Goal: Transaction & Acquisition: Purchase product/service

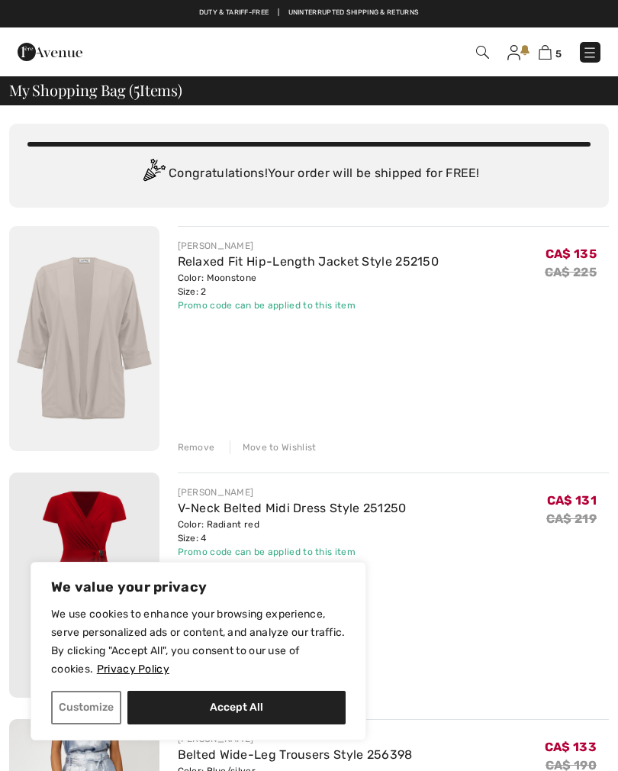
click at [87, 709] on button "Customize" at bounding box center [86, 707] width 70 height 34
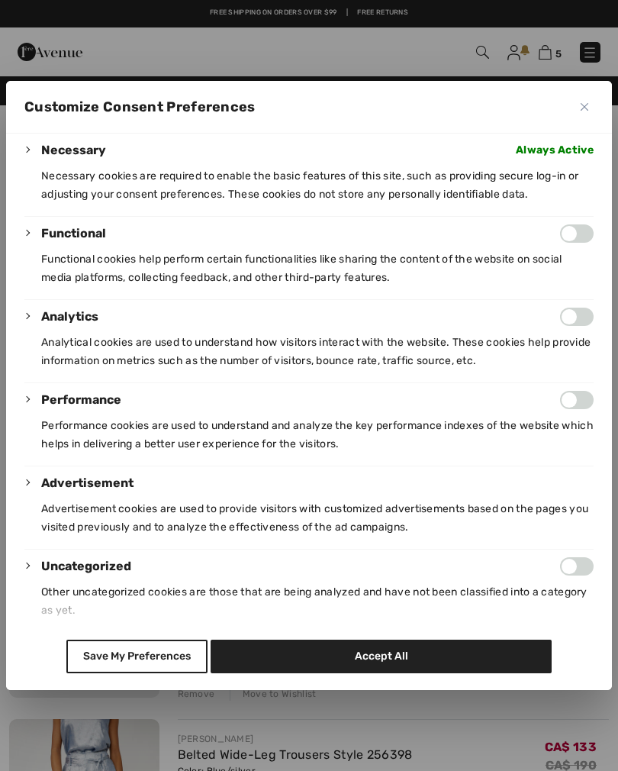
scroll to position [105, 0]
click at [133, 665] on button "Save My Preferences" at bounding box center [136, 656] width 141 height 34
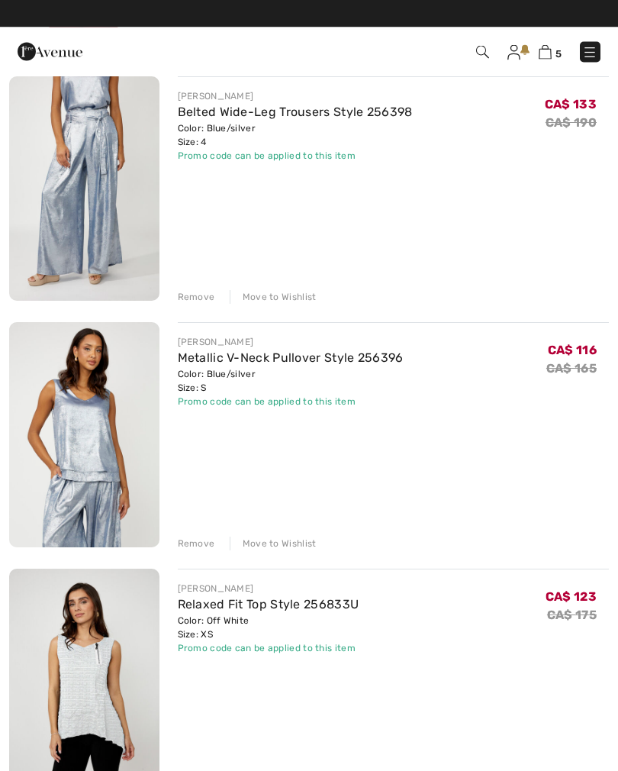
scroll to position [642, 0]
click at [198, 542] on div "Remove" at bounding box center [196, 543] width 37 height 14
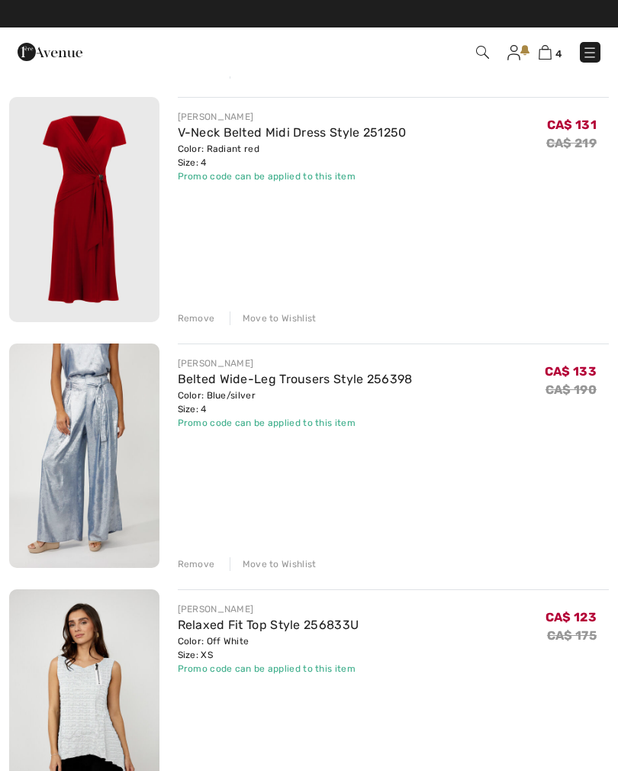
scroll to position [376, 0]
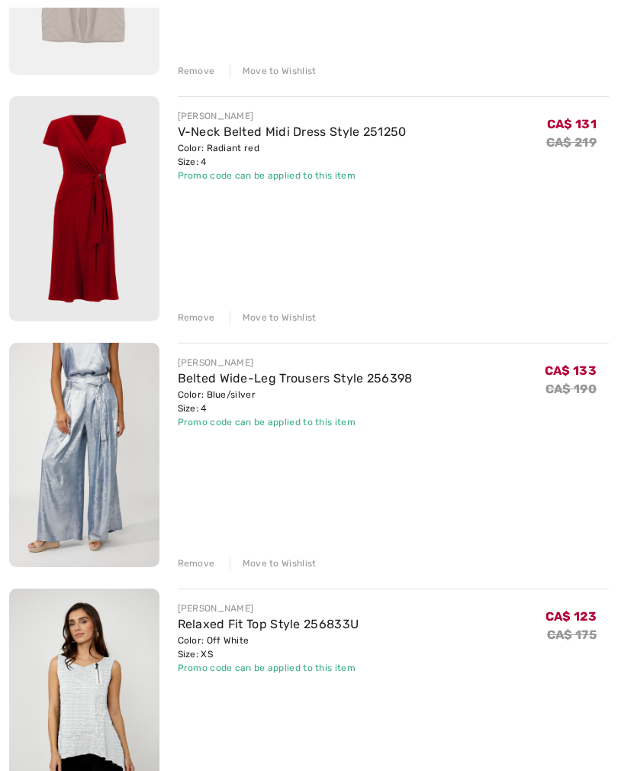
click at [188, 568] on div "Remove" at bounding box center [196, 563] width 37 height 14
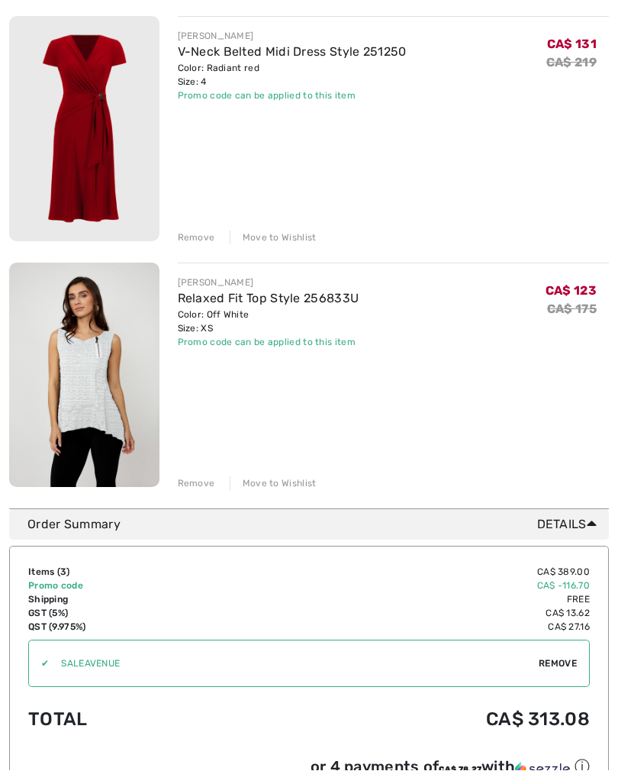
scroll to position [456, 0]
click at [317, 298] on link "Relaxed Fit Top Style 256833U" at bounding box center [269, 298] width 182 height 14
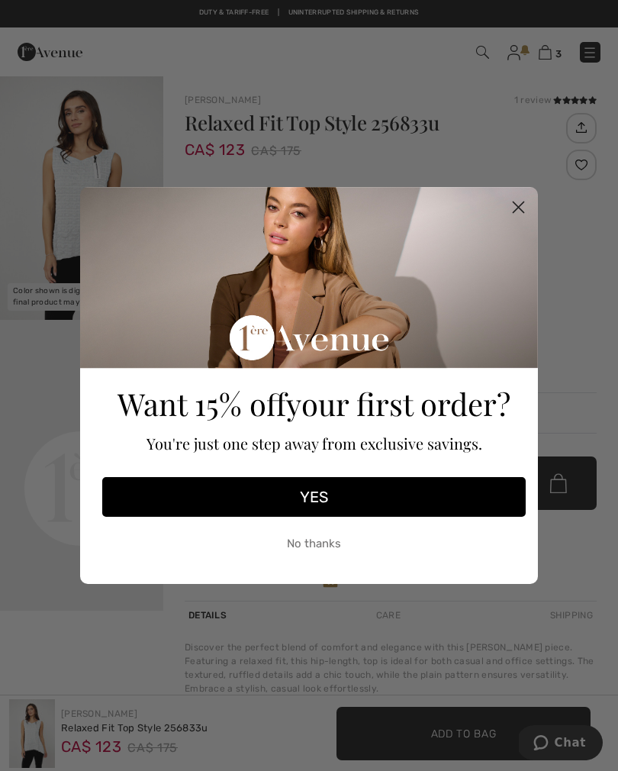
click at [520, 203] on circle "Close dialog" at bounding box center [518, 207] width 25 height 25
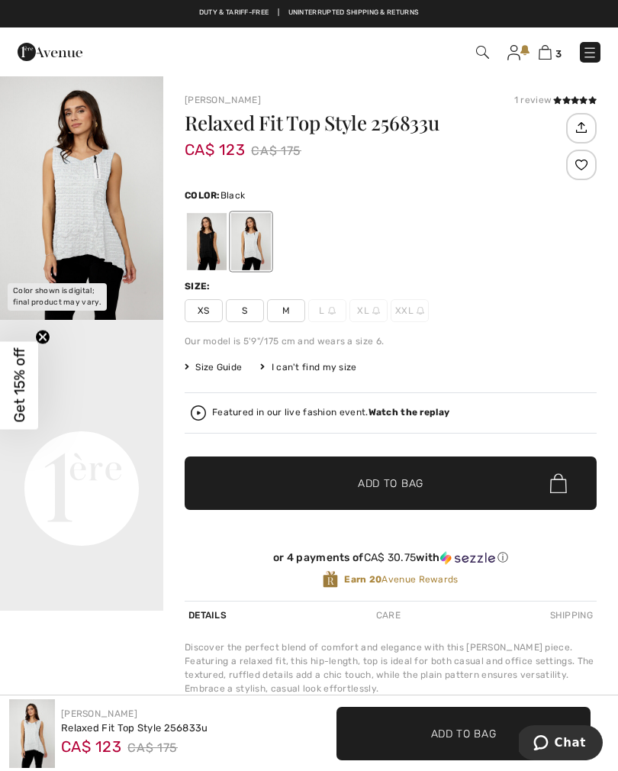
click at [210, 246] on div at bounding box center [207, 241] width 40 height 57
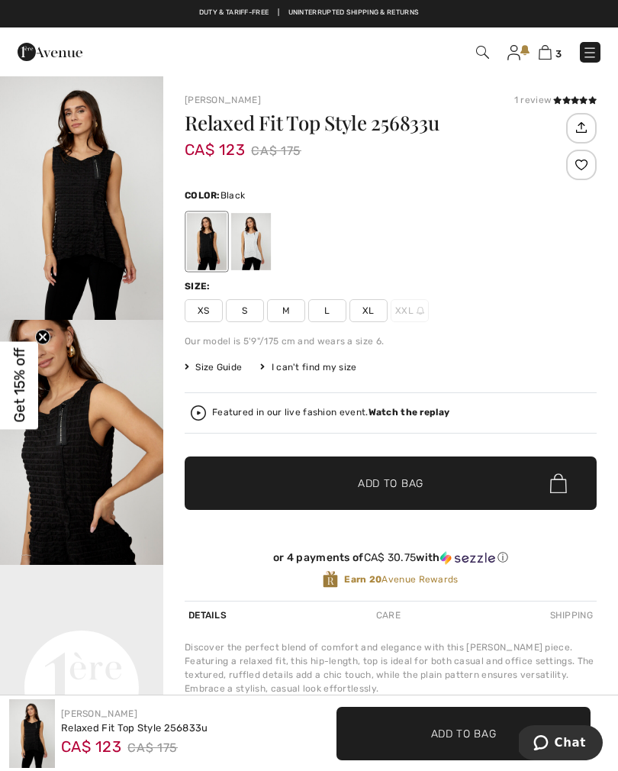
click at [43, 336] on icon "Close teaser" at bounding box center [43, 337] width 6 height 6
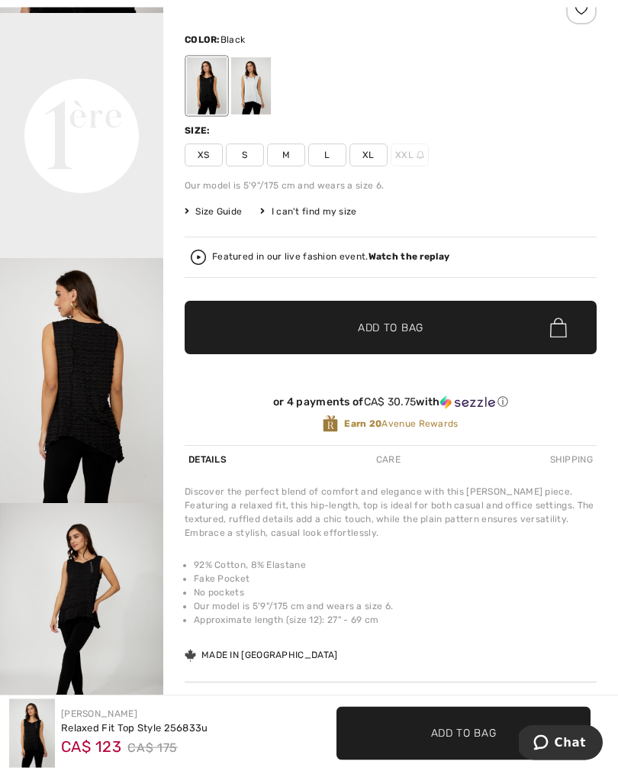
scroll to position [164, 0]
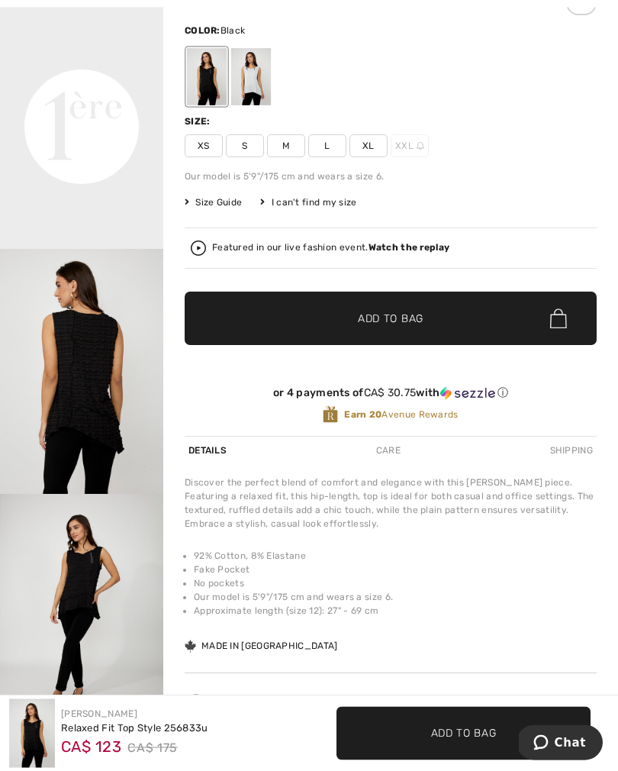
click at [105, 623] on img "4 / 4" at bounding box center [81, 616] width 163 height 245
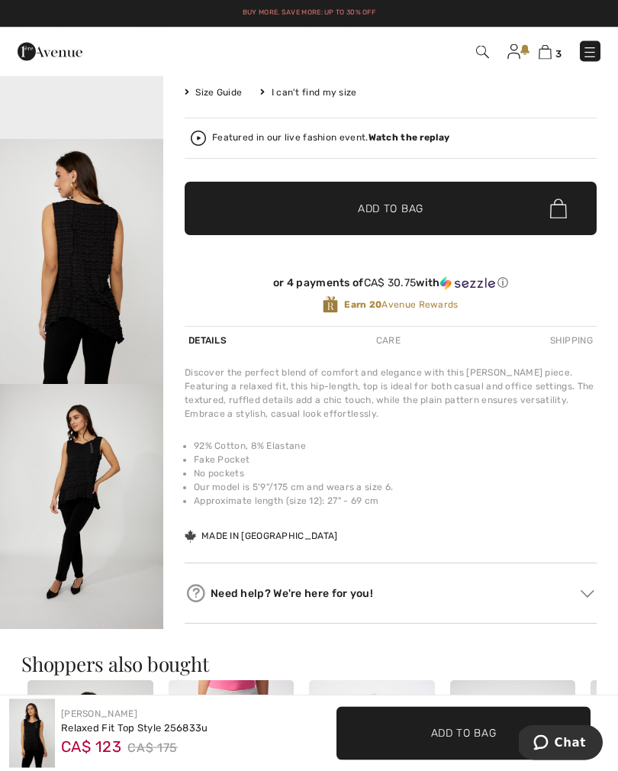
scroll to position [275, 0]
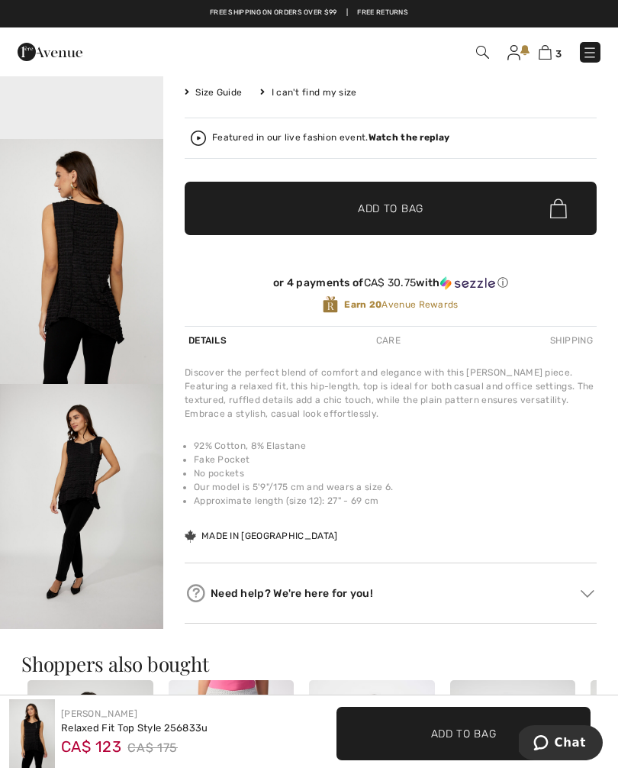
click at [588, 58] on img at bounding box center [589, 52] width 15 height 15
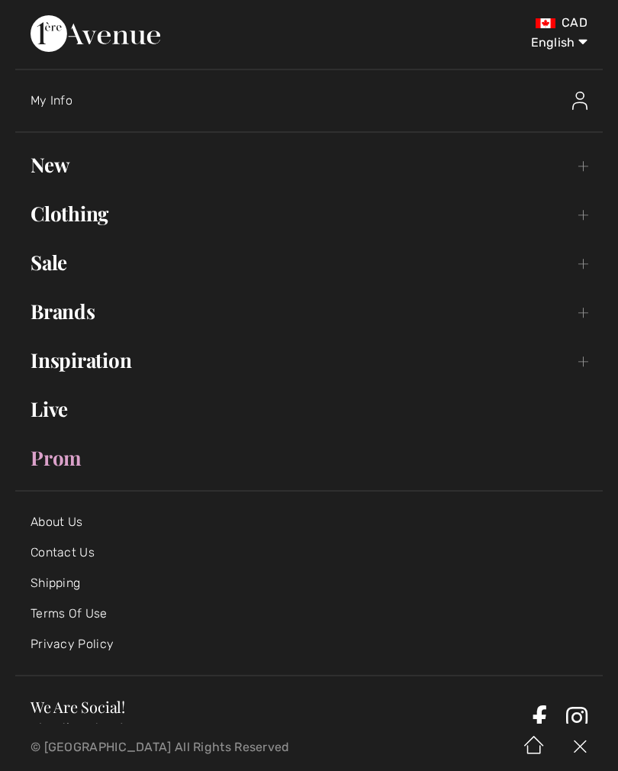
click at [89, 324] on link "Brands Open submenu" at bounding box center [308, 311] width 587 height 34
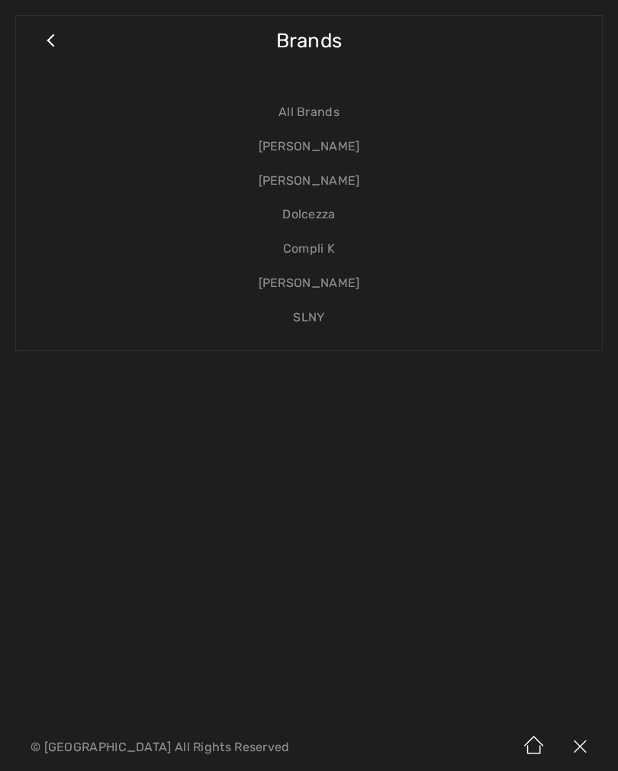
click at [316, 189] on link "[PERSON_NAME]" at bounding box center [308, 181] width 555 height 34
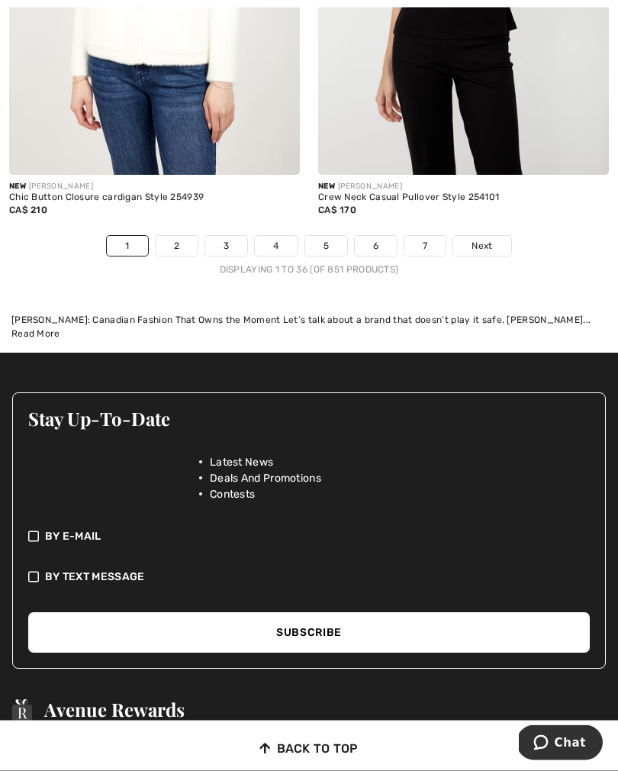
scroll to position [9582, 0]
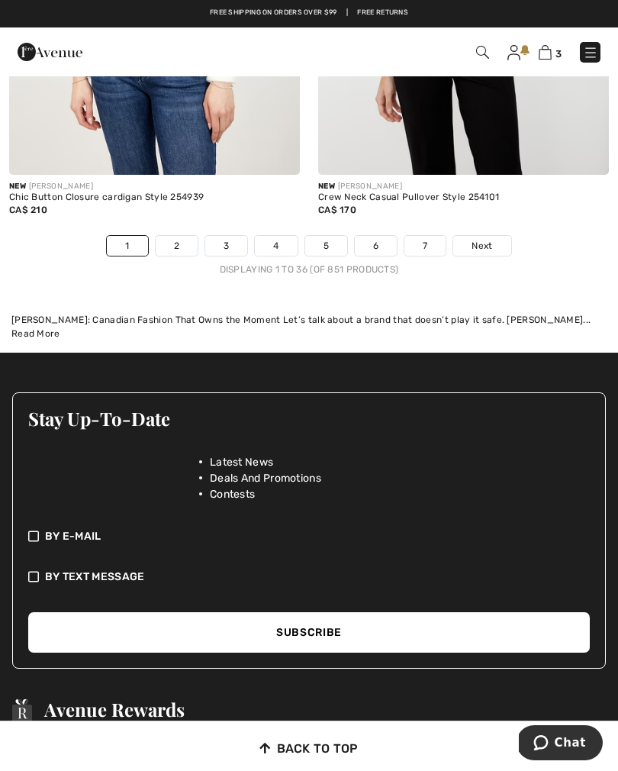
click at [368, 243] on link "6" at bounding box center [376, 246] width 42 height 20
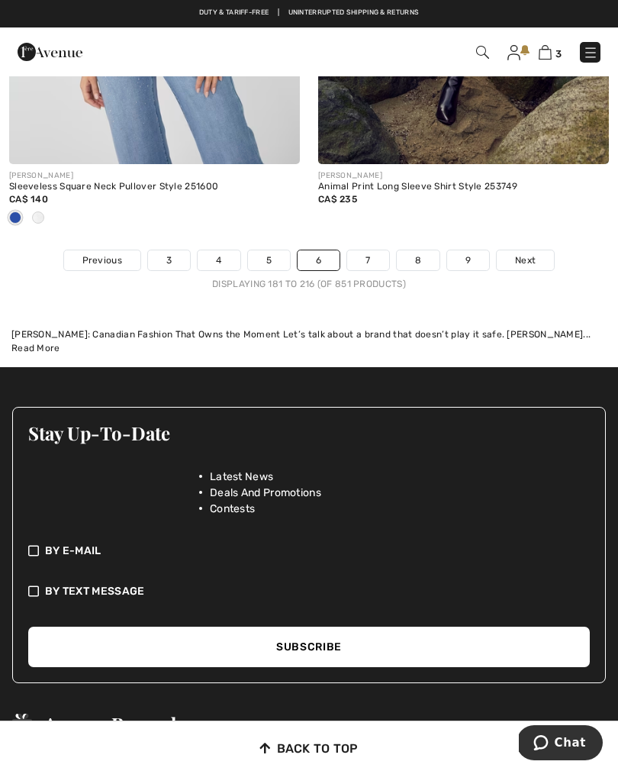
scroll to position [9491, 0]
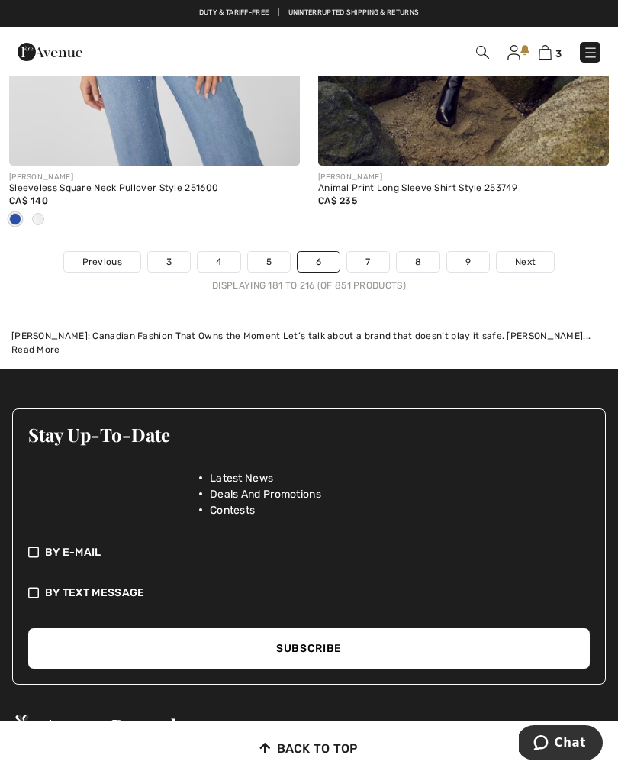
click at [368, 252] on link "7" at bounding box center [367, 262] width 41 height 20
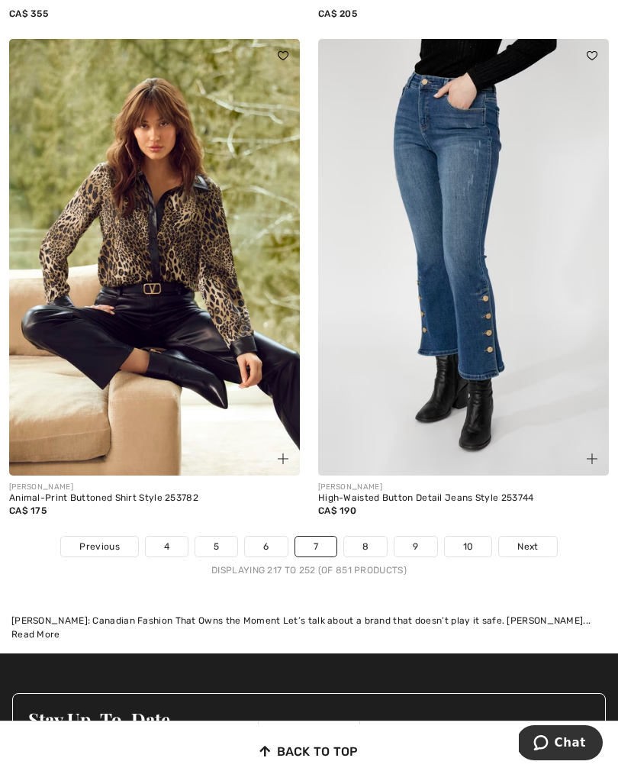
scroll to position [9262, 0]
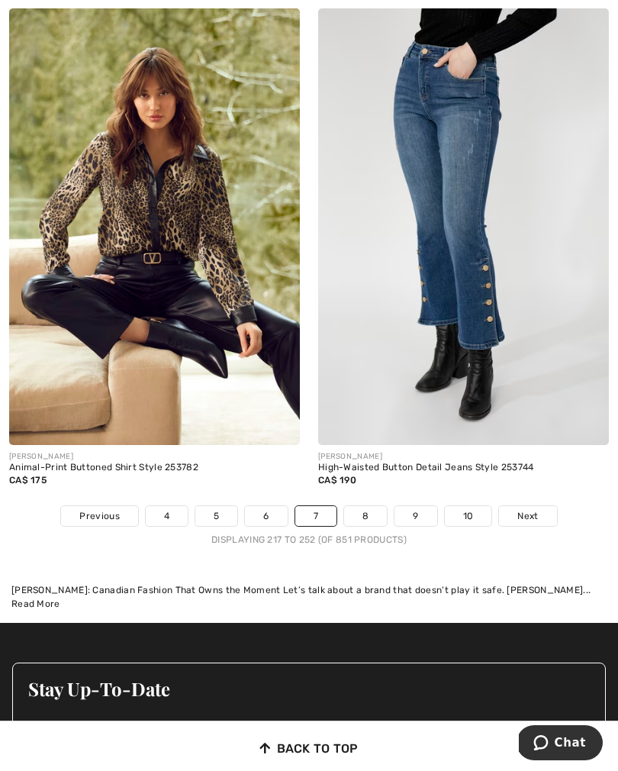
click at [367, 510] on link "8" at bounding box center [365, 516] width 43 height 20
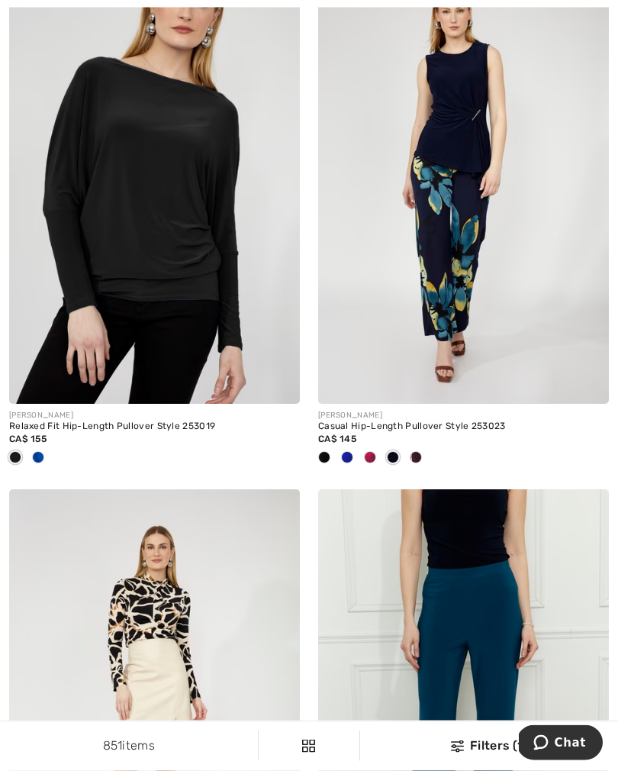
scroll to position [1616, 0]
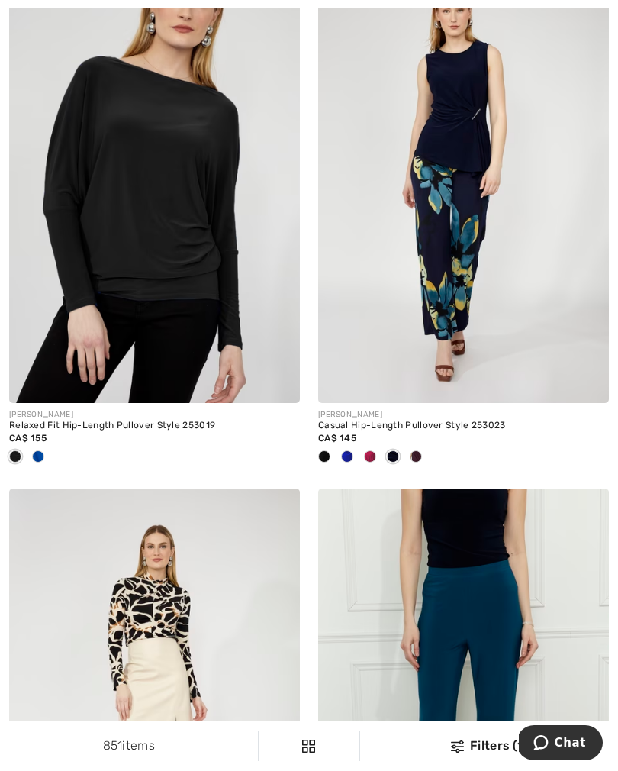
click at [370, 460] on span at bounding box center [370, 456] width 12 height 12
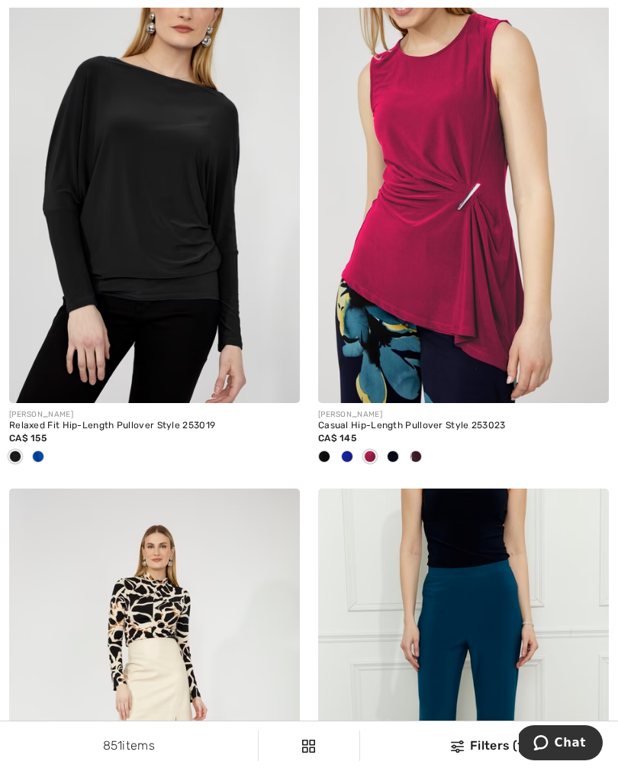
click at [351, 456] on span at bounding box center [347, 456] width 12 height 12
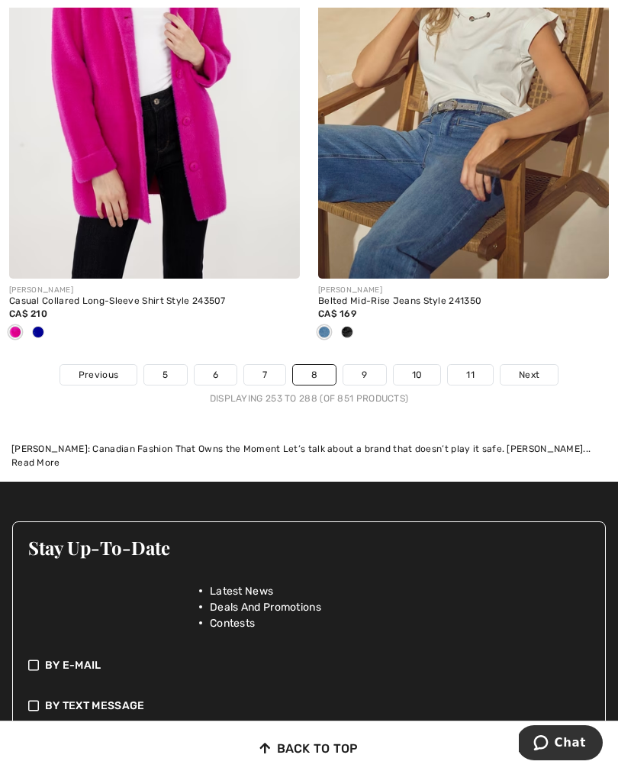
scroll to position [9584, 0]
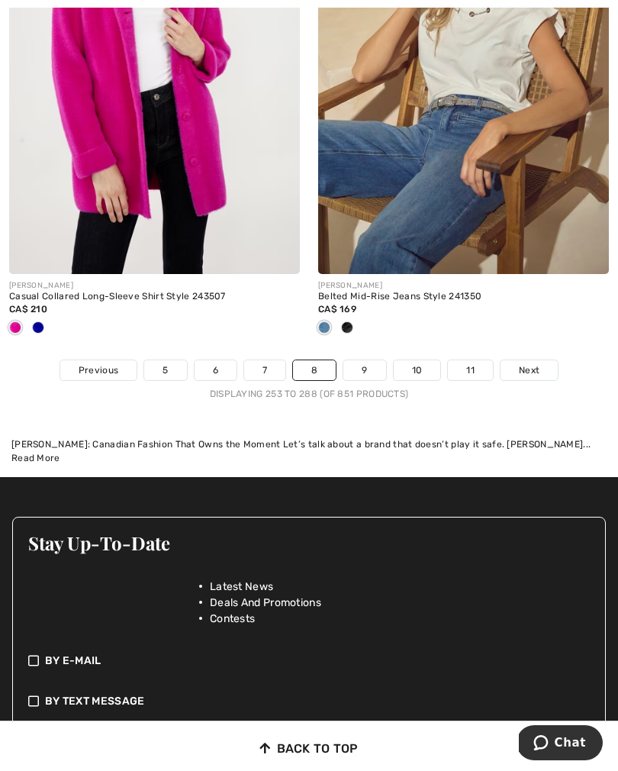
click at [362, 363] on link "9" at bounding box center [364, 370] width 42 height 20
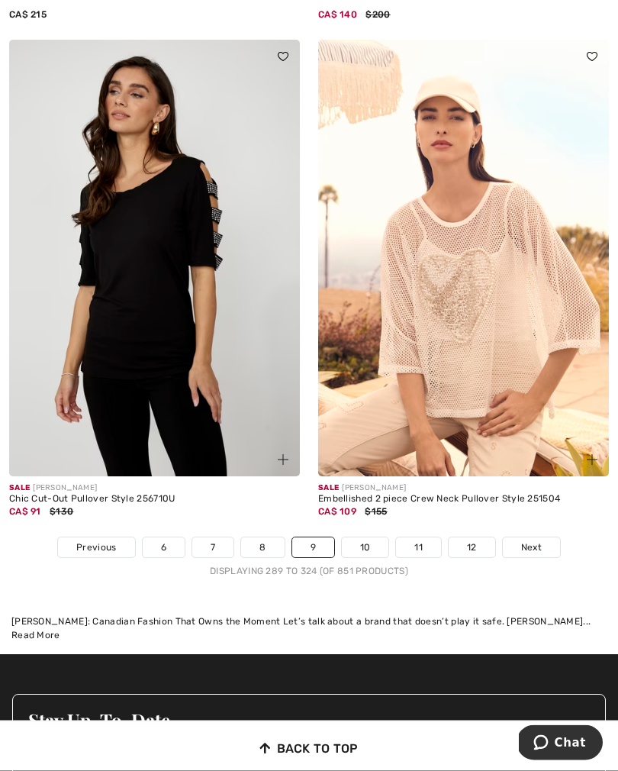
scroll to position [9210, 0]
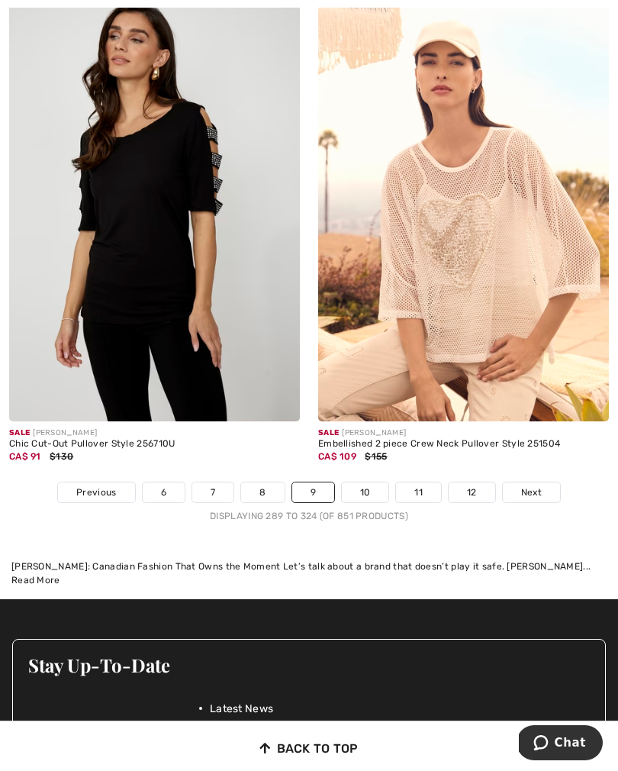
click at [345, 482] on link "10" at bounding box center [365, 492] width 47 height 20
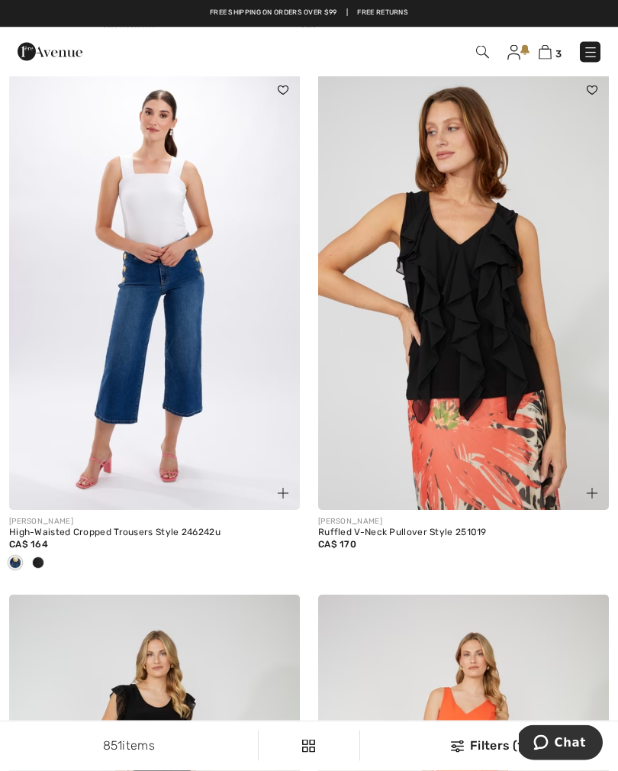
scroll to position [7263, 0]
click at [44, 558] on div at bounding box center [38, 563] width 23 height 25
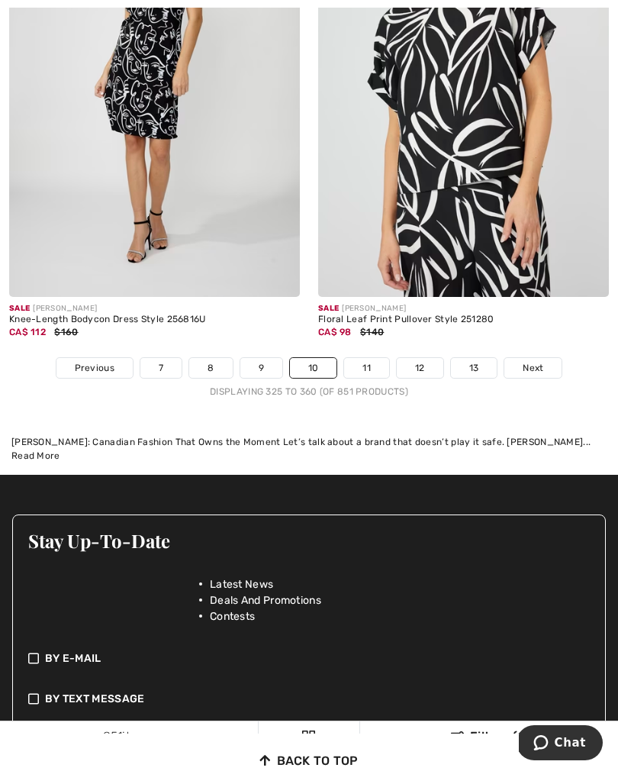
scroll to position [9520, 0]
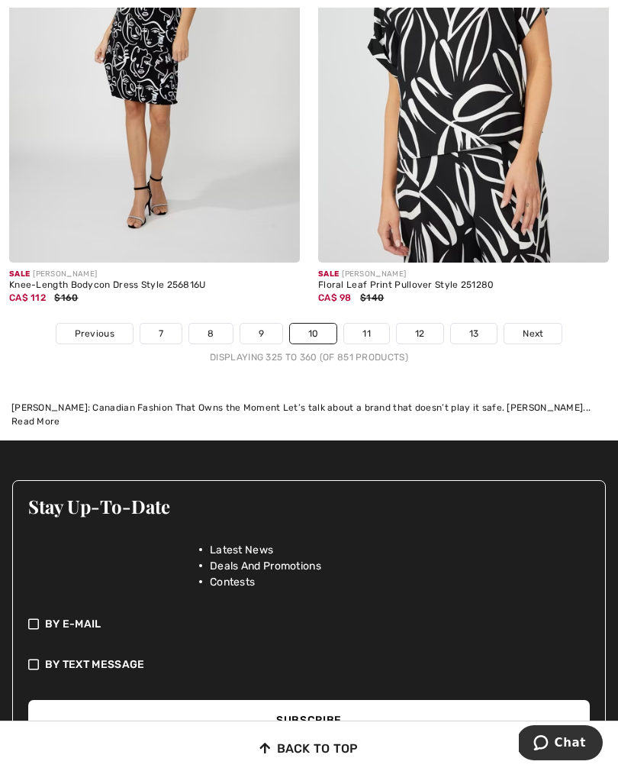
click at [362, 323] on link "11" at bounding box center [366, 333] width 45 height 20
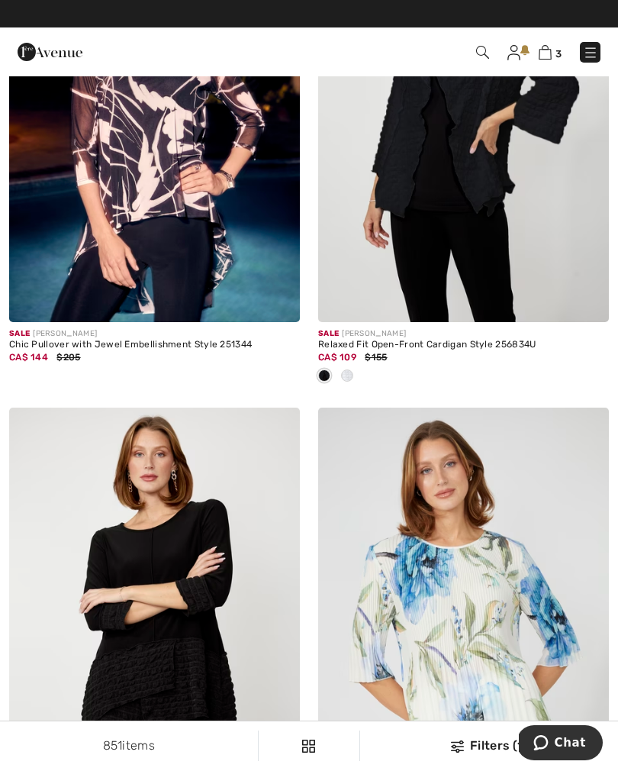
scroll to position [6893, 0]
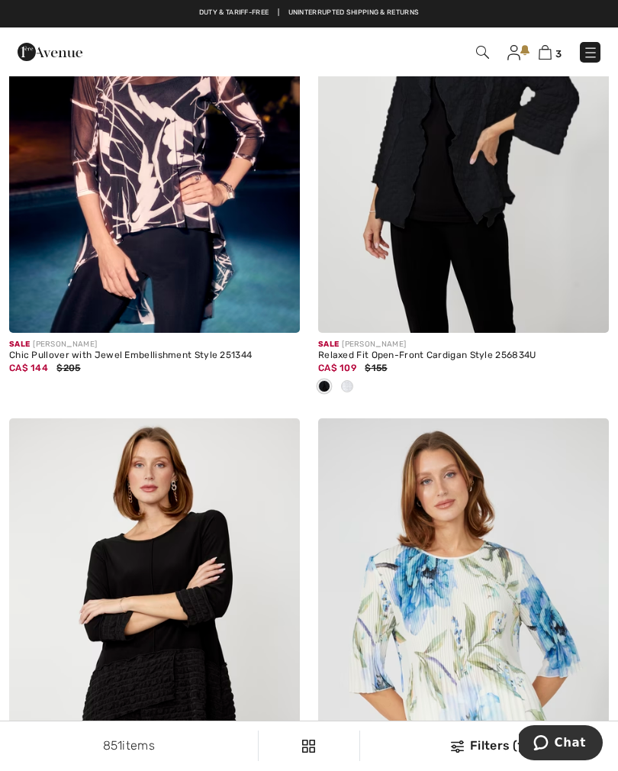
click at [354, 385] on div at bounding box center [347, 387] width 23 height 25
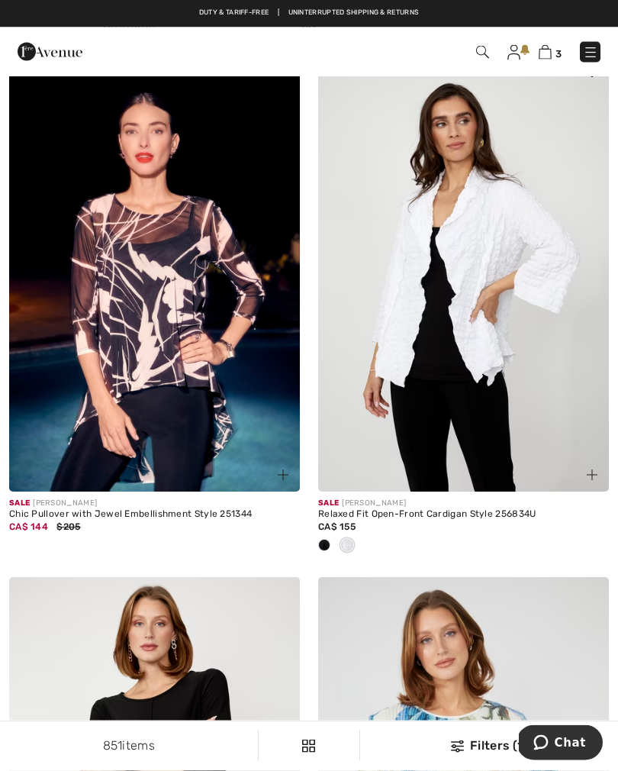
scroll to position [6734, 0]
click at [588, 471] on img at bounding box center [592, 474] width 11 height 11
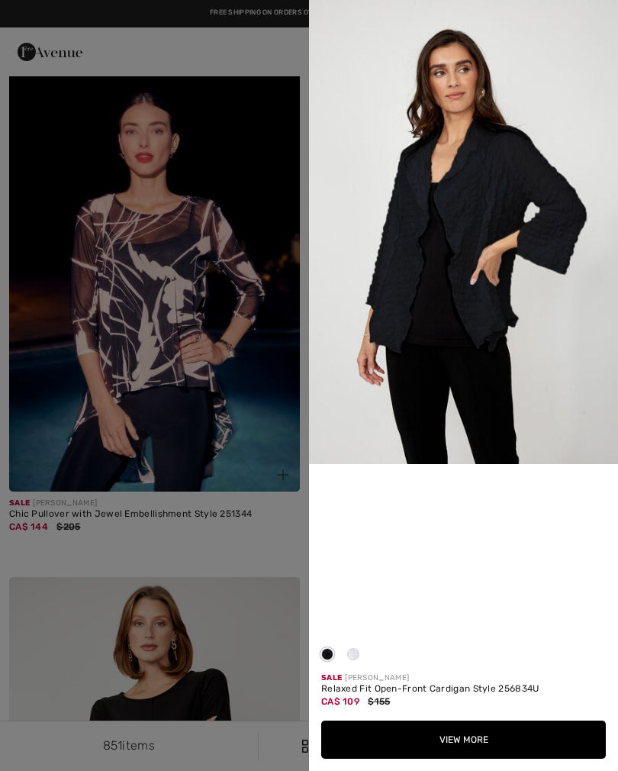
scroll to position [382, 0]
click at [476, 739] on button "View More" at bounding box center [463, 739] width 285 height 38
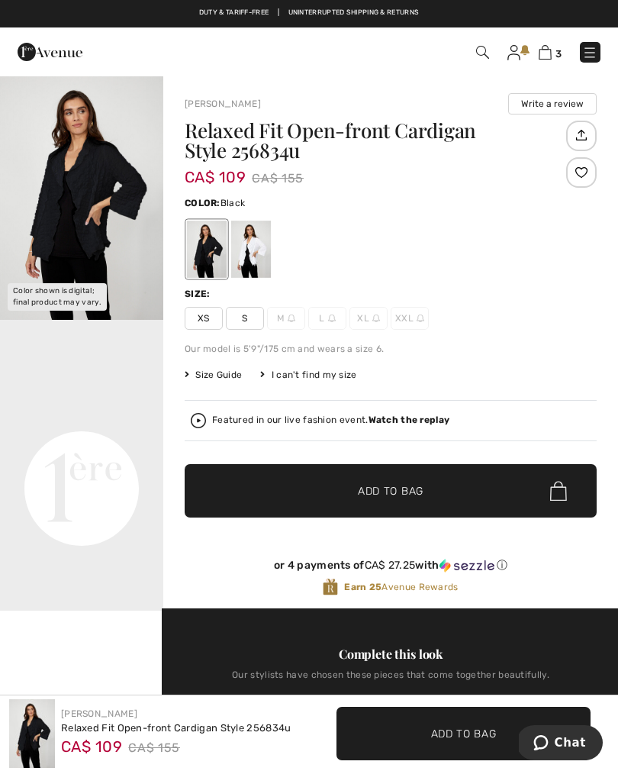
click at [258, 256] on div at bounding box center [251, 248] width 40 height 57
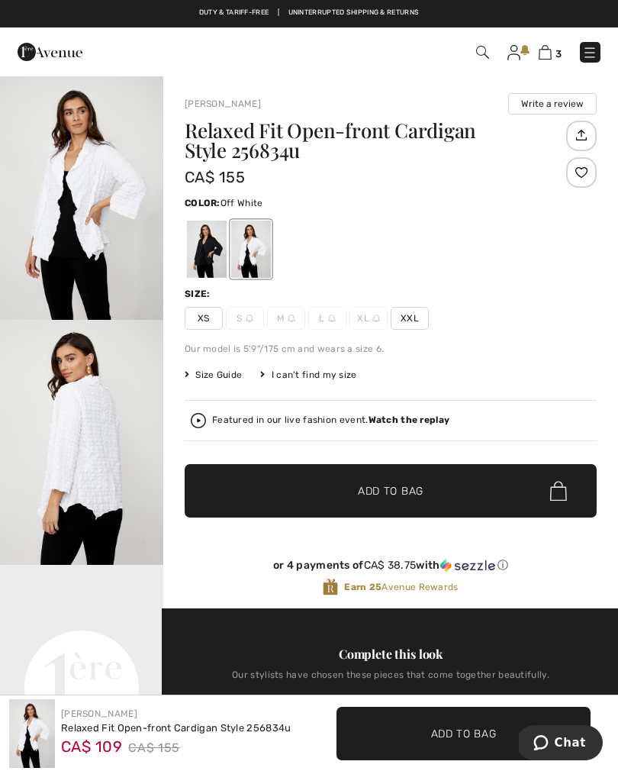
click at [200, 318] on span "XS" at bounding box center [204, 318] width 38 height 23
click at [382, 495] on span "Add to Bag" at bounding box center [391, 491] width 66 height 16
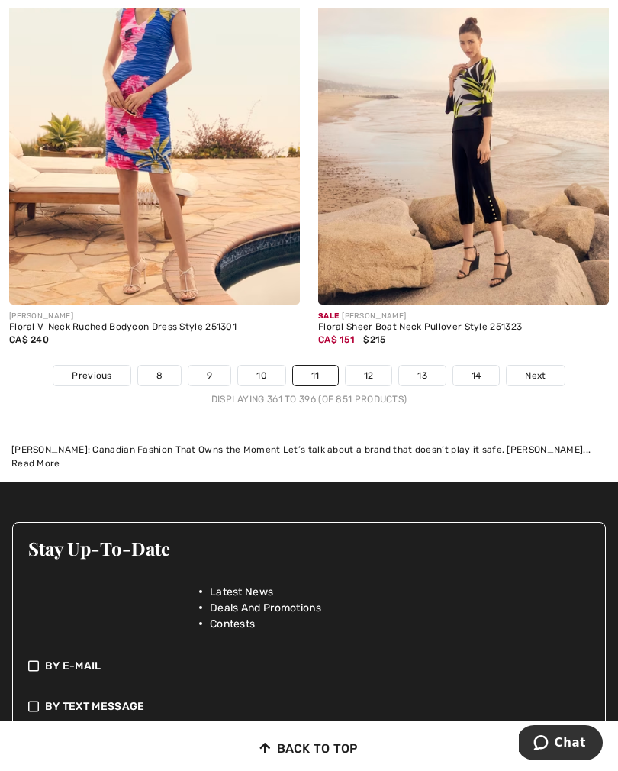
scroll to position [9454, 0]
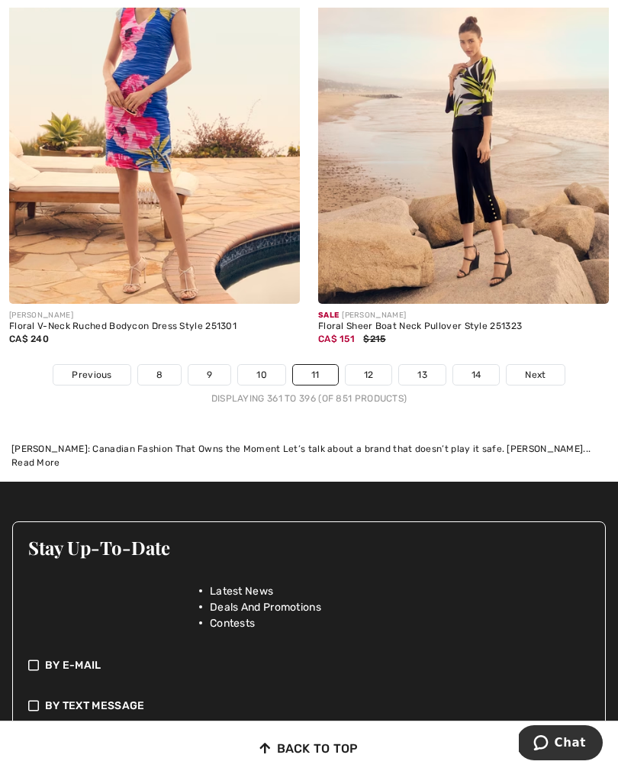
click at [372, 372] on link "12" at bounding box center [369, 375] width 47 height 20
click at [365, 365] on link "12" at bounding box center [369, 375] width 47 height 20
click at [375, 365] on link "12" at bounding box center [369, 375] width 47 height 20
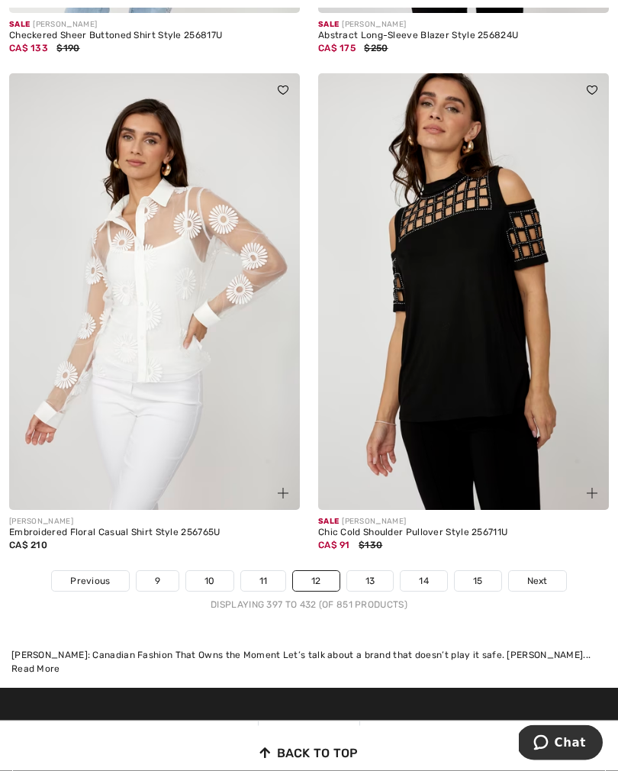
scroll to position [9201, 0]
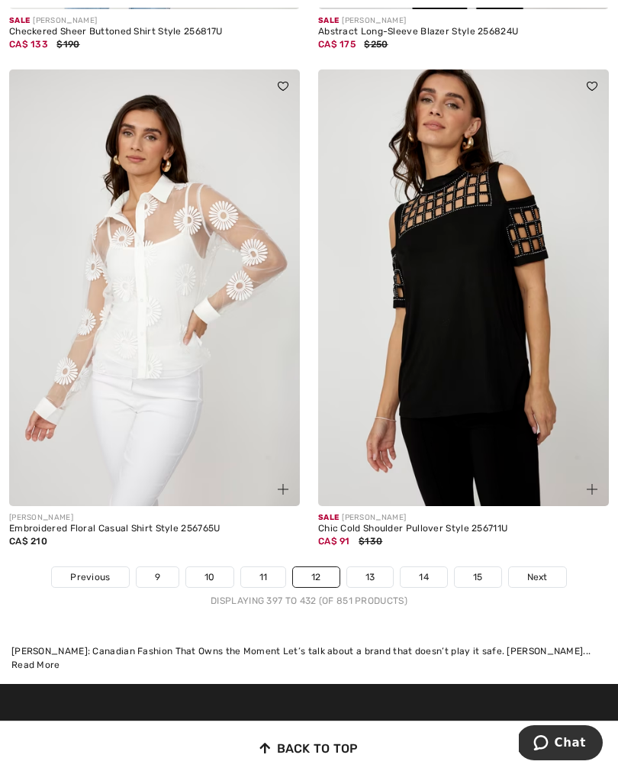
click at [373, 574] on link "13" at bounding box center [370, 577] width 47 height 20
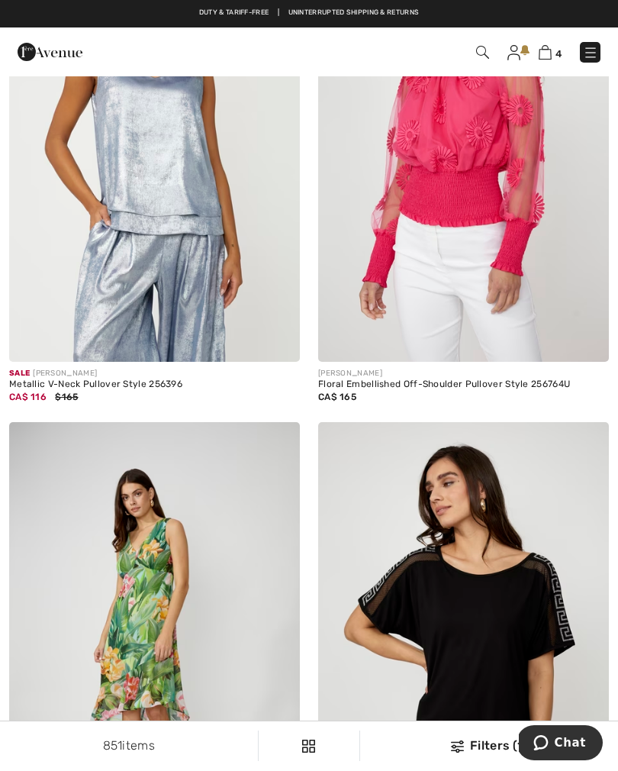
scroll to position [6874, 0]
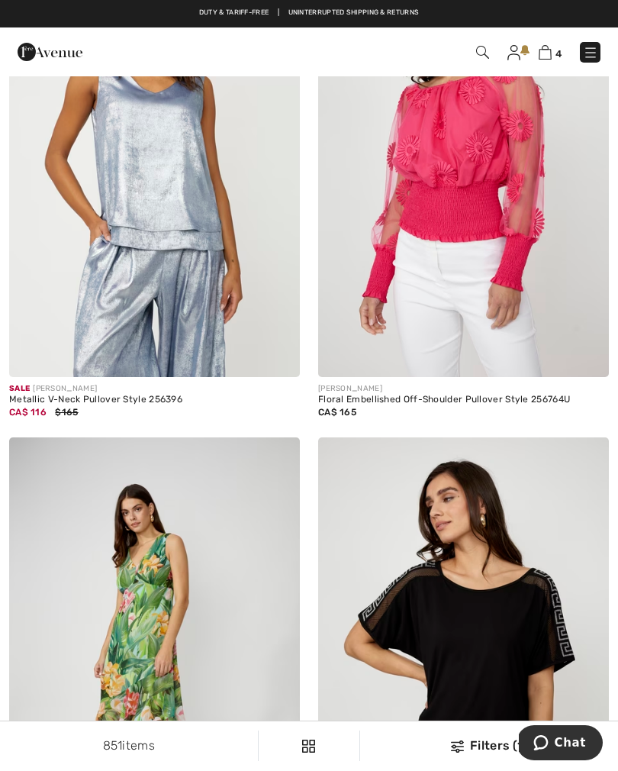
click at [587, 56] on img at bounding box center [590, 52] width 15 height 15
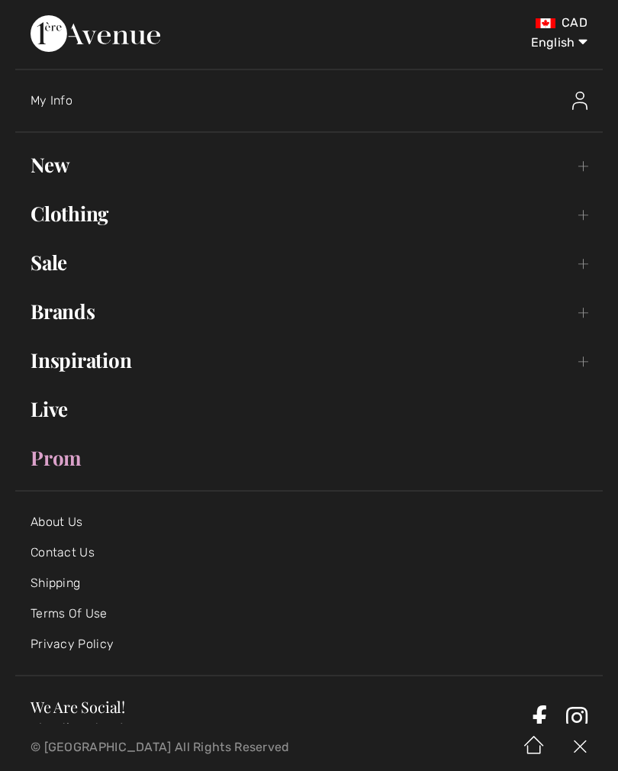
click at [56, 274] on link "Sale Toggle submenu" at bounding box center [308, 263] width 587 height 34
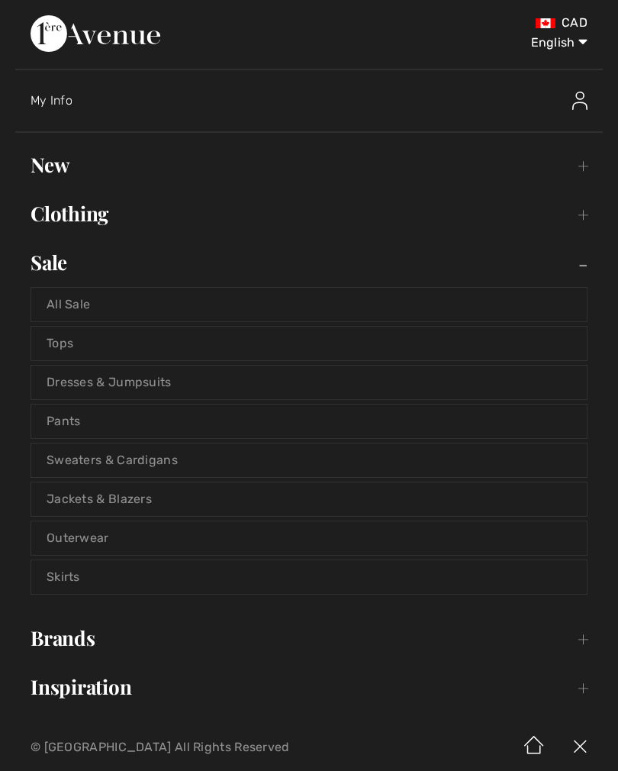
click at [165, 467] on link "Sweaters & Cardigans" at bounding box center [308, 460] width 555 height 34
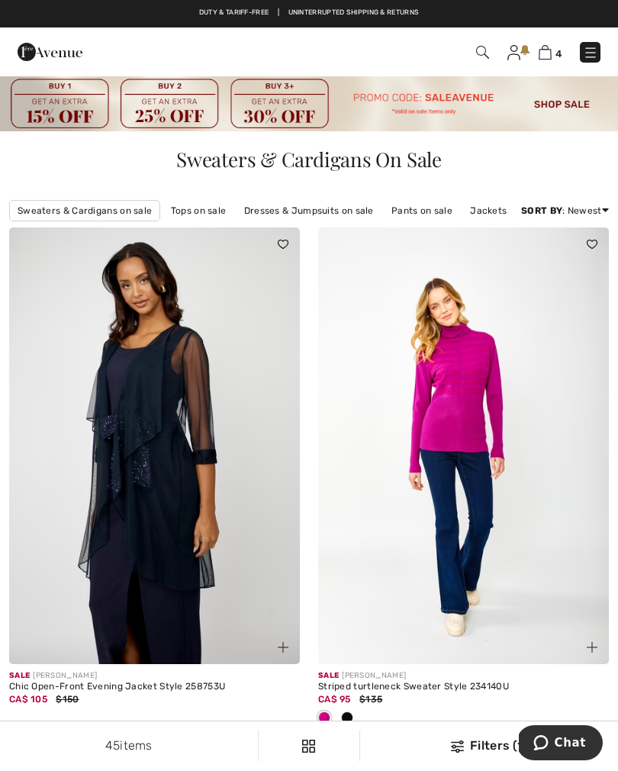
click at [586, 57] on img at bounding box center [590, 52] width 15 height 15
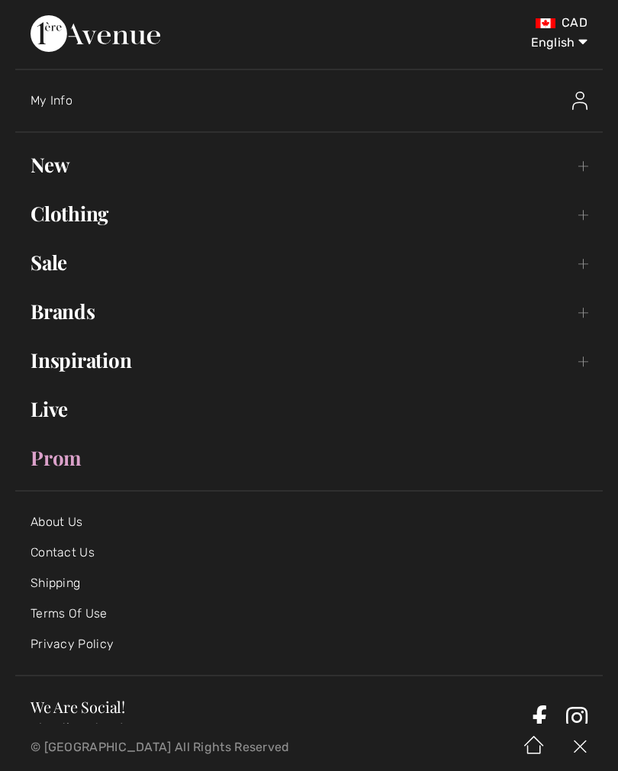
click at [59, 270] on link "Sale Toggle submenu" at bounding box center [308, 263] width 587 height 34
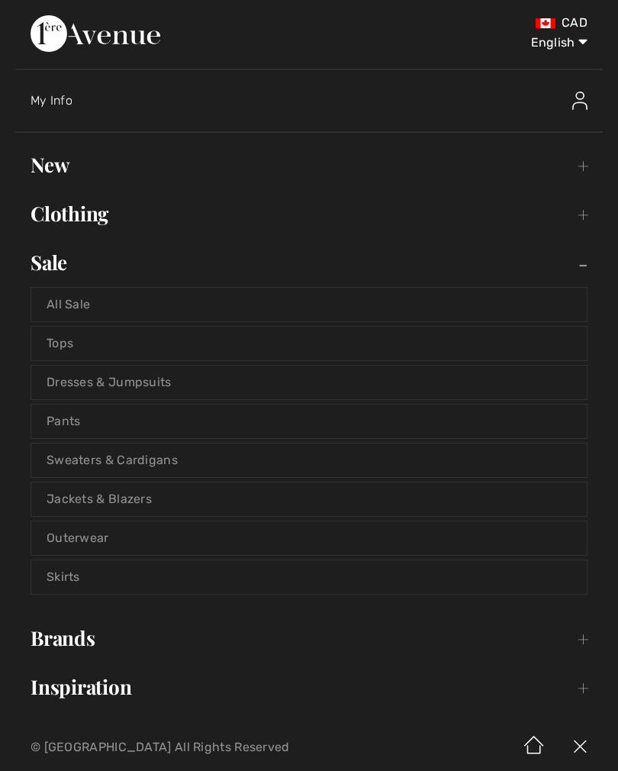
click at [90, 549] on link "Outerwear" at bounding box center [308, 538] width 555 height 34
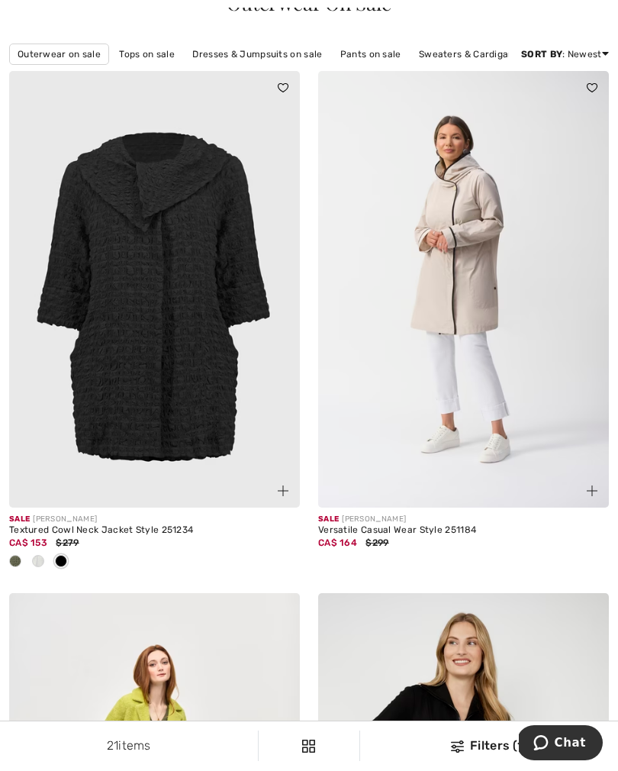
scroll to position [158, 0]
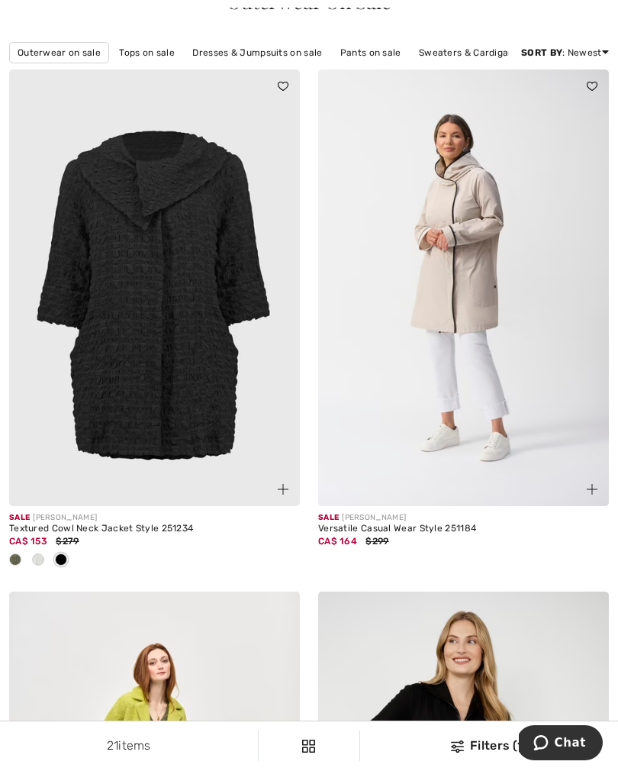
click at [43, 562] on div at bounding box center [38, 560] width 23 height 25
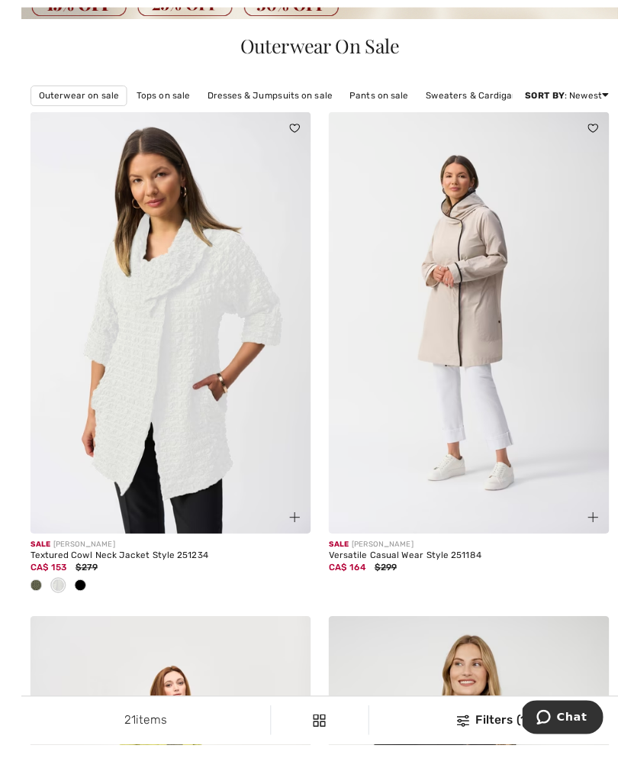
scroll to position [138, 0]
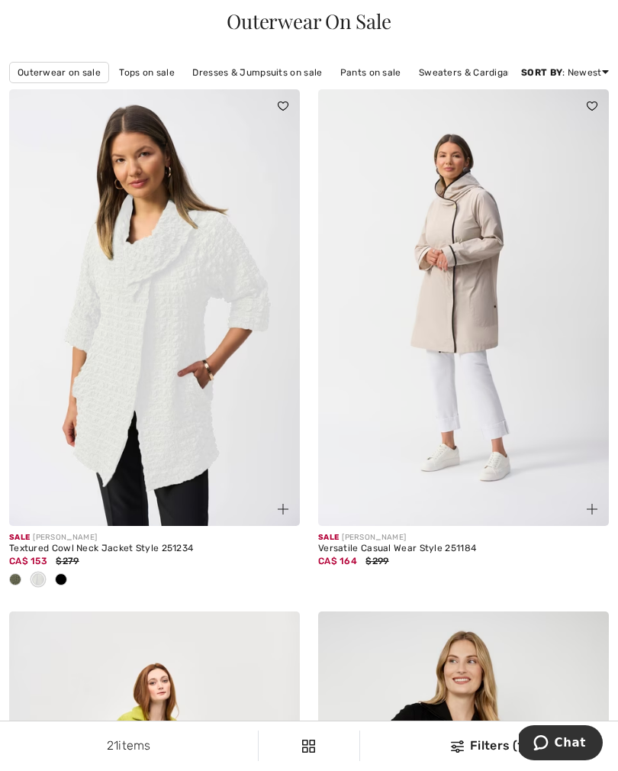
click at [12, 582] on span at bounding box center [15, 579] width 12 height 12
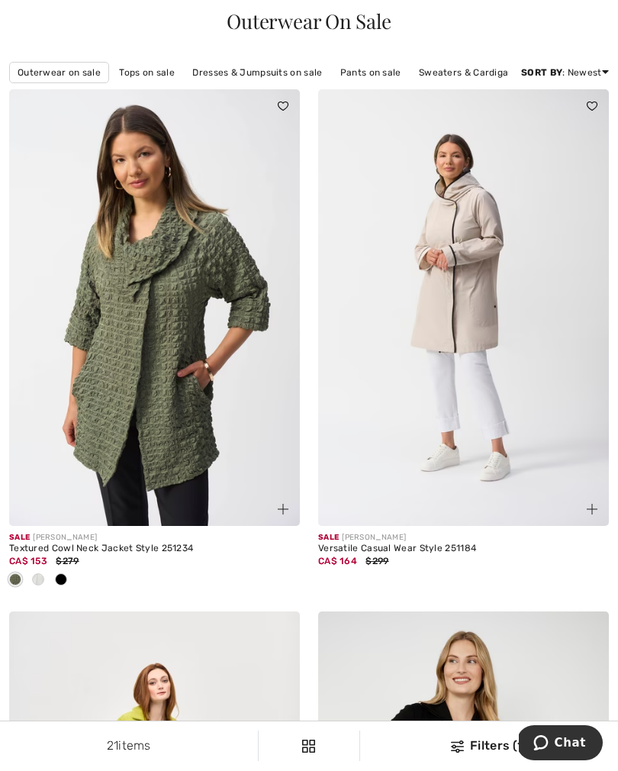
click at [73, 582] on div at bounding box center [154, 580] width 291 height 25
click at [70, 585] on div at bounding box center [61, 580] width 23 height 25
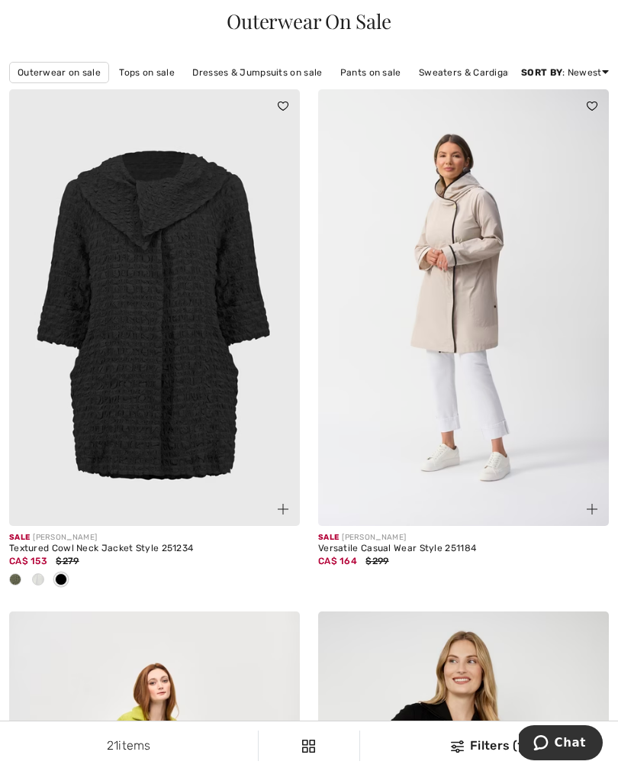
click at [26, 581] on div at bounding box center [15, 580] width 23 height 25
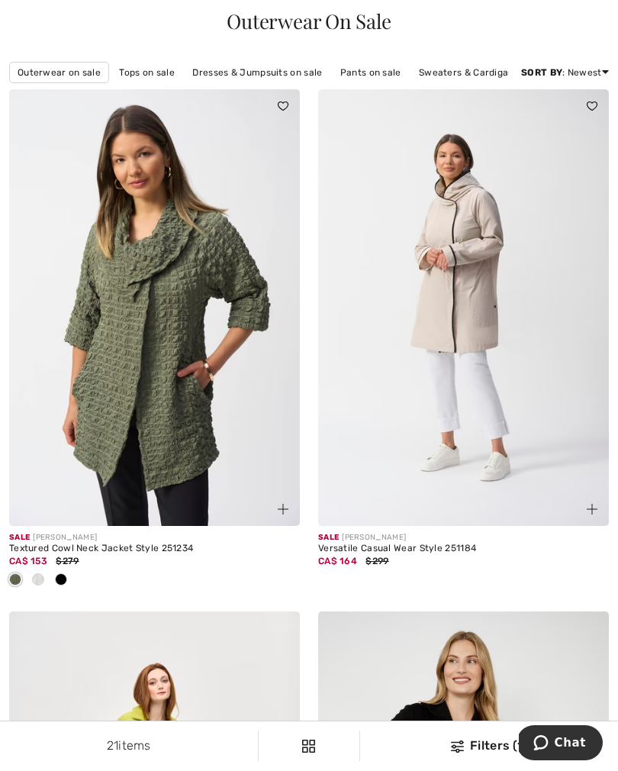
click at [271, 510] on div at bounding box center [274, 500] width 51 height 51
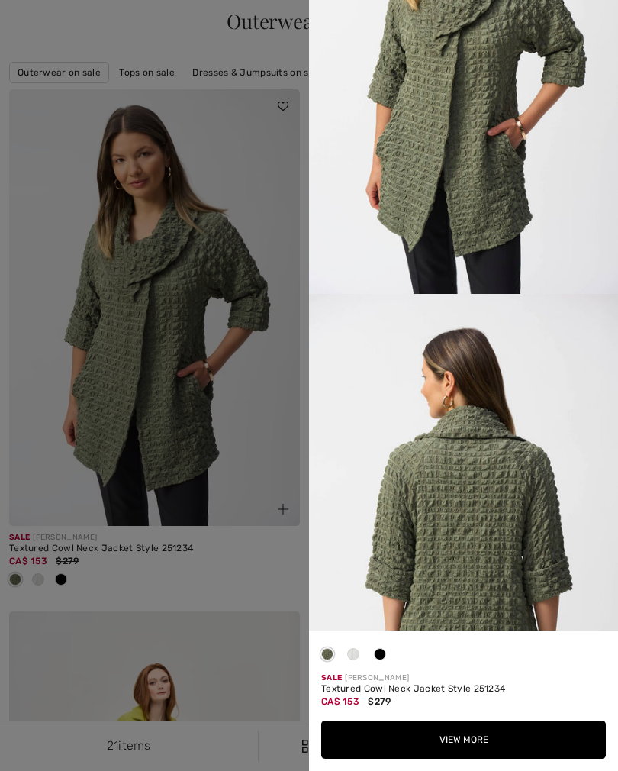
scroll to position [179, 0]
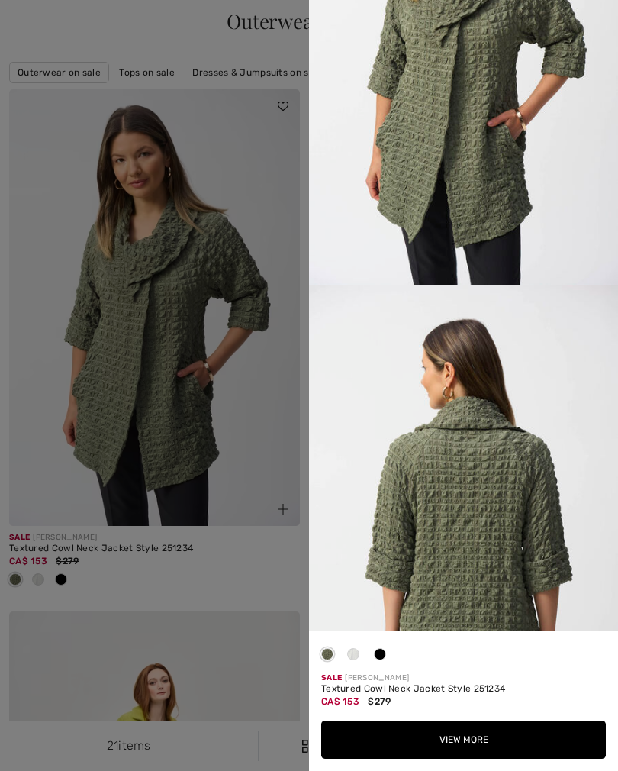
click at [453, 758] on button "View More" at bounding box center [463, 739] width 285 height 38
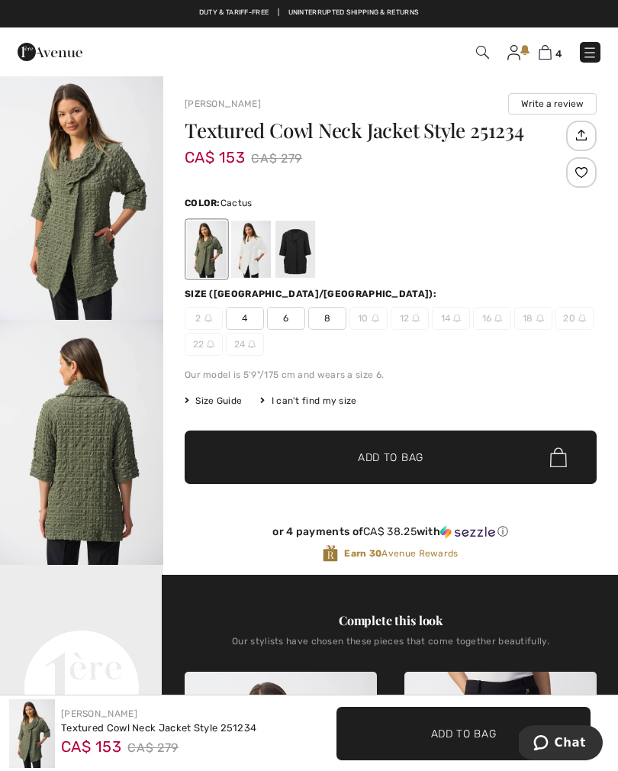
click at [251, 313] on span "4" at bounding box center [245, 318] width 38 height 23
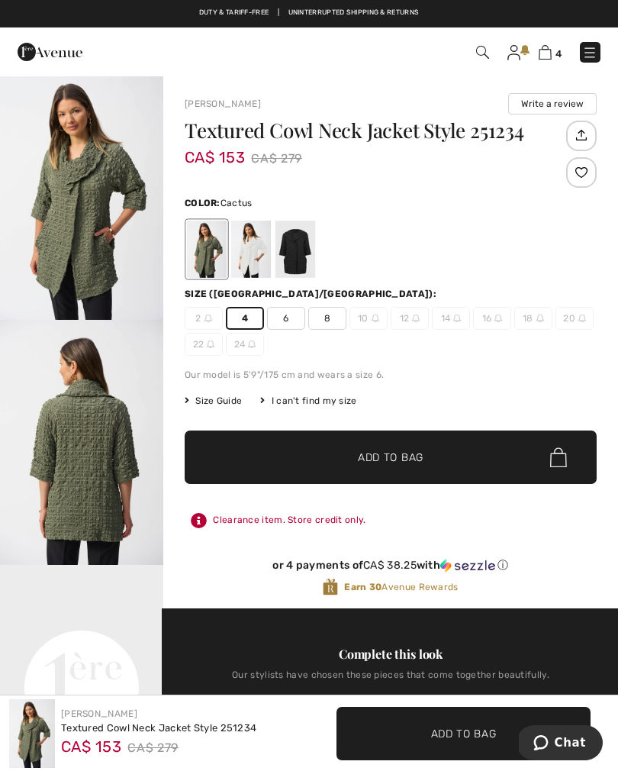
click at [321, 457] on span "✔ Added to Bag" at bounding box center [367, 457] width 93 height 16
click at [253, 252] on div at bounding box center [251, 248] width 40 height 57
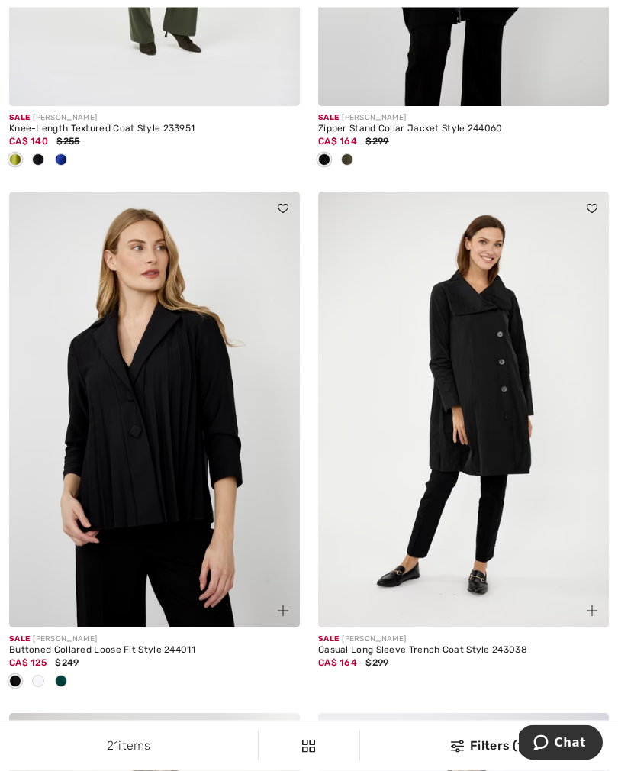
scroll to position [1082, 0]
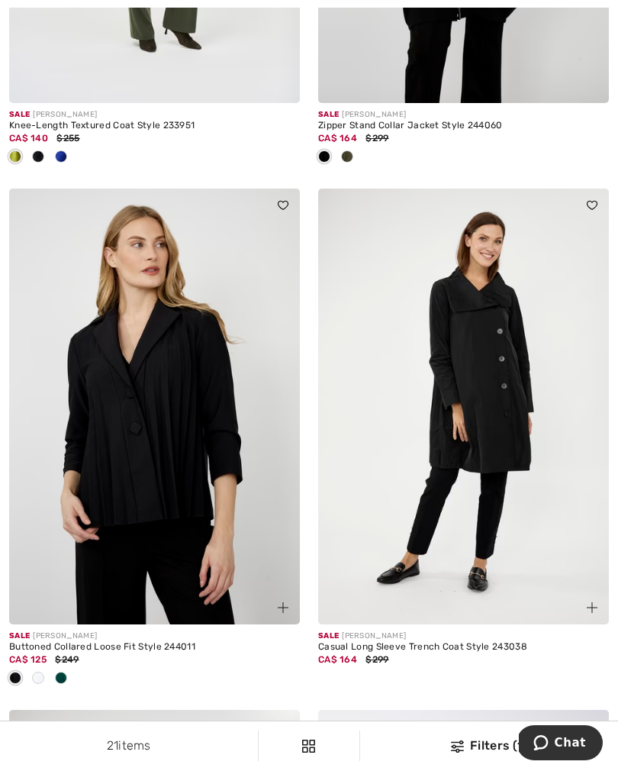
click at [66, 684] on div at bounding box center [61, 678] width 23 height 25
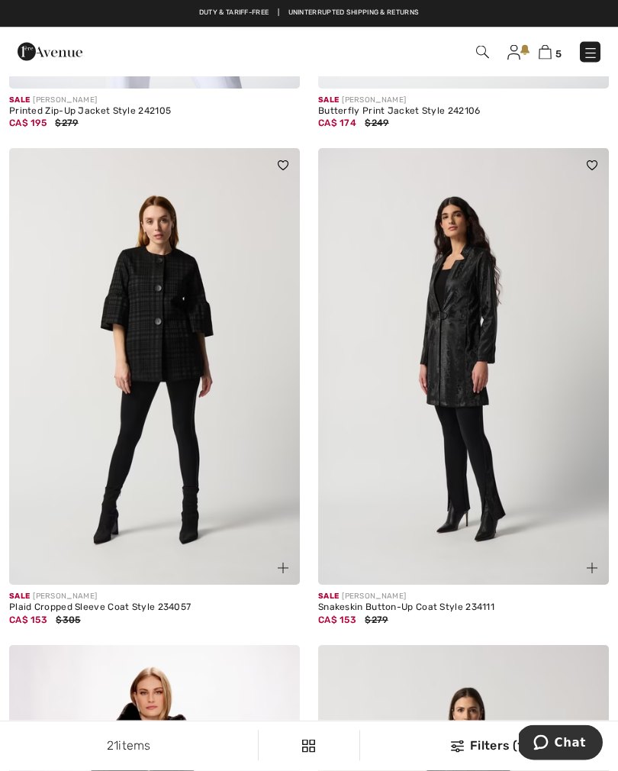
scroll to position [4261, 0]
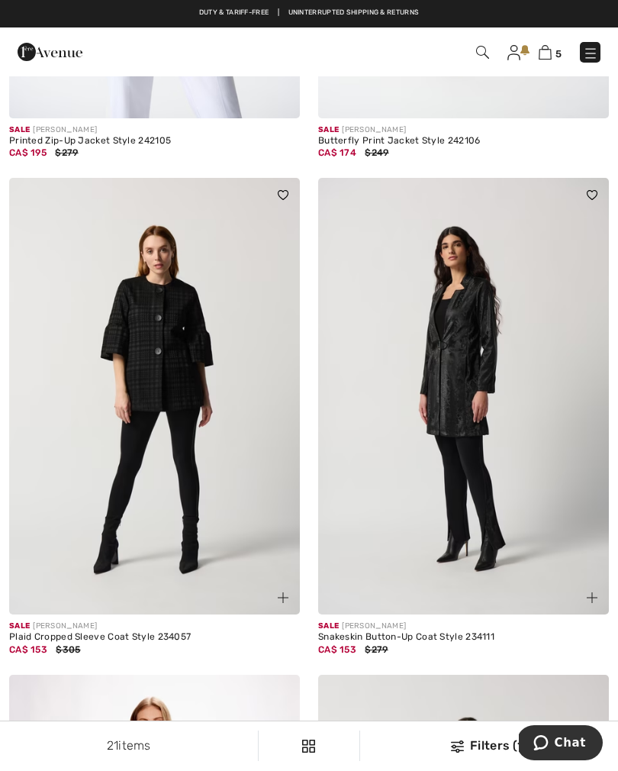
click at [589, 56] on img at bounding box center [590, 52] width 15 height 15
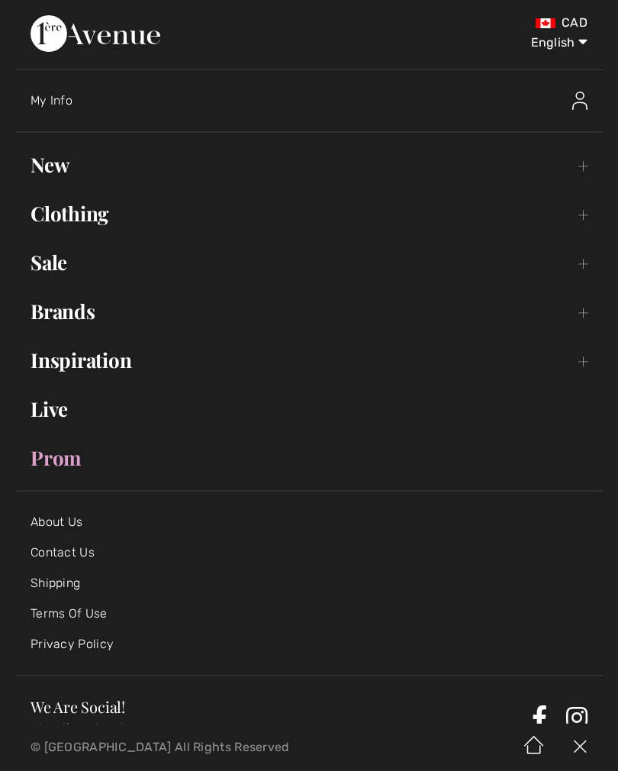
click at [59, 266] on link "Sale Toggle submenu" at bounding box center [308, 263] width 587 height 34
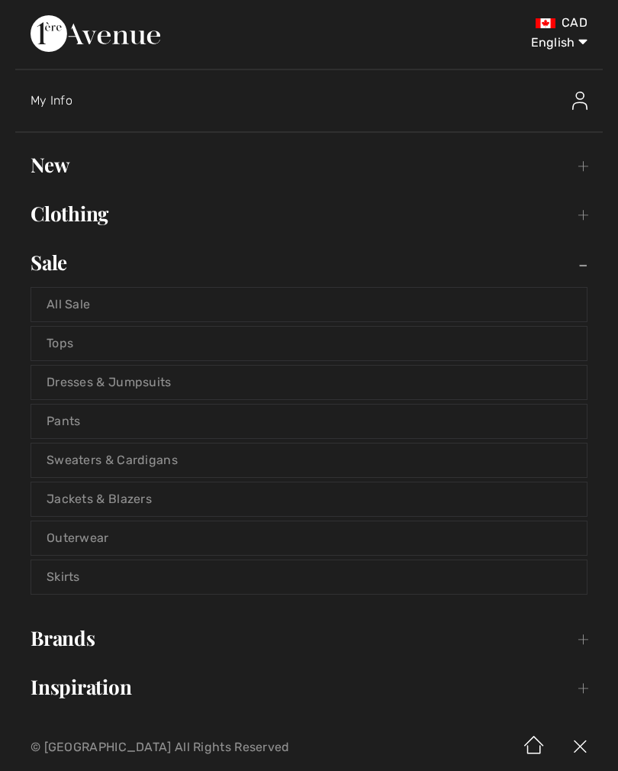
click at [136, 508] on link "Jackets & Blazers" at bounding box center [308, 499] width 555 height 34
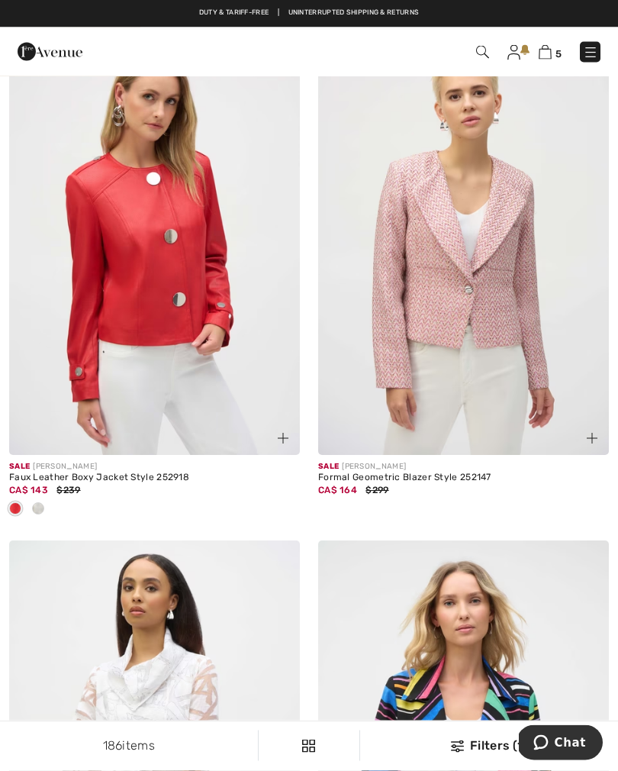
scroll to position [3359, 0]
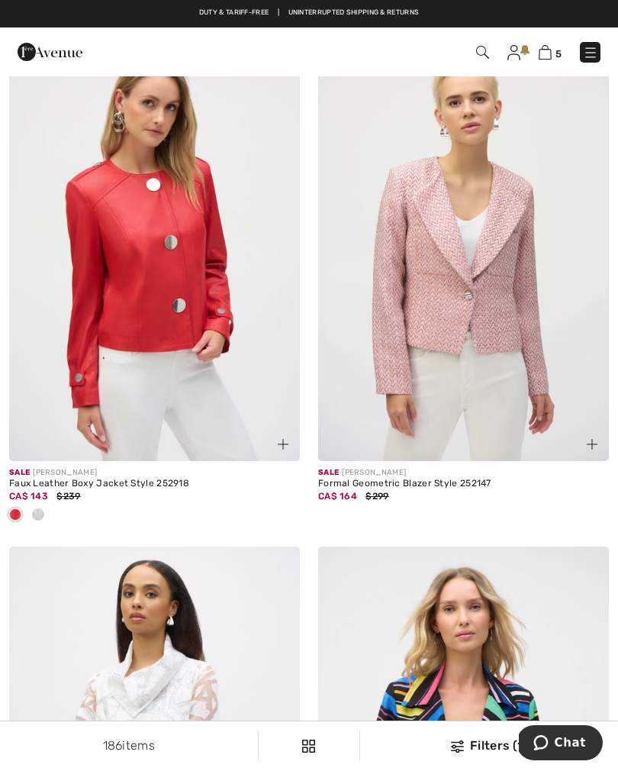
click at [40, 513] on span at bounding box center [38, 514] width 12 height 12
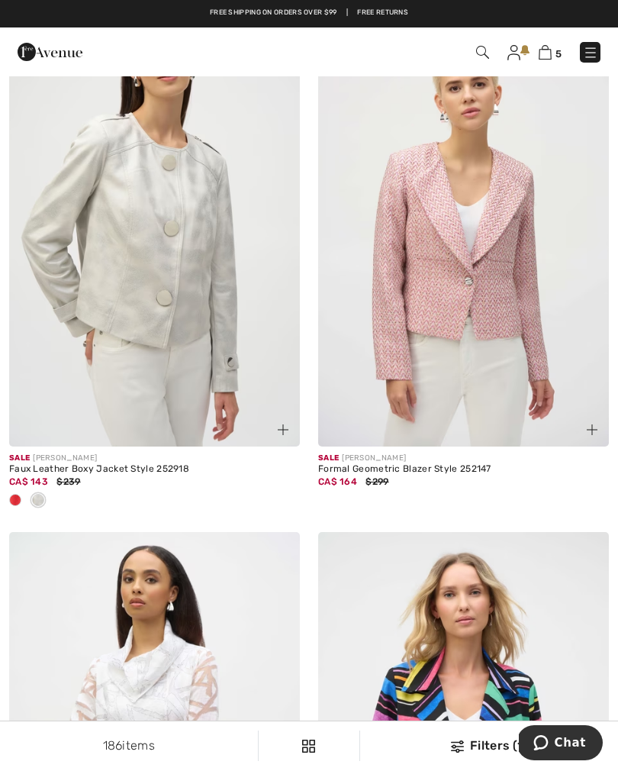
scroll to position [3372, 0]
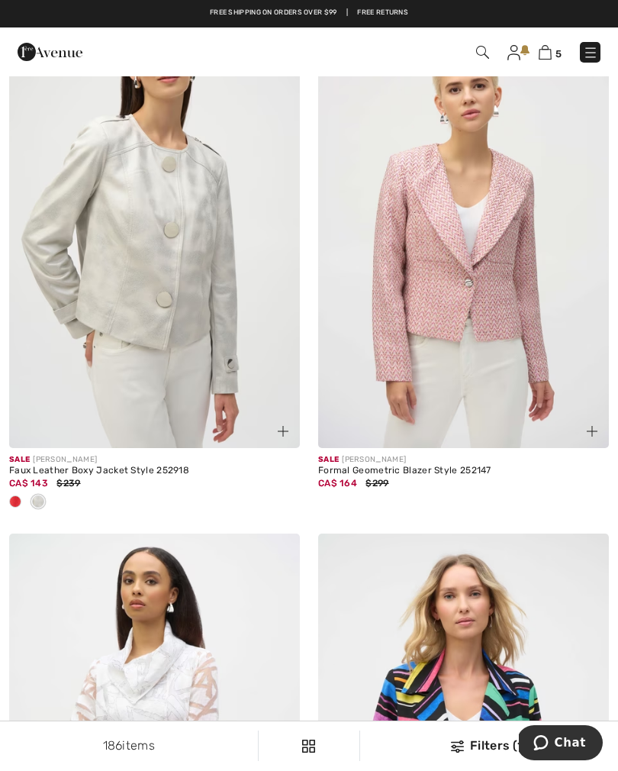
click at [166, 313] on img at bounding box center [154, 229] width 291 height 436
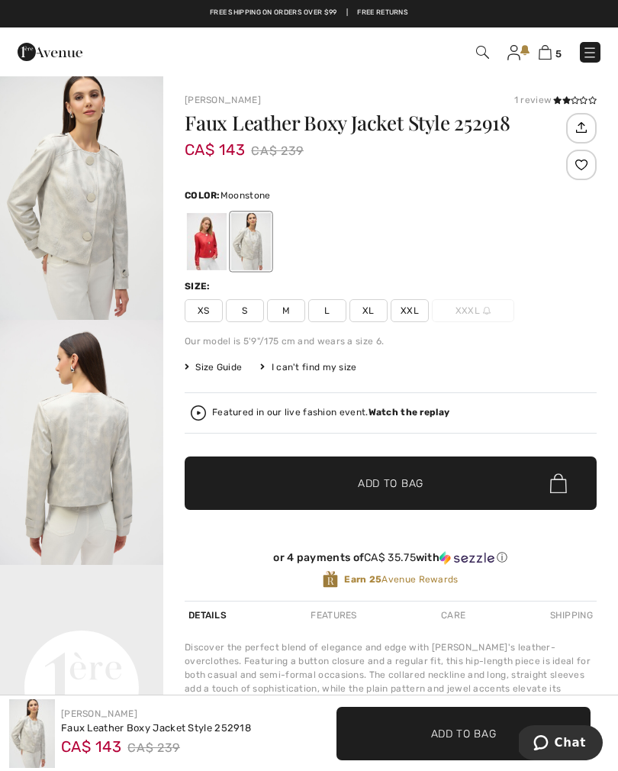
click at [204, 311] on span "XS" at bounding box center [204, 310] width 38 height 23
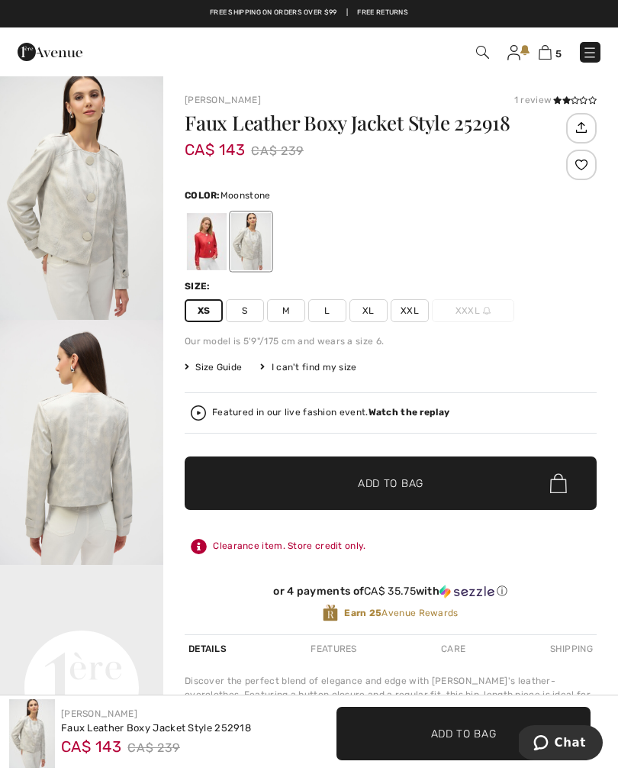
click at [350, 486] on span "✔ Added to Bag" at bounding box center [367, 483] width 93 height 16
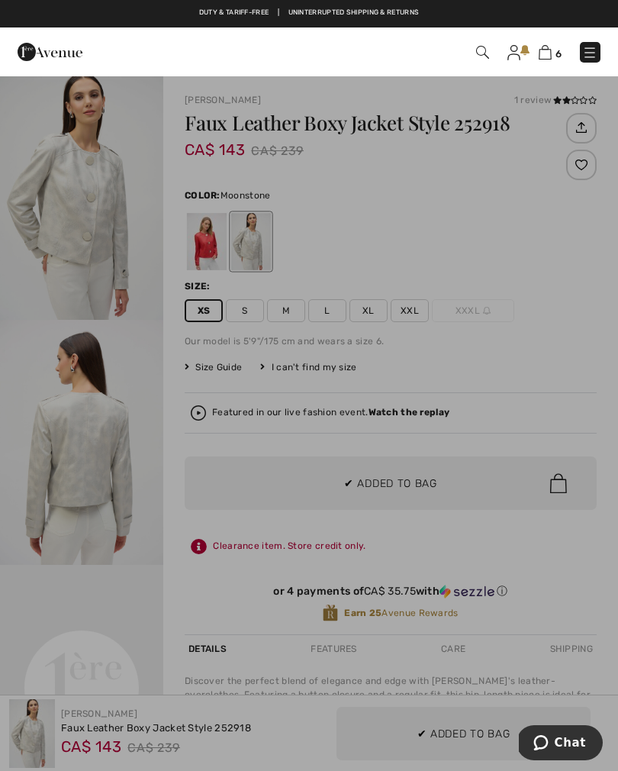
click at [437, 276] on div at bounding box center [309, 385] width 618 height 771
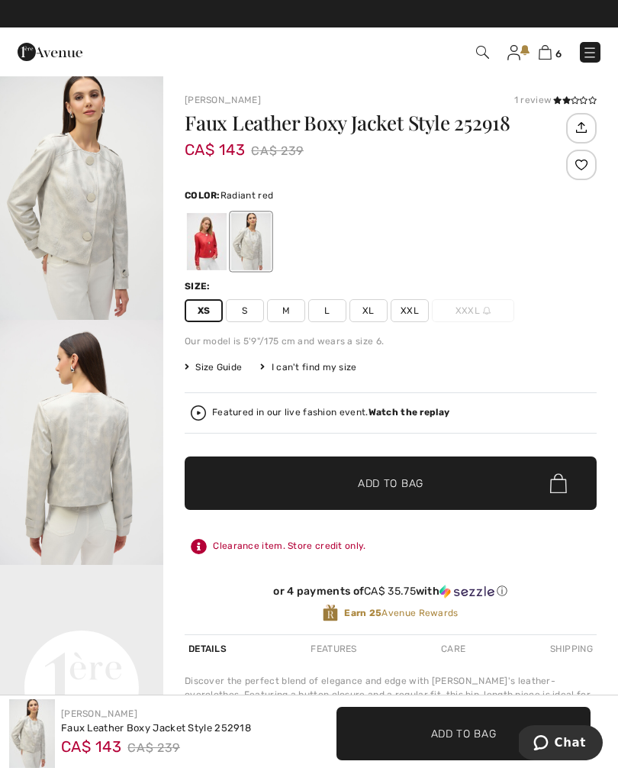
click at [206, 243] on div at bounding box center [207, 241] width 40 height 57
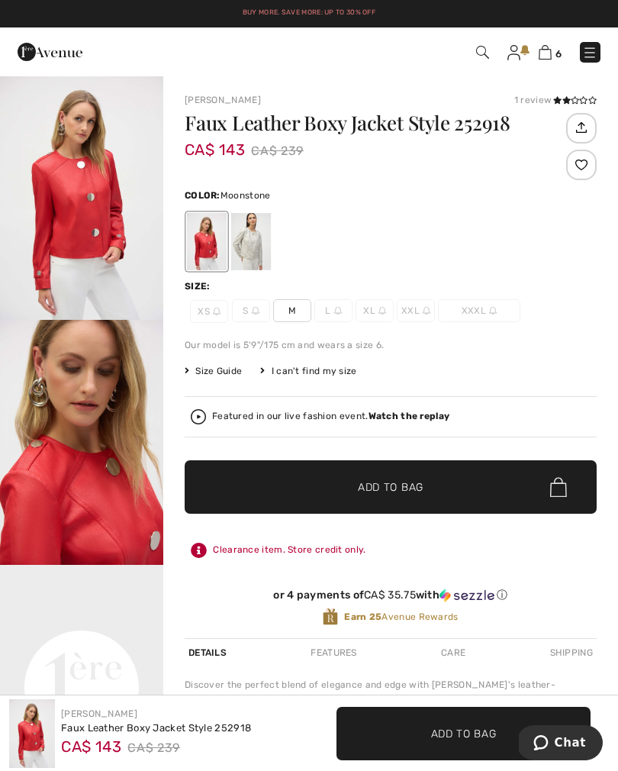
click at [250, 241] on div at bounding box center [251, 241] width 40 height 57
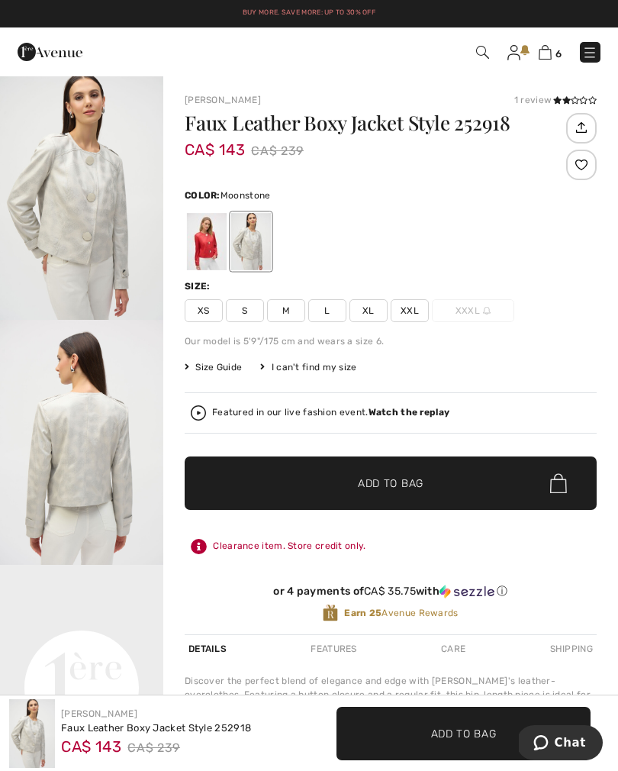
click at [203, 311] on span "XS" at bounding box center [204, 310] width 38 height 23
click at [362, 491] on span "Add to Bag" at bounding box center [391, 483] width 66 height 16
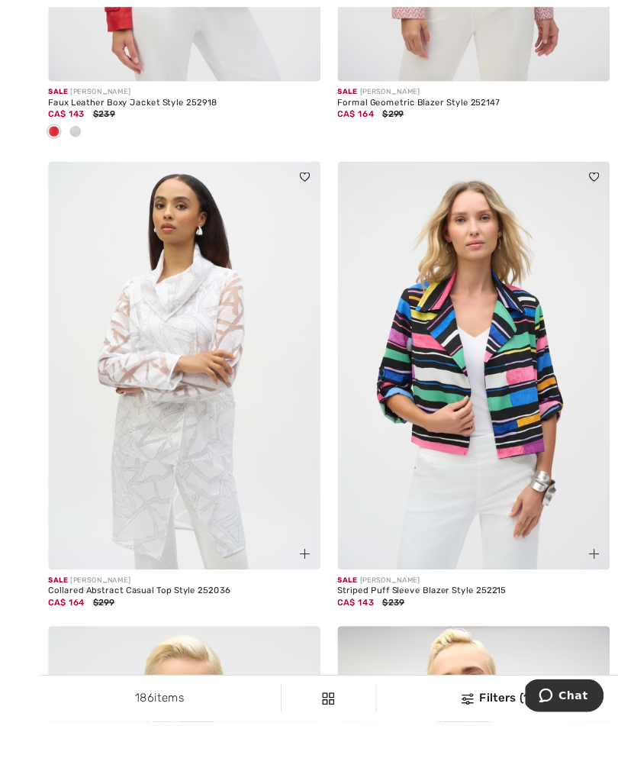
scroll to position [3802, 0]
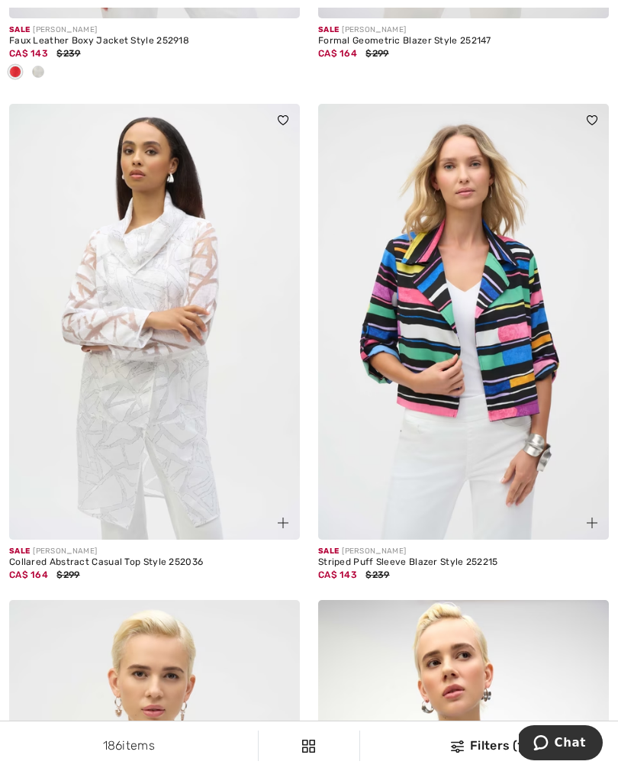
click at [162, 404] on img at bounding box center [154, 322] width 291 height 436
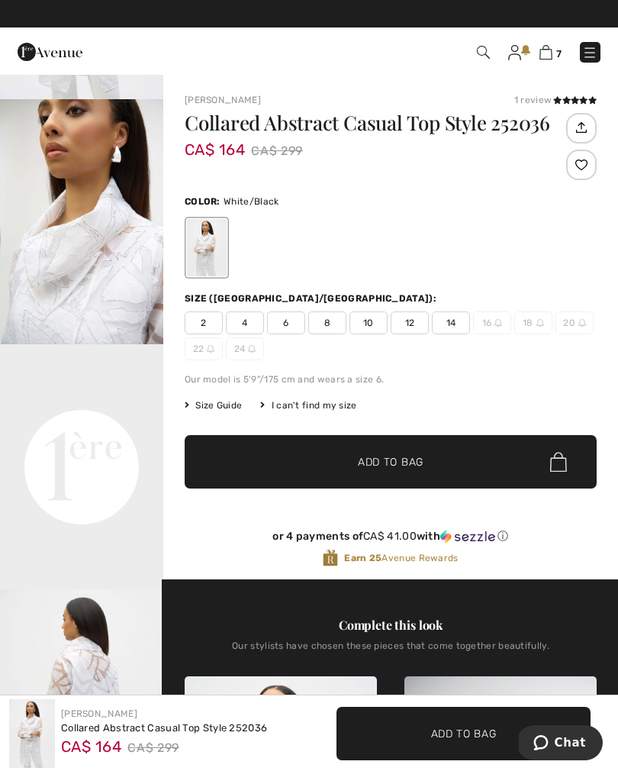
scroll to position [271, 0]
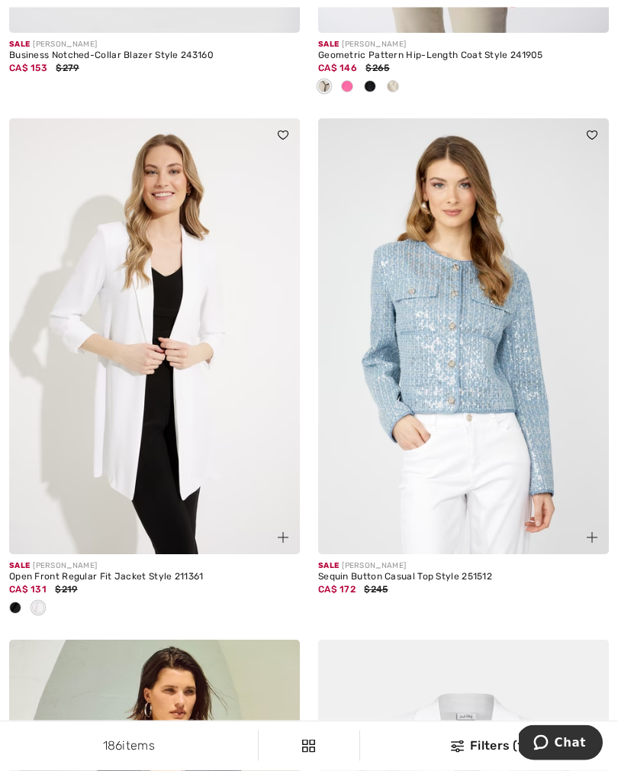
scroll to position [6930, 0]
click at [12, 601] on span at bounding box center [15, 607] width 12 height 12
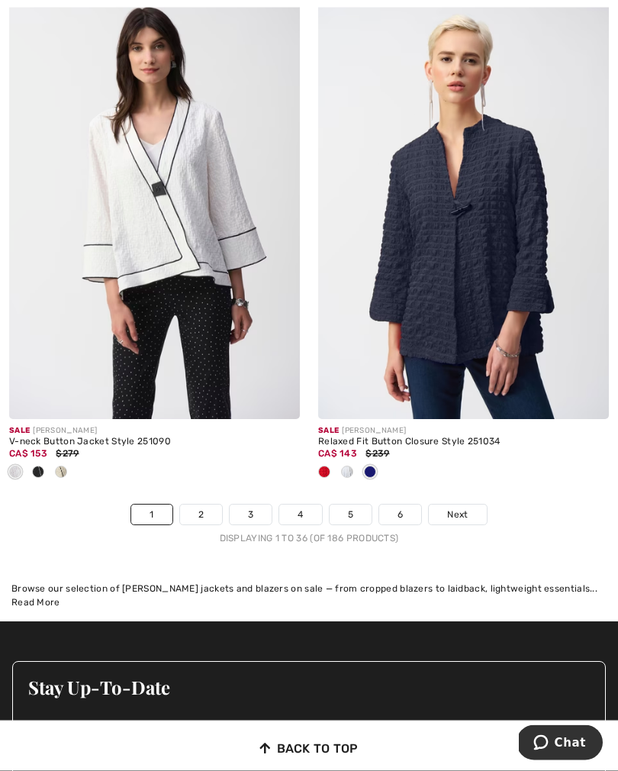
scroll to position [9151, 0]
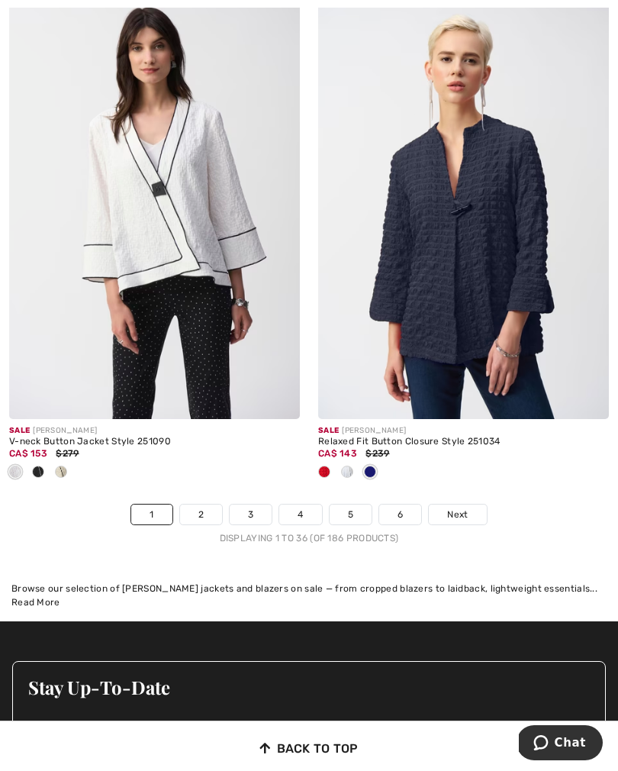
click at [203, 510] on link "2" at bounding box center [201, 514] width 42 height 20
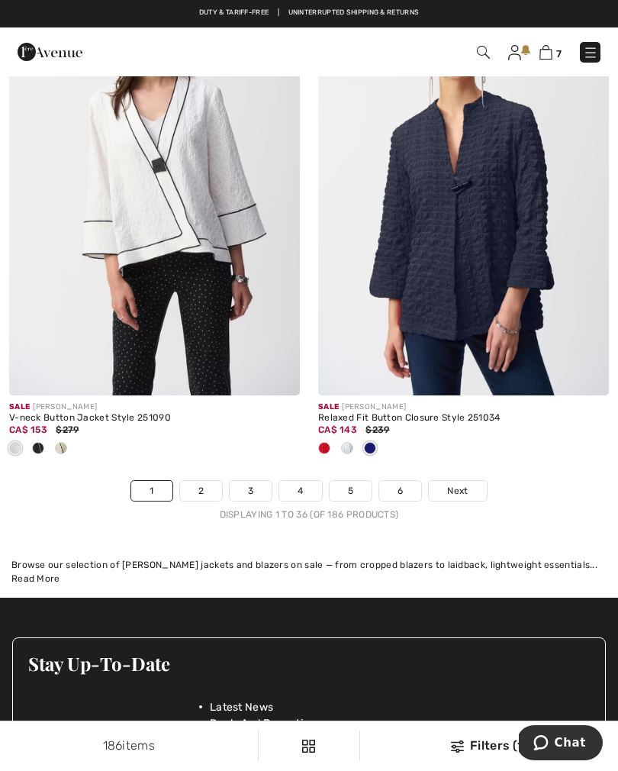
click at [421, 292] on img at bounding box center [463, 177] width 291 height 436
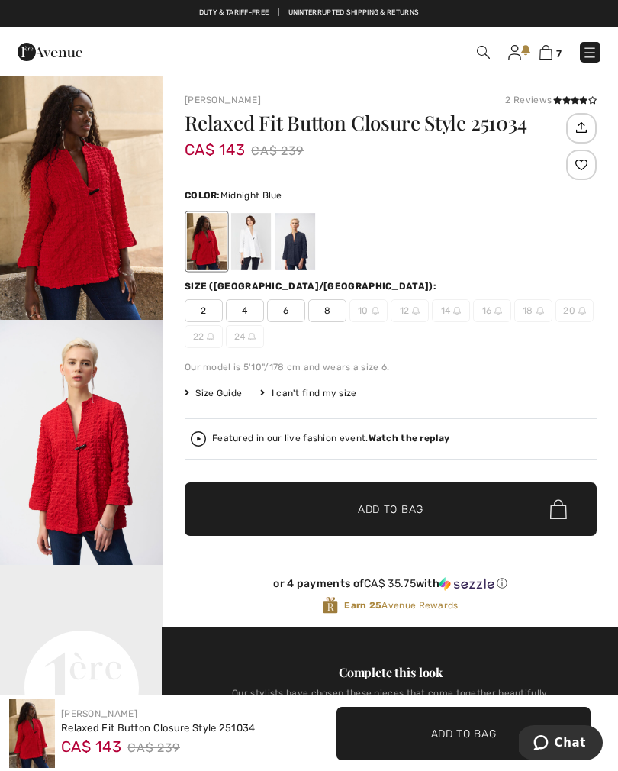
click at [298, 250] on div at bounding box center [295, 241] width 40 height 57
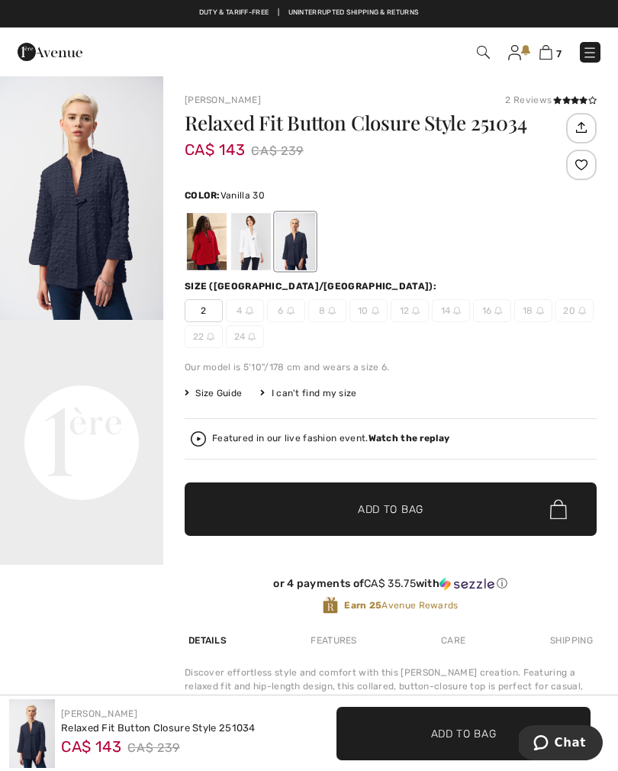
click at [254, 241] on div at bounding box center [251, 241] width 40 height 57
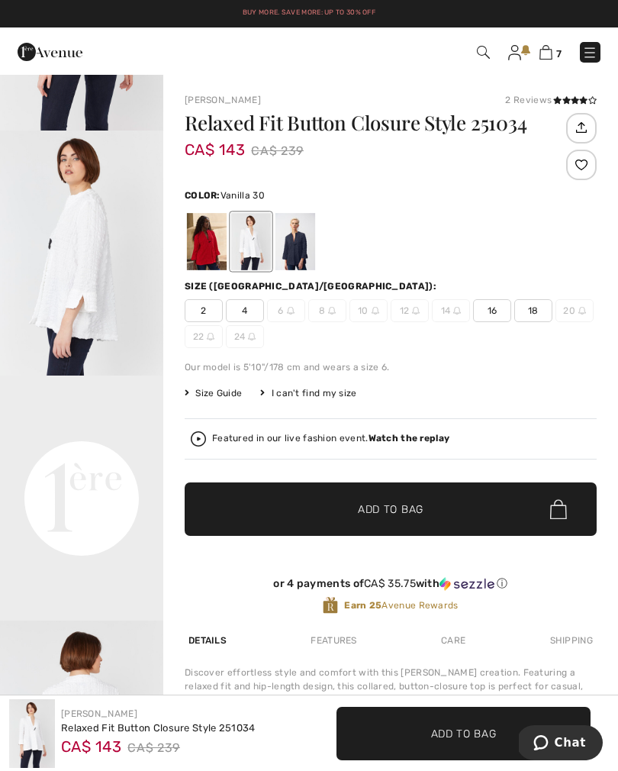
scroll to position [187, 0]
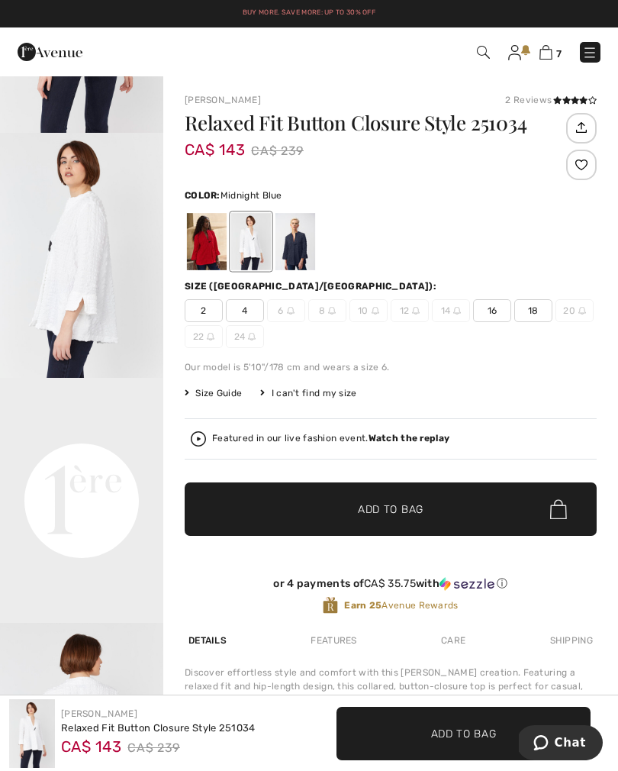
click at [294, 246] on div at bounding box center [295, 241] width 40 height 57
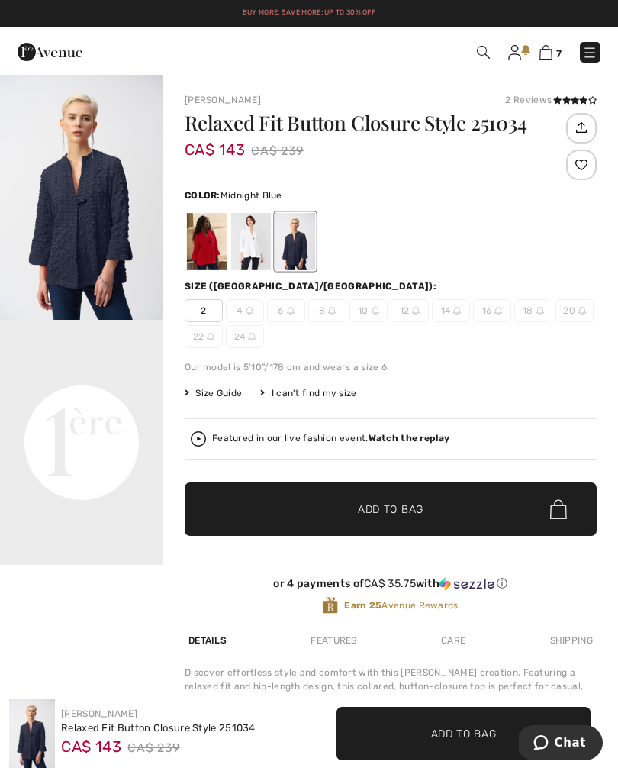
click at [201, 311] on span "2" at bounding box center [204, 310] width 38 height 23
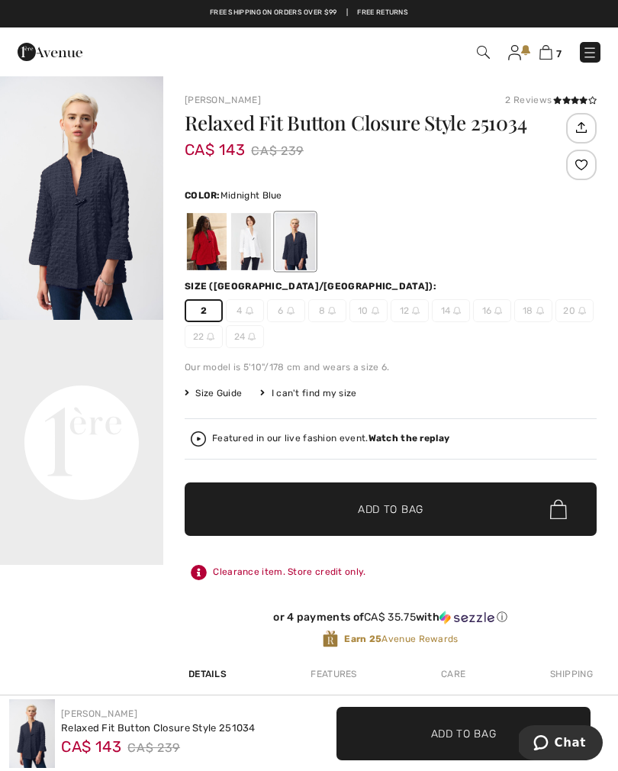
click at [361, 513] on span "Add to Bag" at bounding box center [391, 509] width 66 height 16
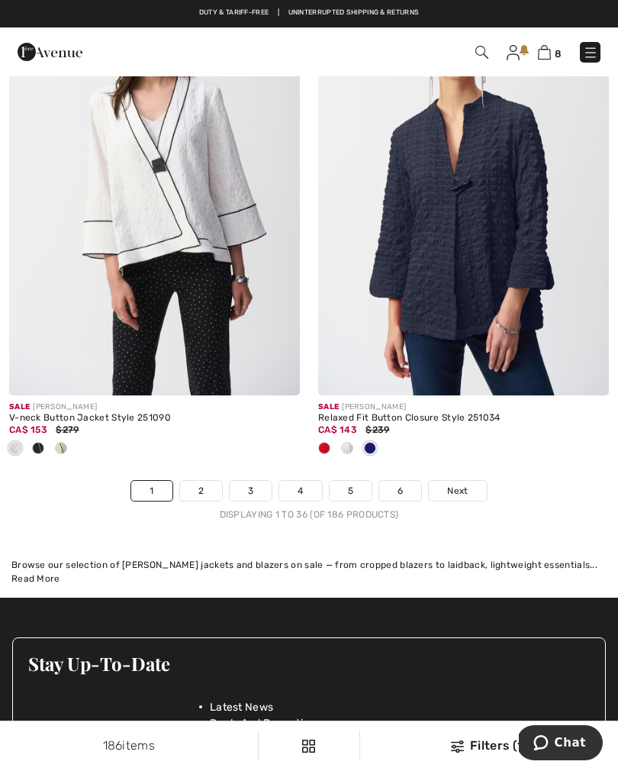
click at [204, 484] on link "2" at bounding box center [201, 491] width 42 height 20
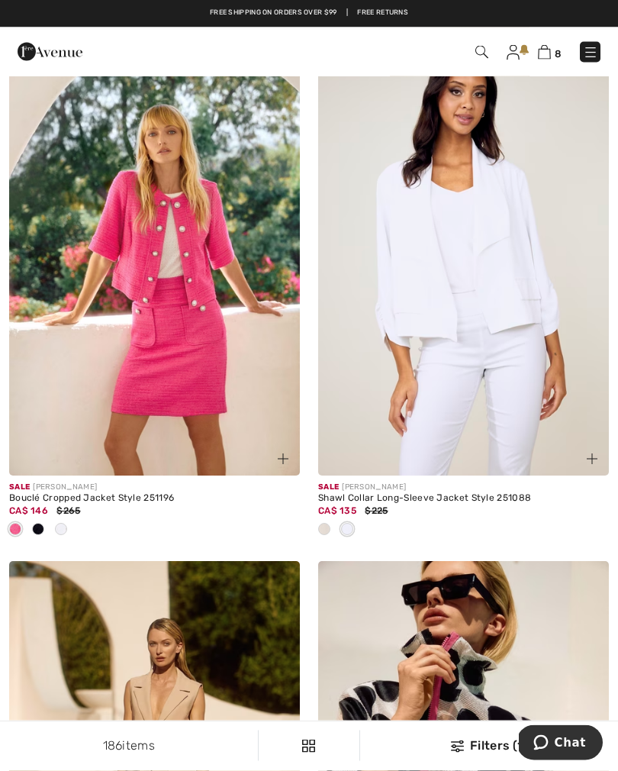
scroll to position [3394, 0]
click at [326, 527] on span at bounding box center [324, 529] width 12 height 12
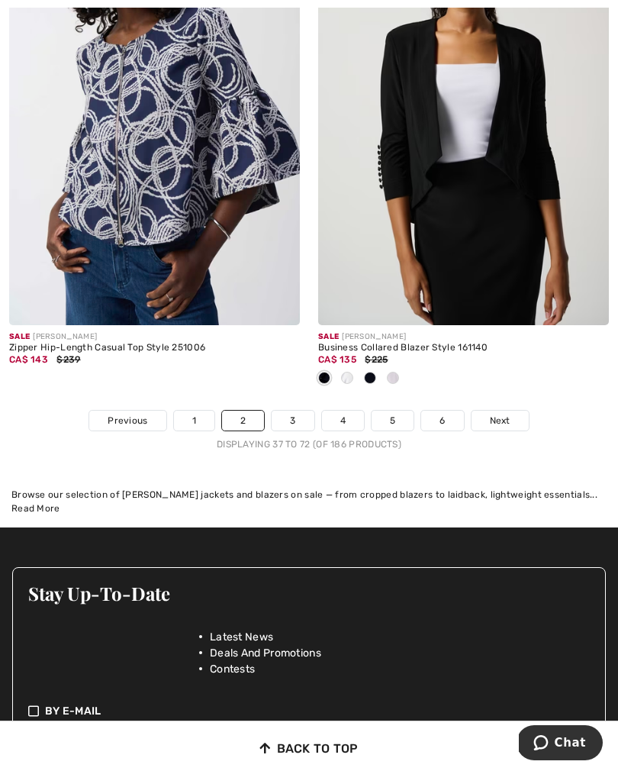
scroll to position [9222, 0]
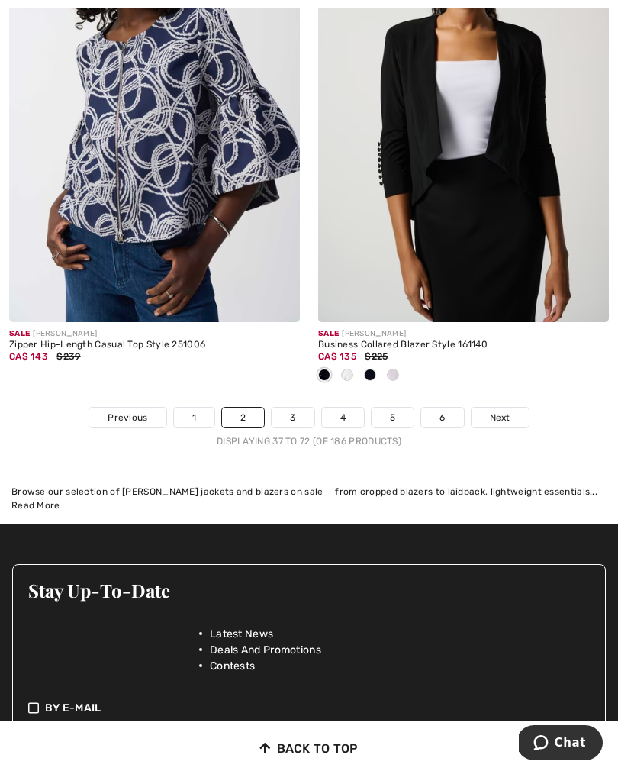
click at [294, 409] on link "3" at bounding box center [293, 417] width 42 height 20
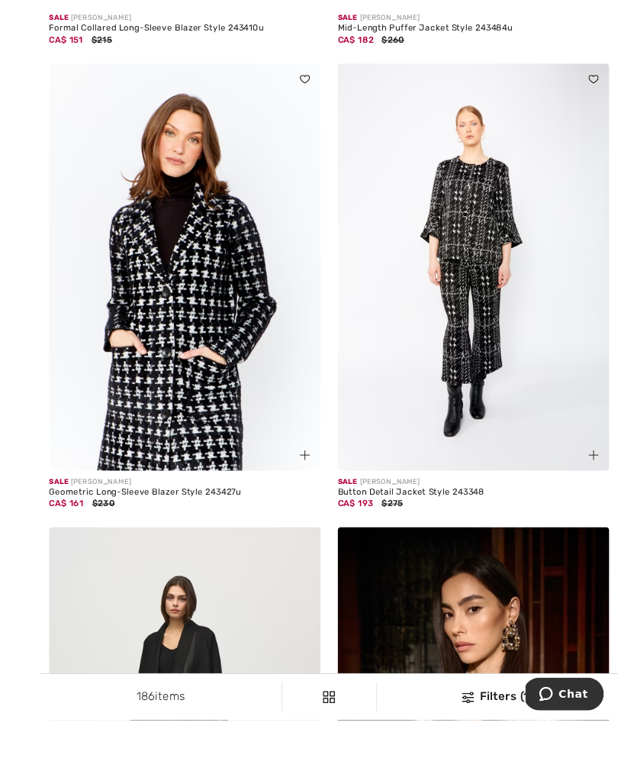
scroll to position [6972, 0]
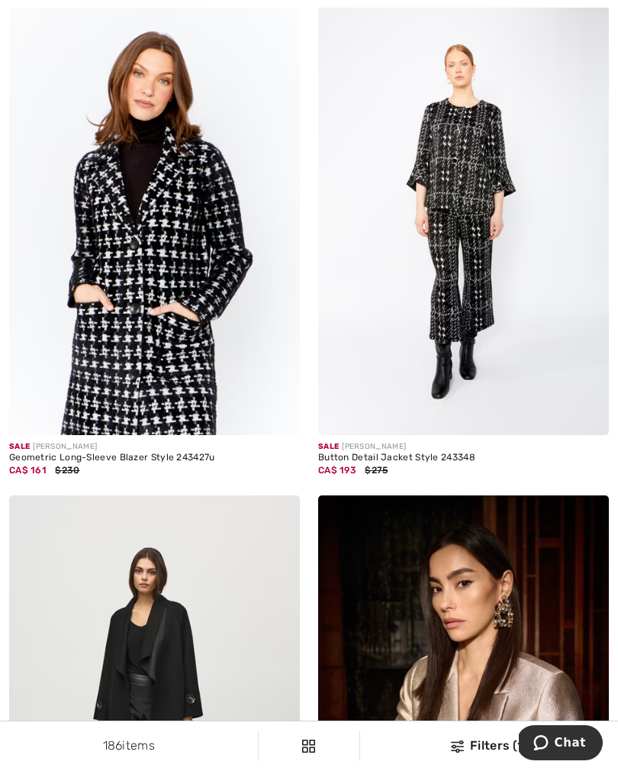
click at [145, 298] on img at bounding box center [154, 217] width 291 height 436
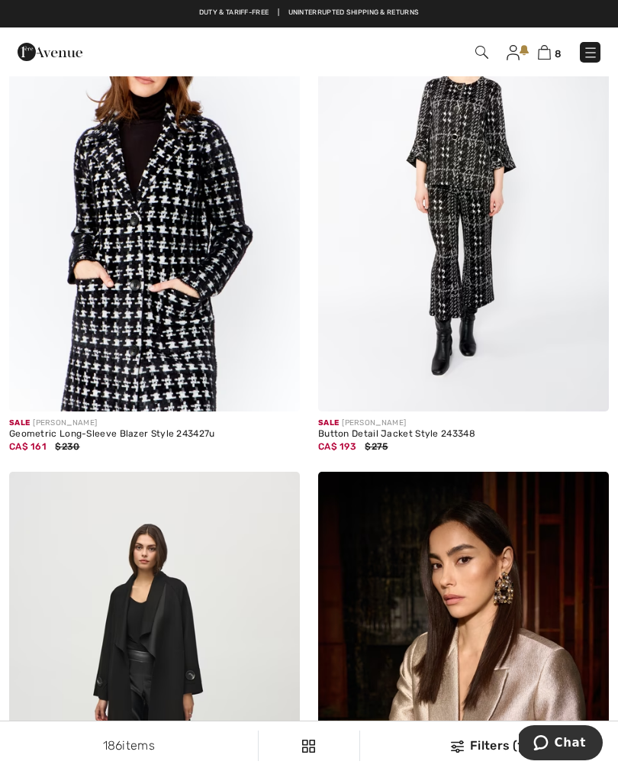
click at [148, 292] on img at bounding box center [154, 194] width 291 height 436
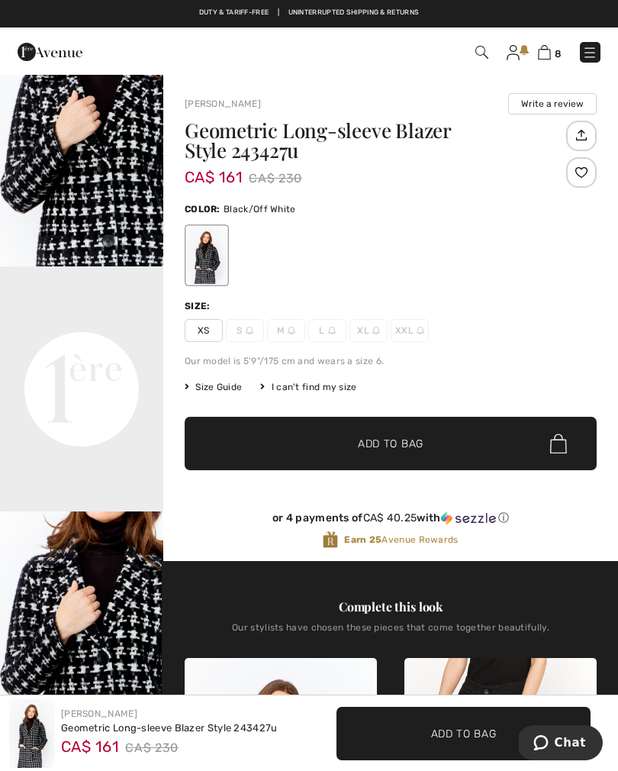
scroll to position [304, 0]
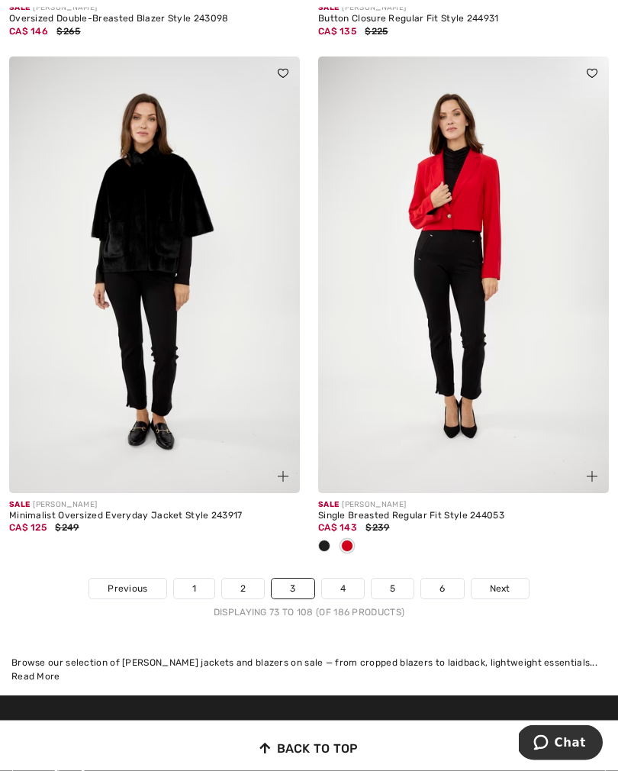
scroll to position [8900, 0]
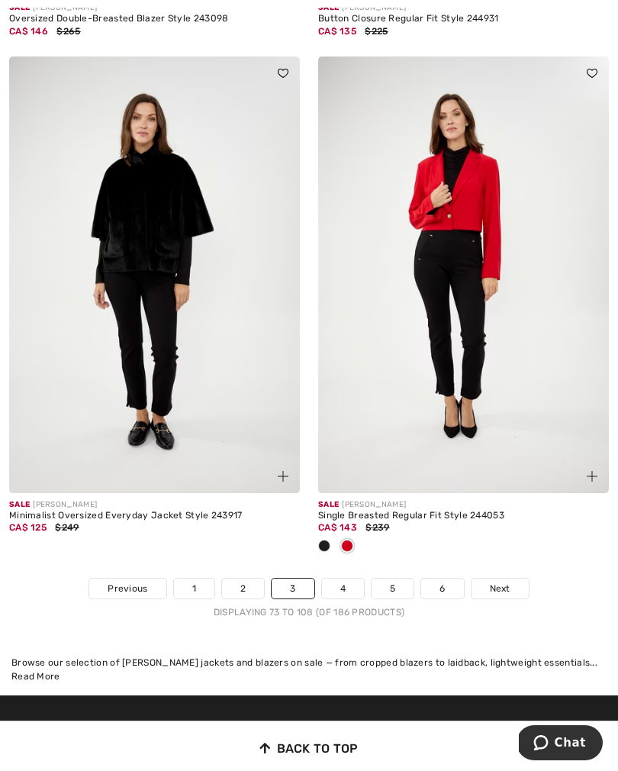
click at [341, 581] on link "4" at bounding box center [343, 588] width 42 height 20
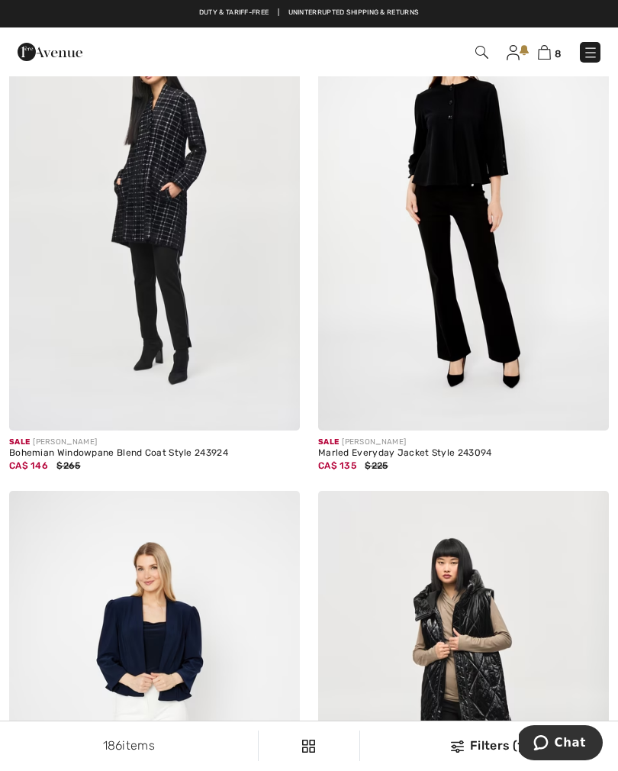
scroll to position [3803, 0]
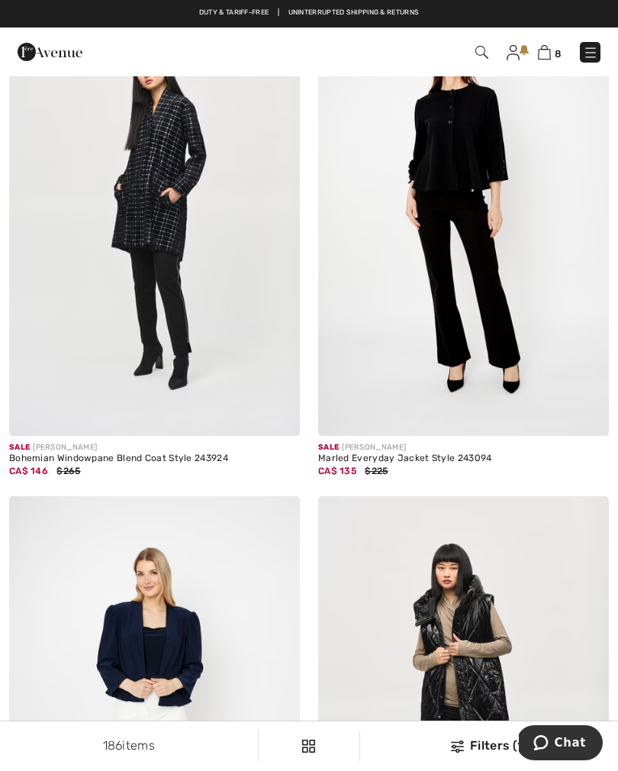
click at [141, 283] on img at bounding box center [154, 218] width 291 height 436
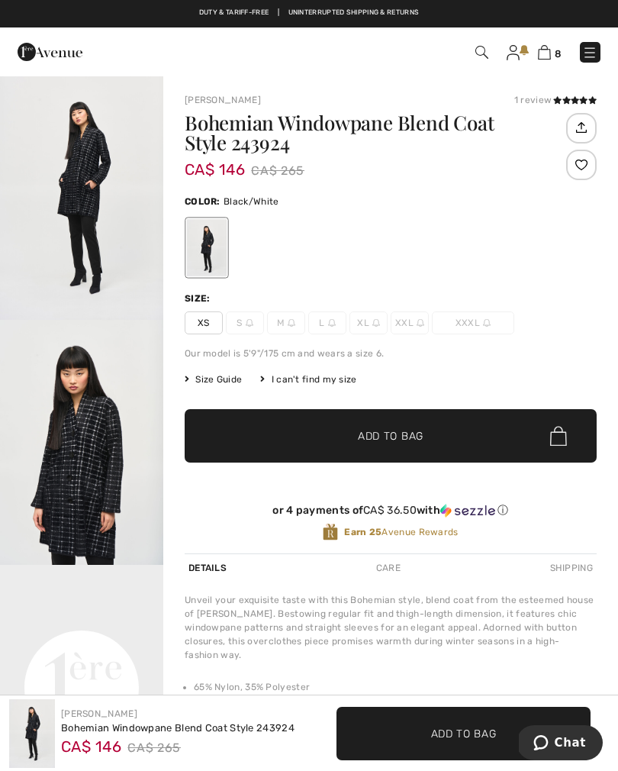
click at [201, 327] on span "XS" at bounding box center [204, 322] width 38 height 23
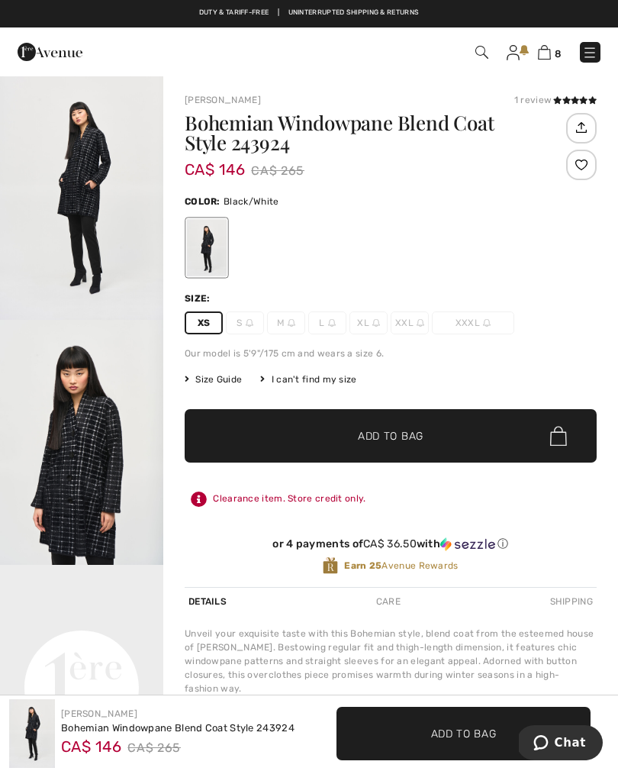
click at [376, 440] on span "Add to Bag" at bounding box center [391, 436] width 66 height 16
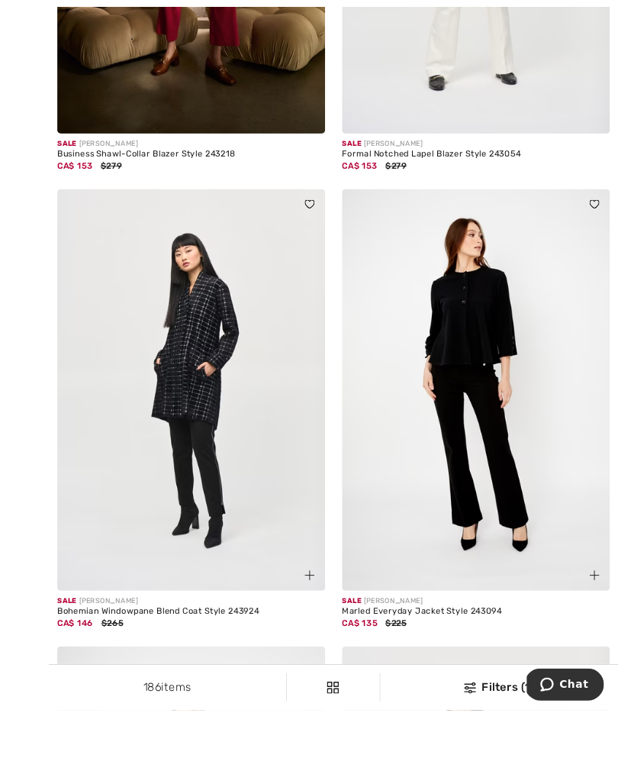
scroll to position [3668, 0]
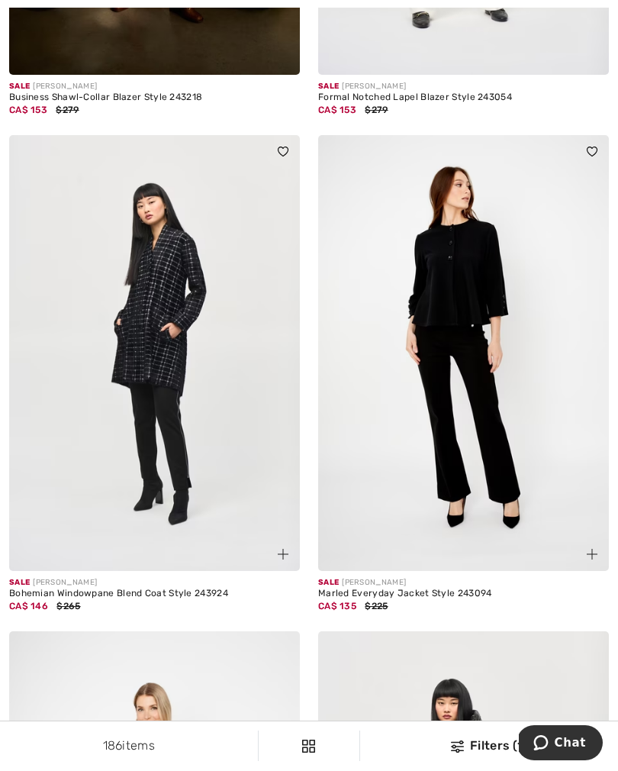
click at [465, 344] on img at bounding box center [463, 353] width 291 height 436
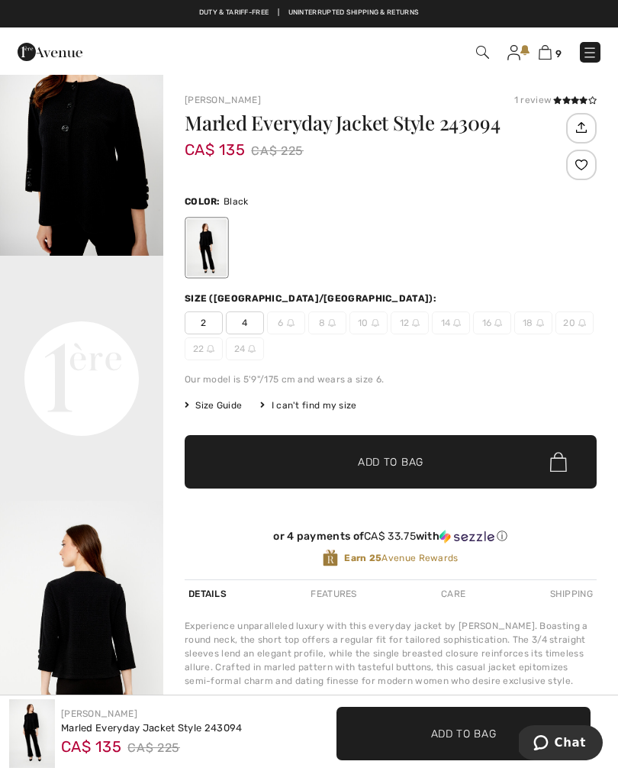
scroll to position [317, 0]
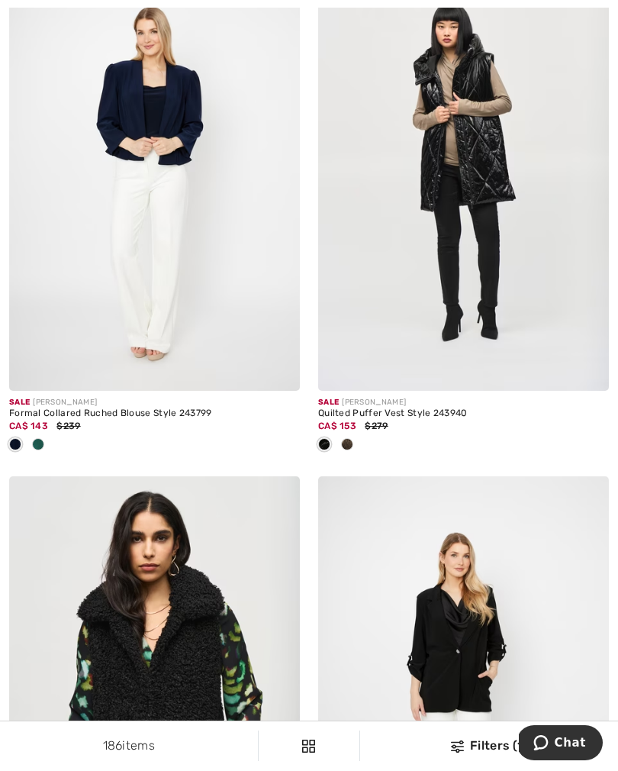
scroll to position [4351, 0]
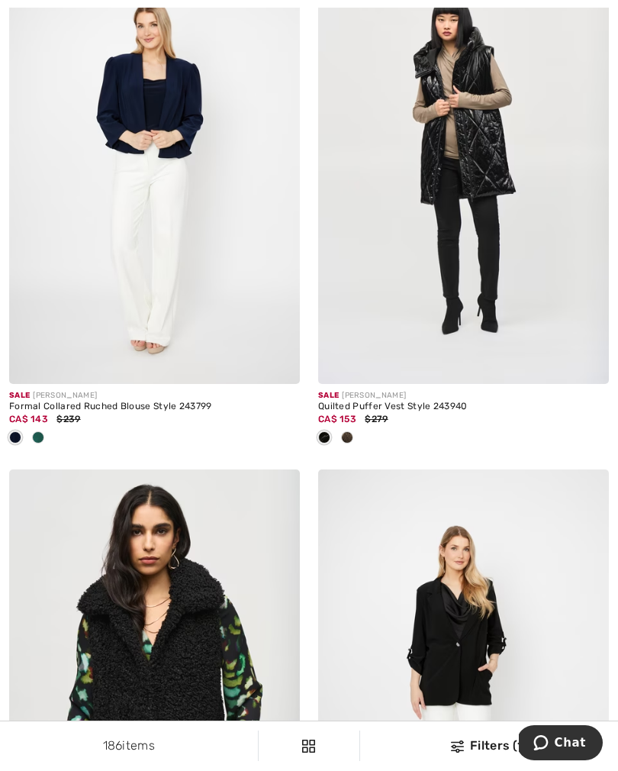
click at [350, 435] on span at bounding box center [347, 437] width 12 height 12
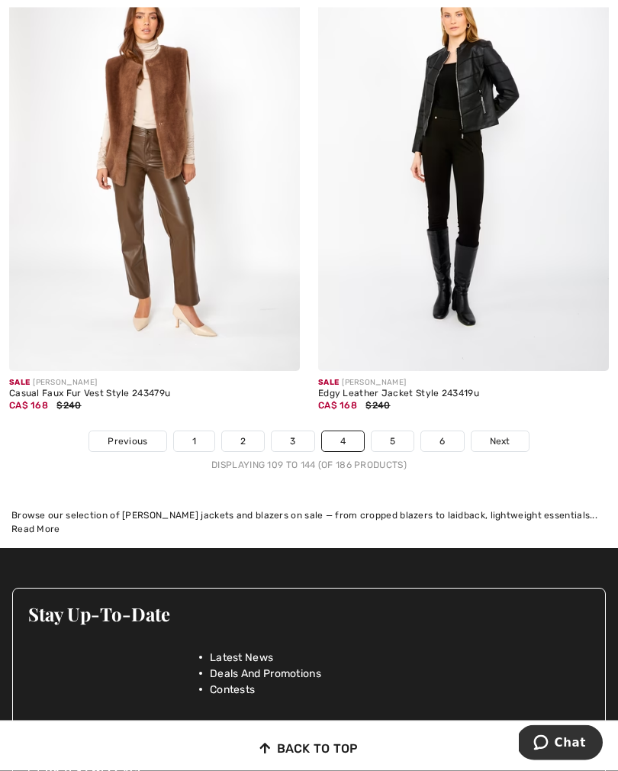
scroll to position [9047, 0]
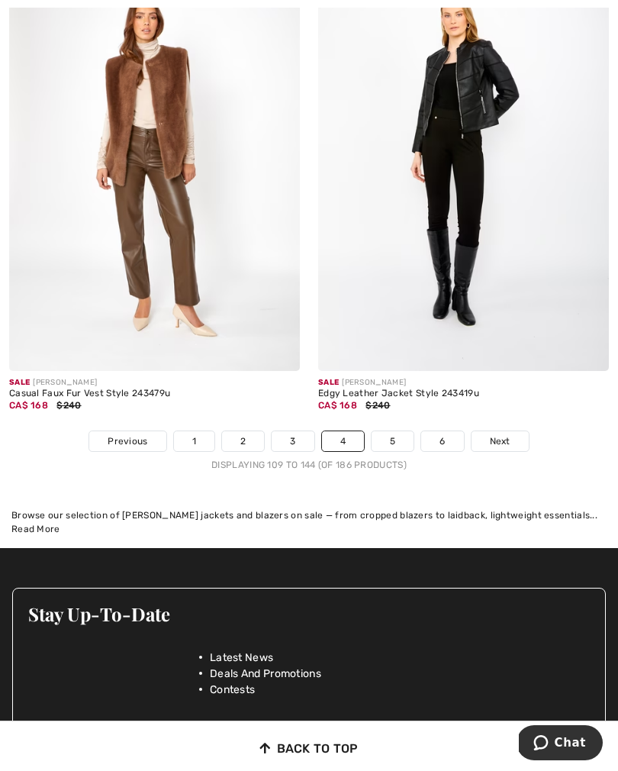
click at [388, 436] on link "5" at bounding box center [393, 441] width 42 height 20
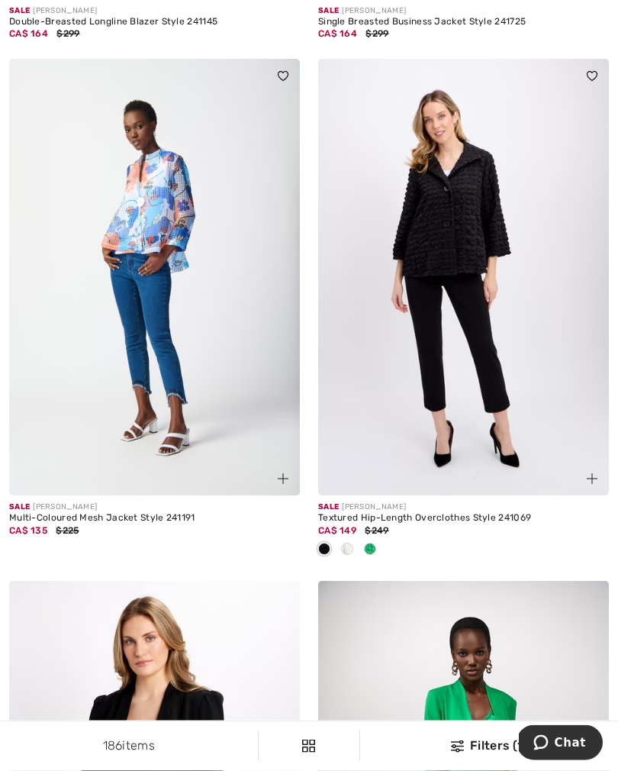
scroll to position [5333, 0]
click at [352, 544] on span at bounding box center [347, 548] width 12 height 12
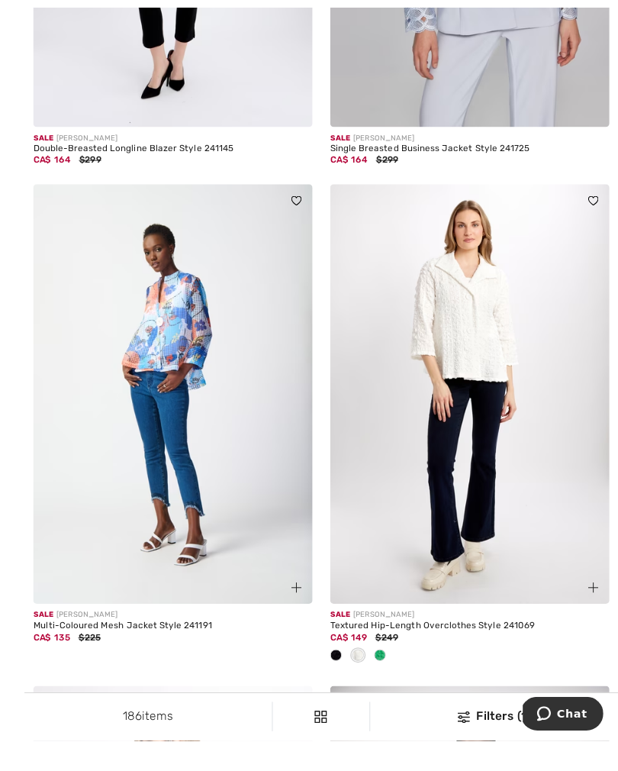
scroll to position [5243, 0]
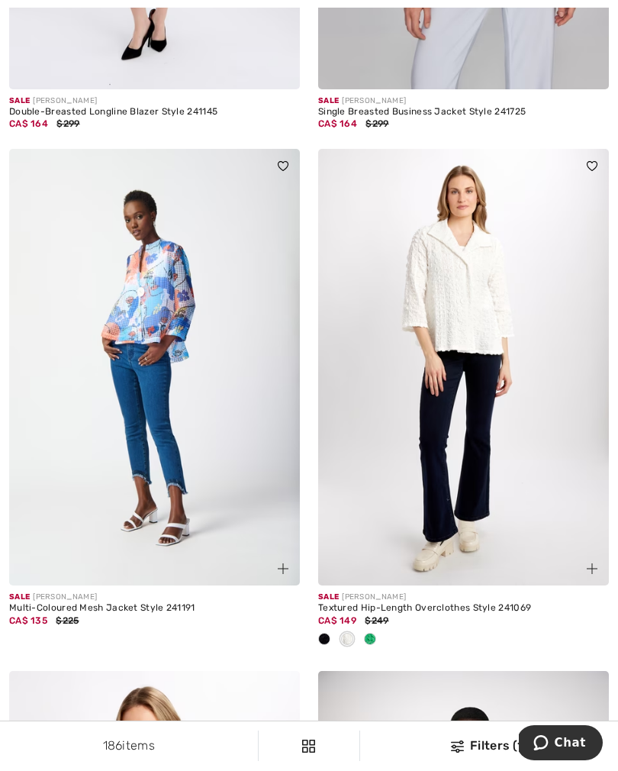
click at [372, 639] on div at bounding box center [370, 639] width 23 height 25
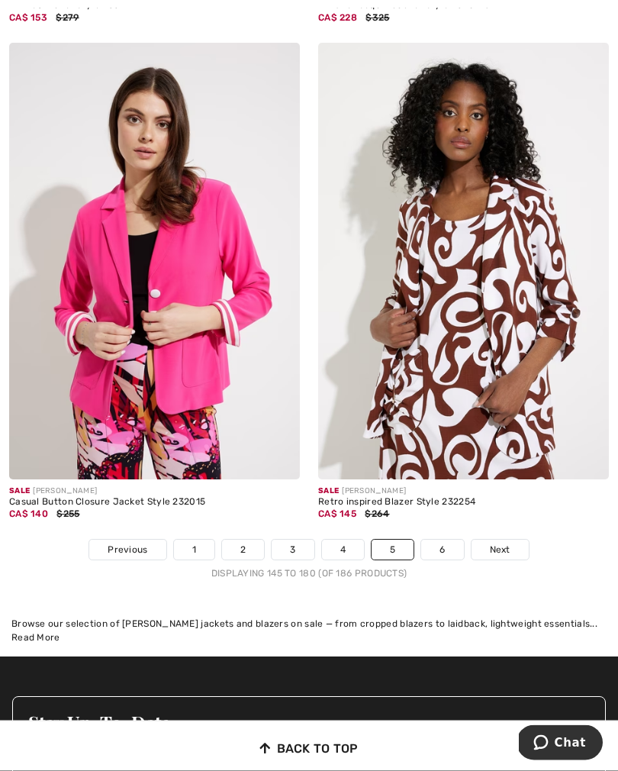
scroll to position [9065, 0]
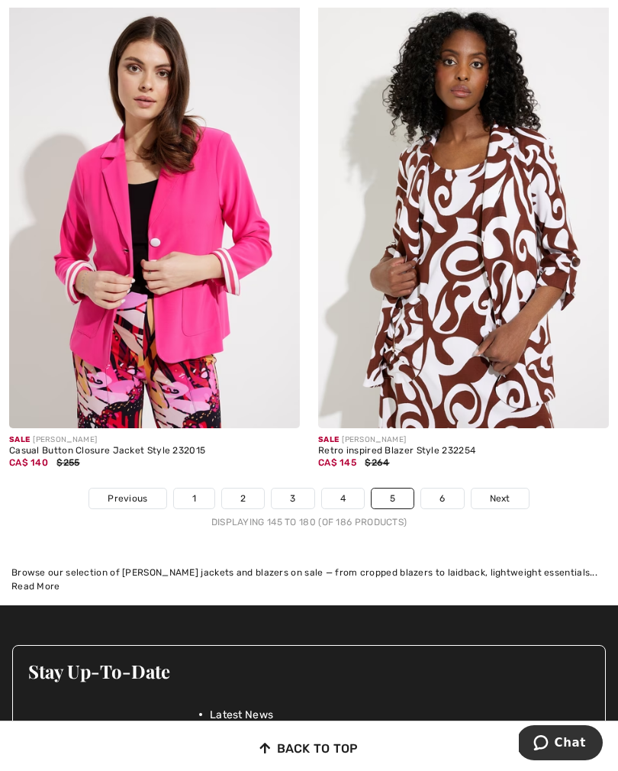
click at [433, 497] on link "6" at bounding box center [442, 498] width 42 height 20
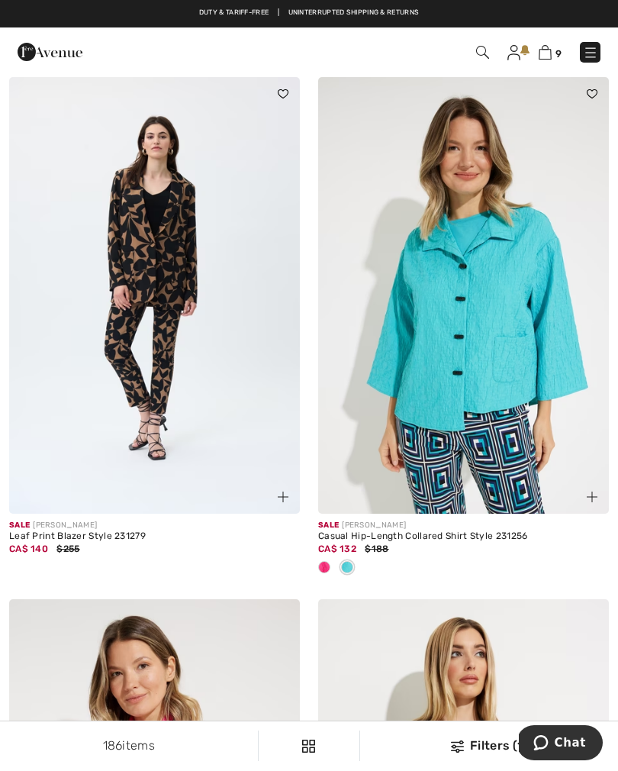
scroll to position [143, 0]
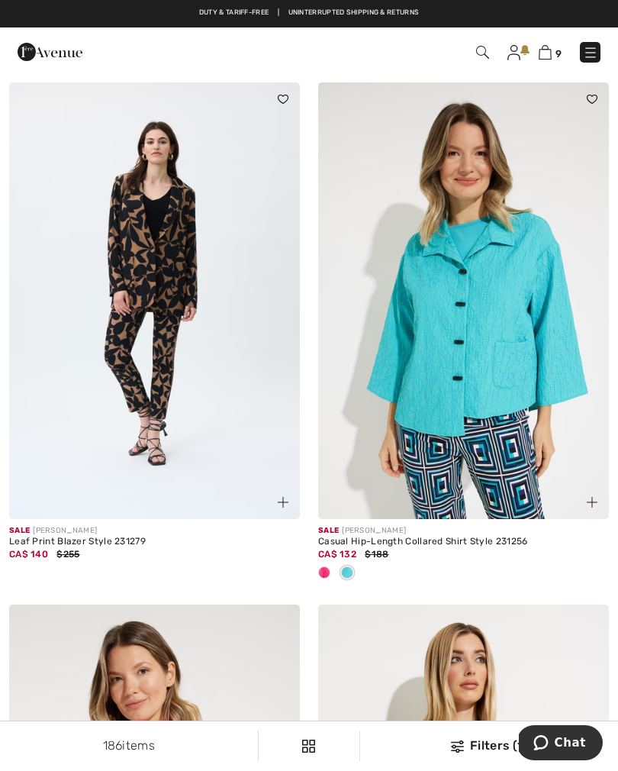
click at [322, 578] on div at bounding box center [324, 573] width 23 height 25
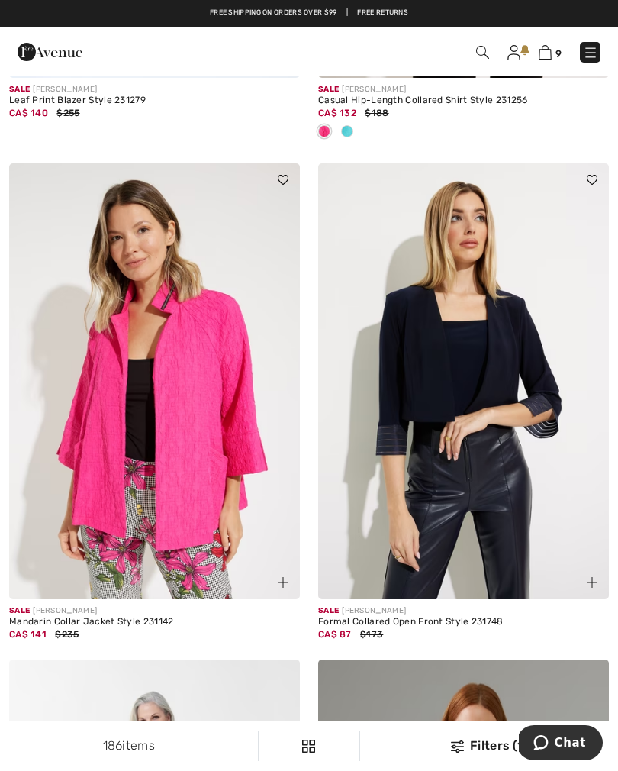
scroll to position [567, 0]
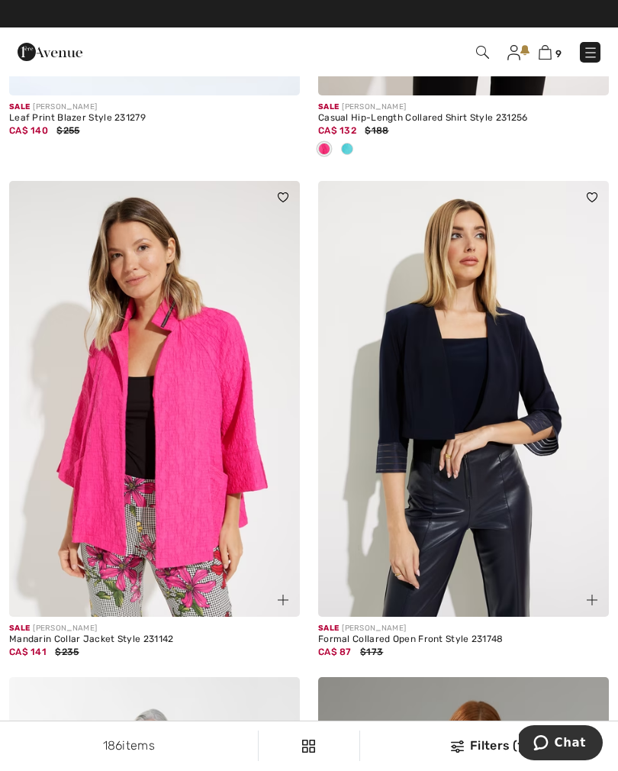
click at [542, 57] on img at bounding box center [545, 52] width 13 height 14
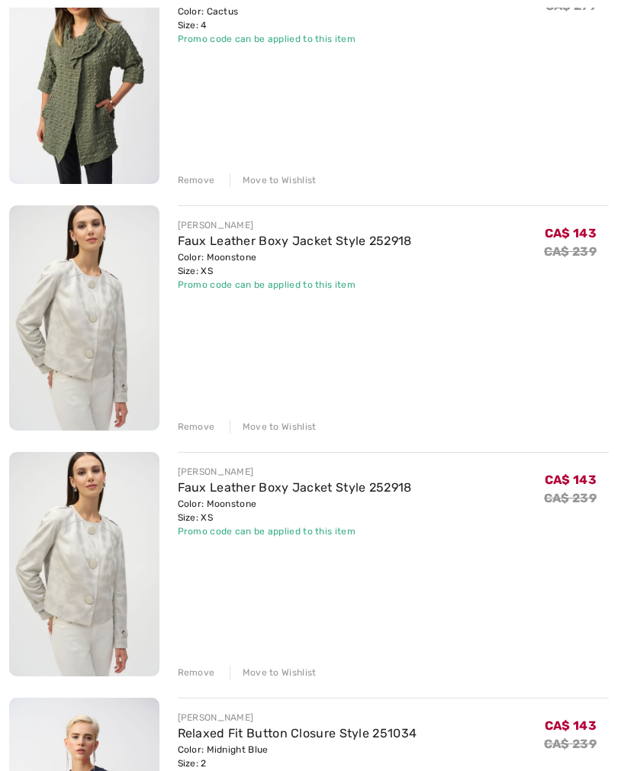
scroll to position [1252, 0]
click at [191, 434] on div "JOSEPH RIBKOFF Relaxed Fit Hip-Length Jacket Style 252150 Color: Moonstone Size…" at bounding box center [309, 72] width 600 height 2196
click at [190, 431] on div "Remove" at bounding box center [196, 426] width 37 height 14
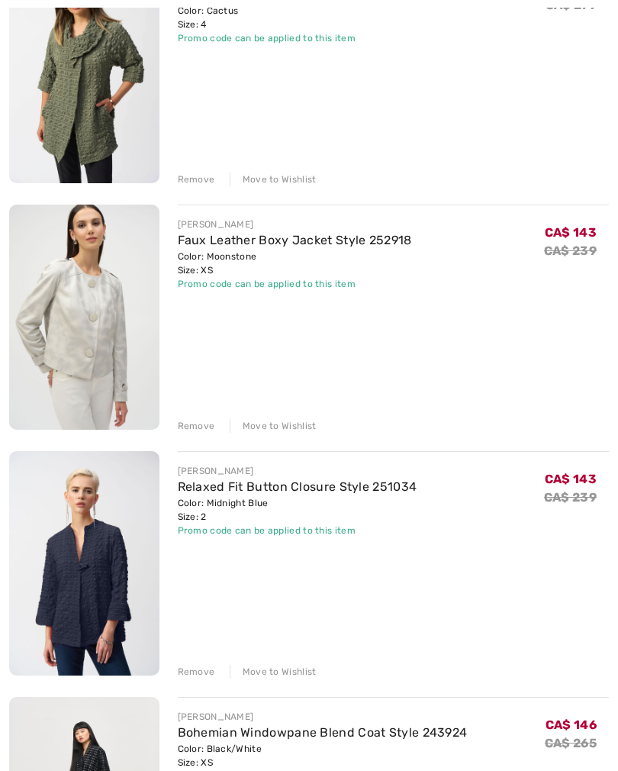
click at [191, 430] on div "Remove" at bounding box center [196, 426] width 37 height 14
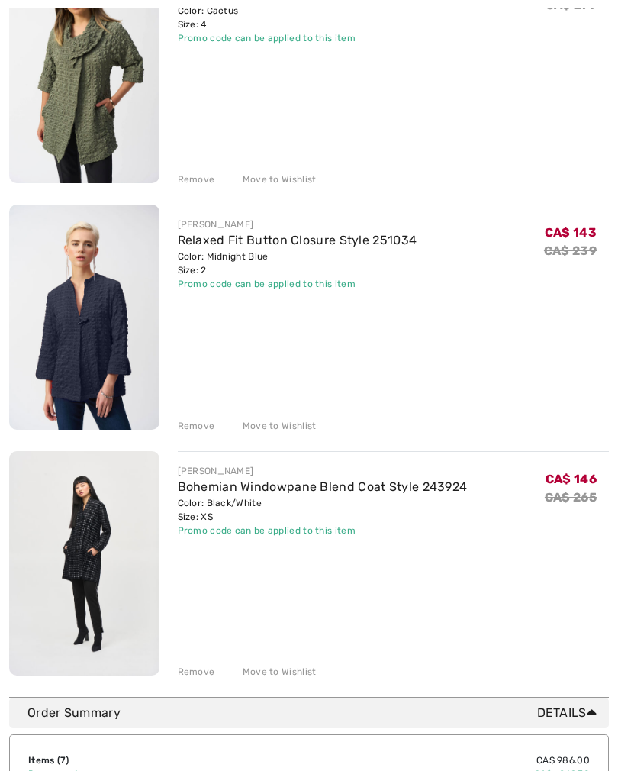
click at [194, 432] on div "Remove" at bounding box center [196, 426] width 37 height 14
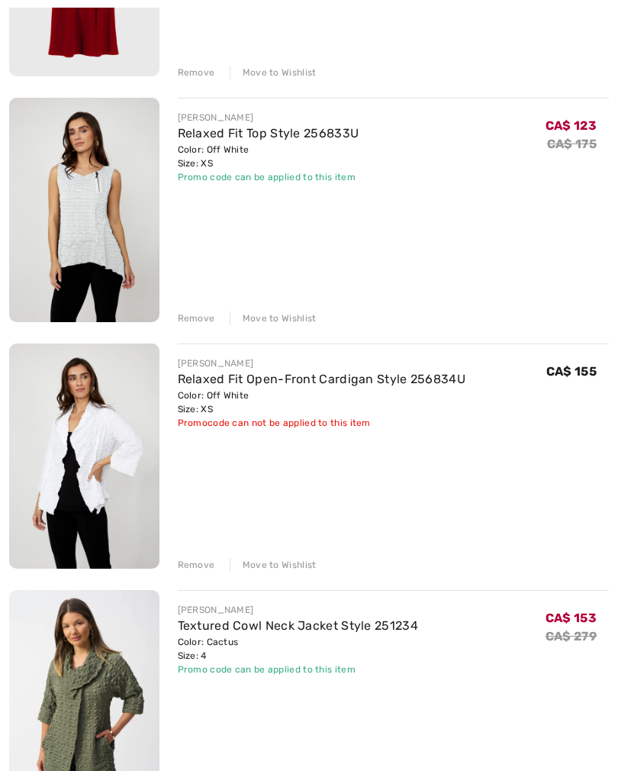
scroll to position [633, 0]
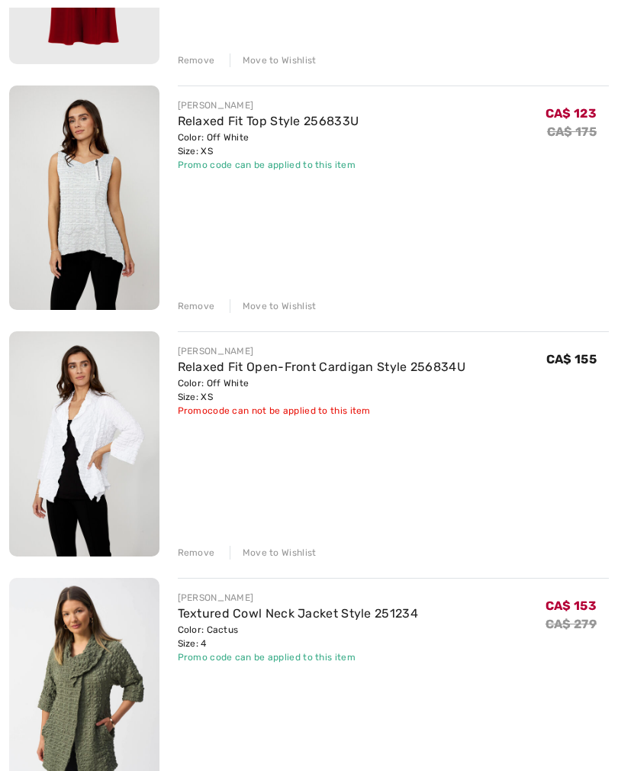
click at [234, 124] on link "Relaxed Fit Top Style 256833U" at bounding box center [269, 121] width 182 height 14
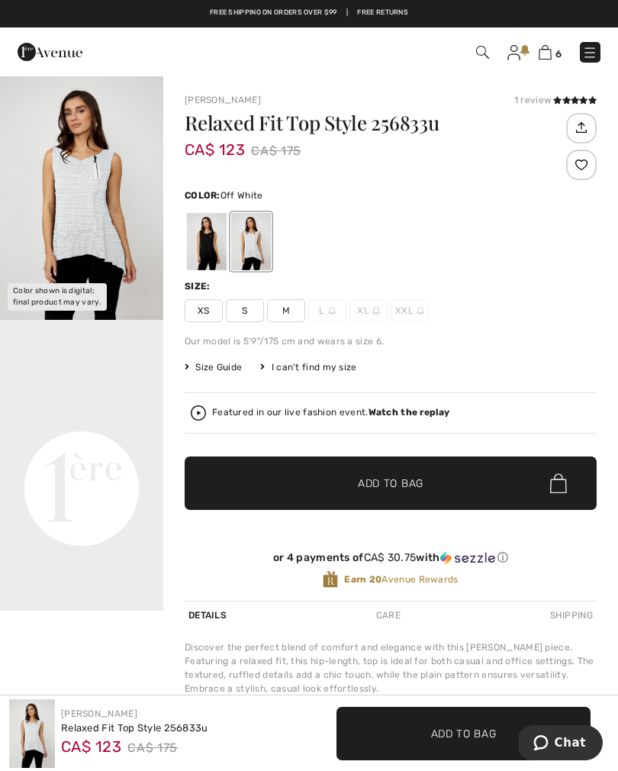
click at [549, 57] on img at bounding box center [545, 52] width 13 height 14
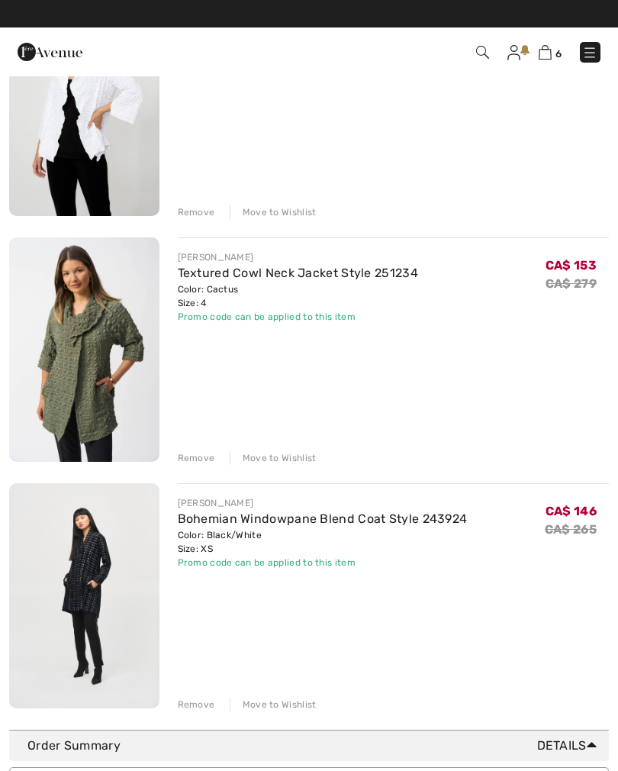
scroll to position [968, 0]
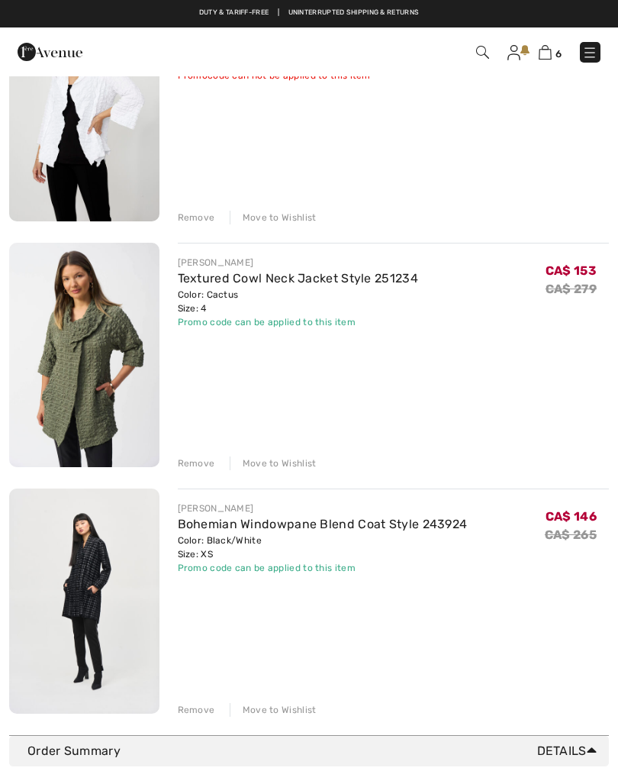
click at [190, 469] on div "Remove" at bounding box center [196, 463] width 37 height 14
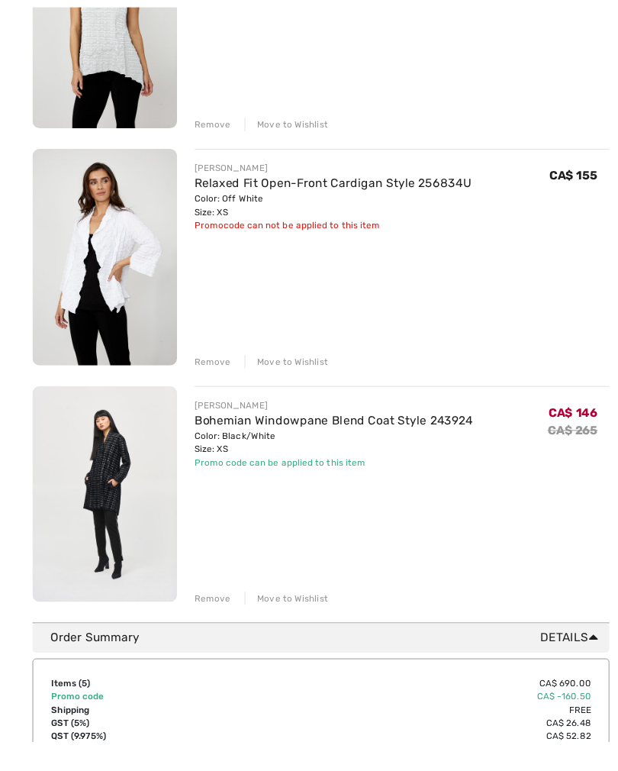
scroll to position [866, 0]
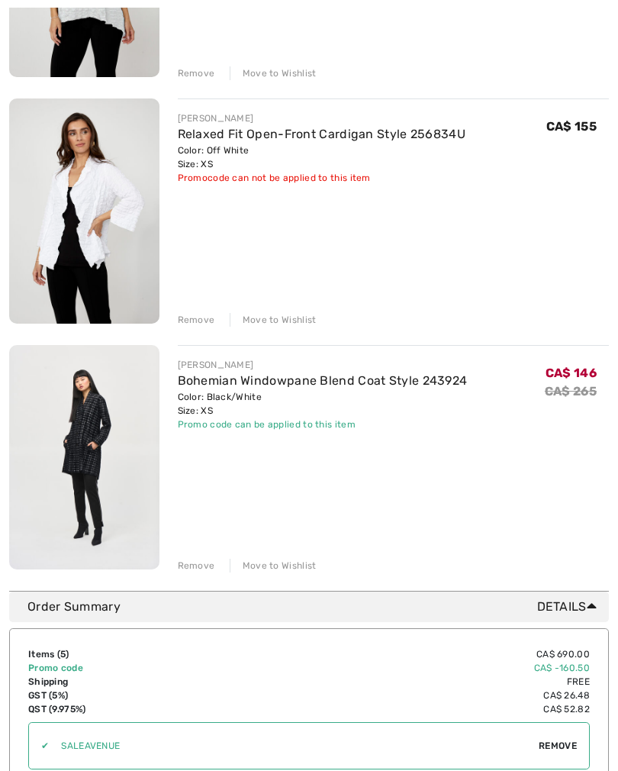
click at [237, 380] on link "Bohemian Windowpane Blend Coat Style 243924" at bounding box center [323, 380] width 290 height 14
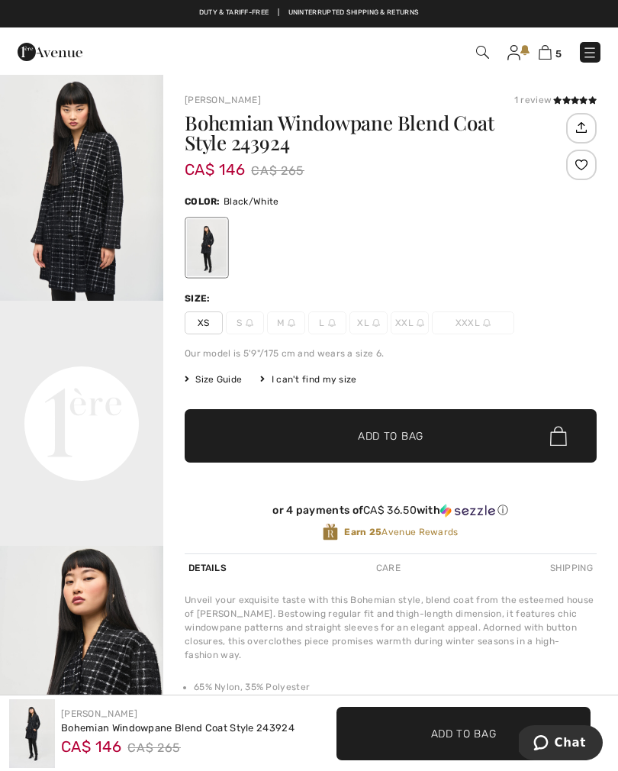
scroll to position [272, 0]
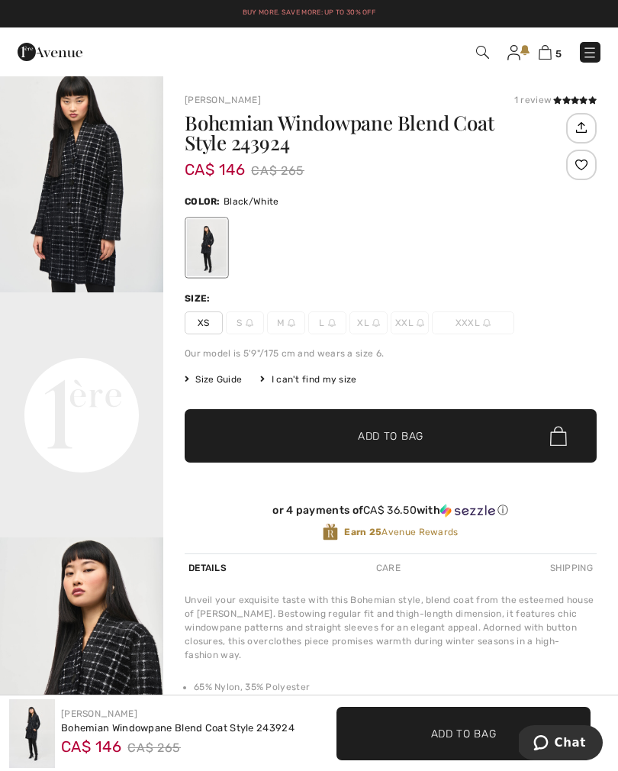
click at [543, 56] on img at bounding box center [545, 52] width 13 height 14
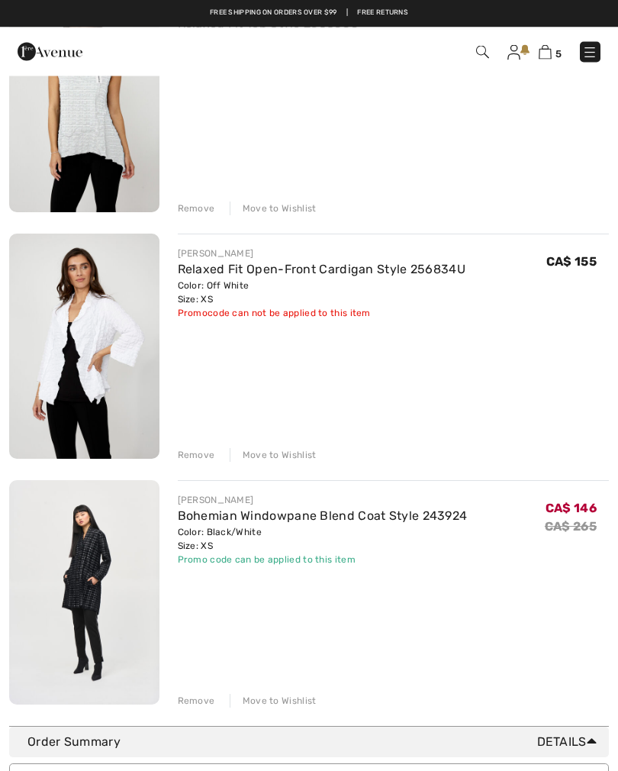
scroll to position [731, 0]
click at [197, 458] on div "Remove" at bounding box center [196, 455] width 37 height 14
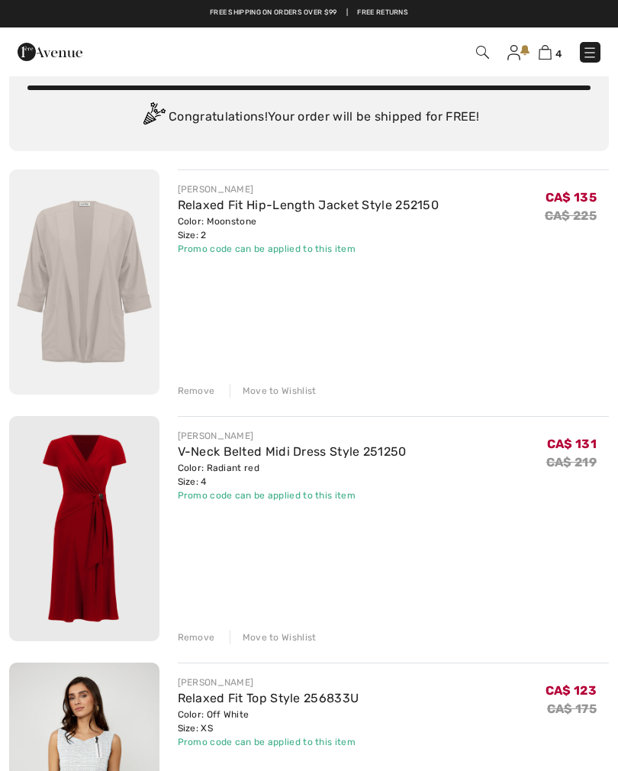
scroll to position [0, 0]
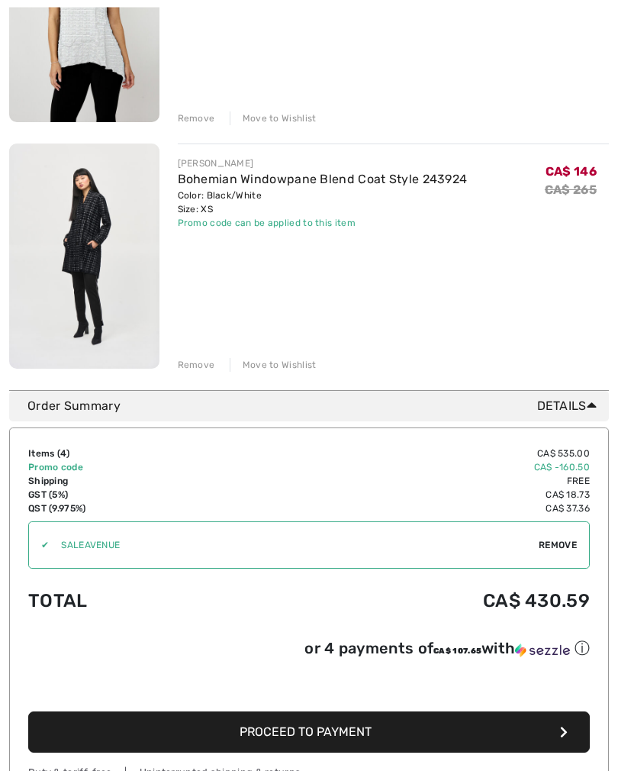
click at [184, 367] on div "Remove" at bounding box center [196, 366] width 37 height 14
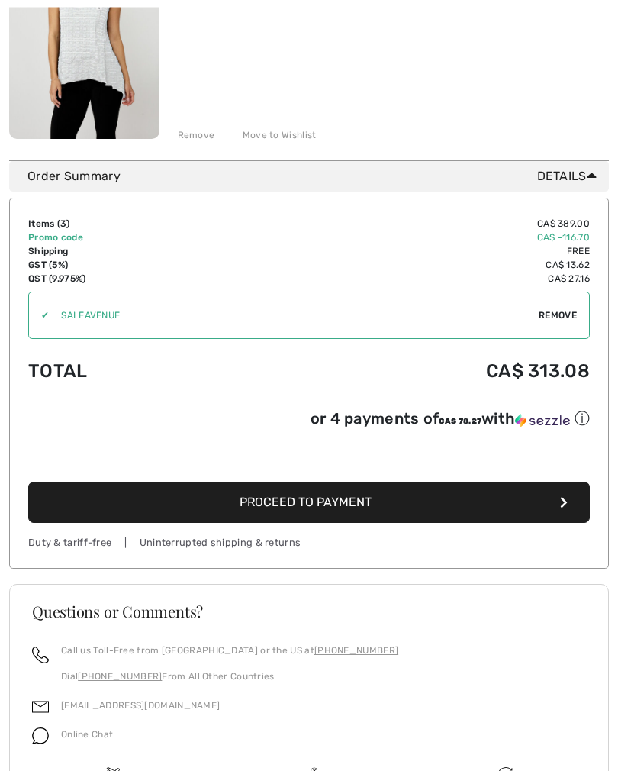
scroll to position [804, 0]
click at [338, 514] on button "Proceed to Payment" at bounding box center [309, 501] width 562 height 41
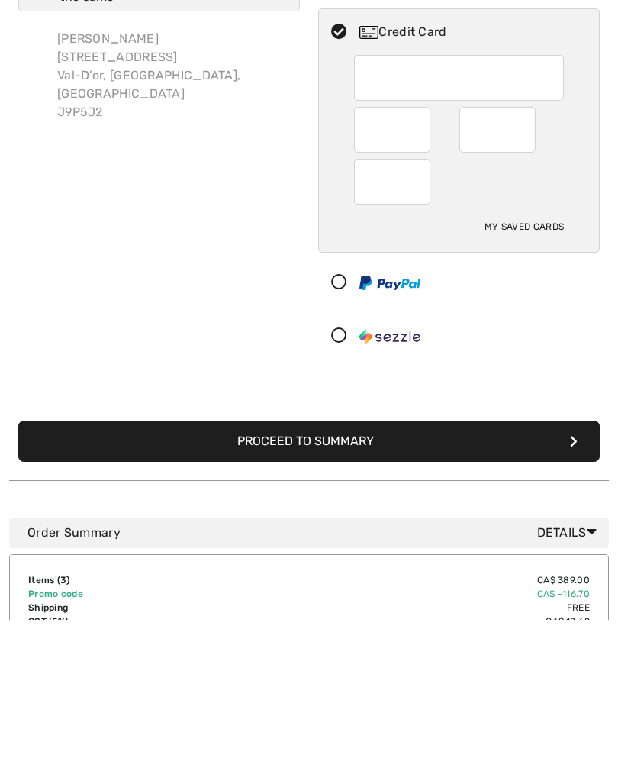
click at [321, 571] on button "Proceed to Summary" at bounding box center [308, 591] width 581 height 41
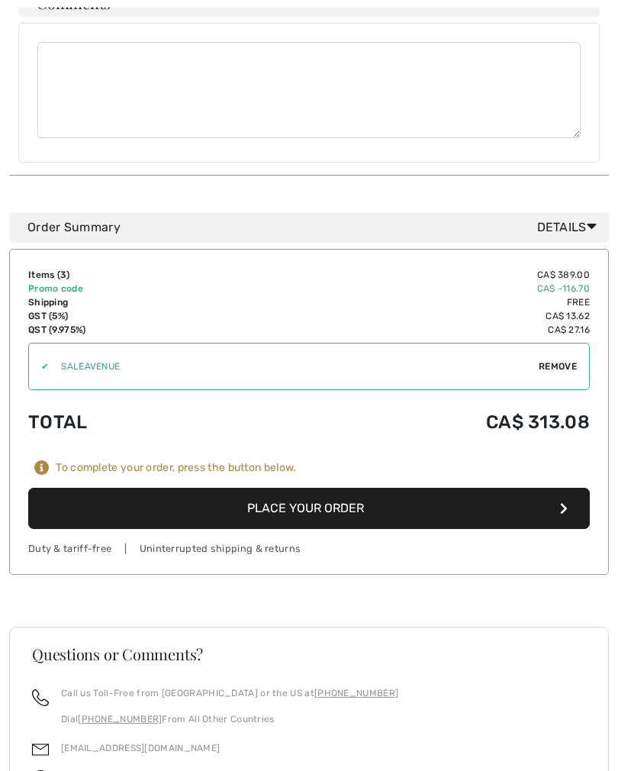
scroll to position [1089, 0]
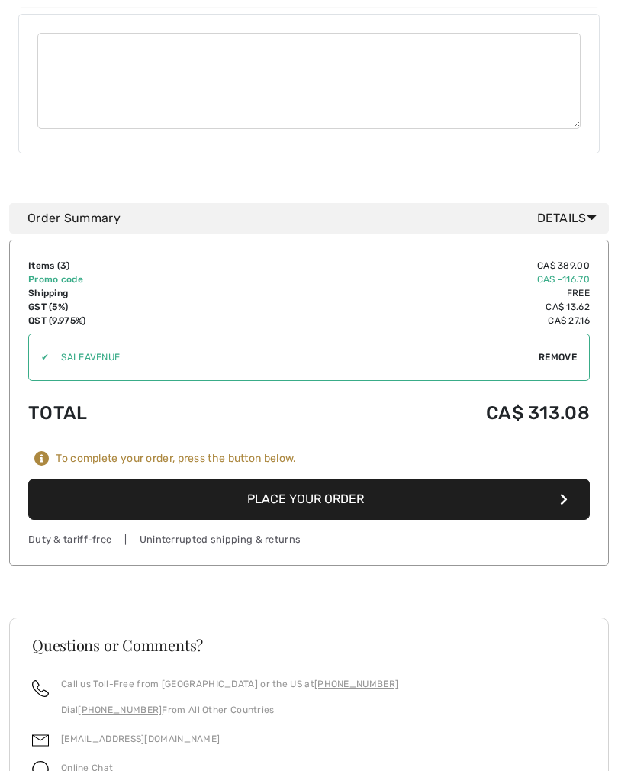
click at [330, 484] on button "Place Your Order" at bounding box center [309, 499] width 562 height 41
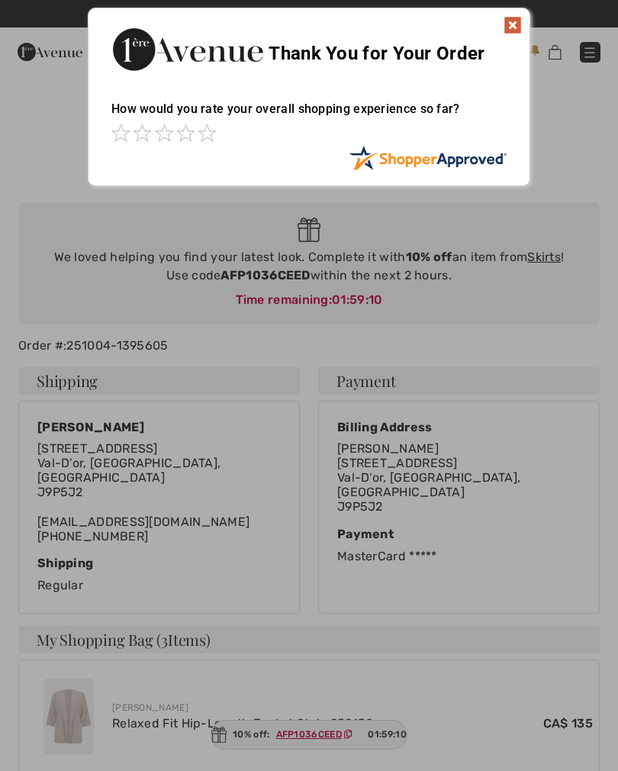
click at [510, 23] on img at bounding box center [513, 25] width 18 height 18
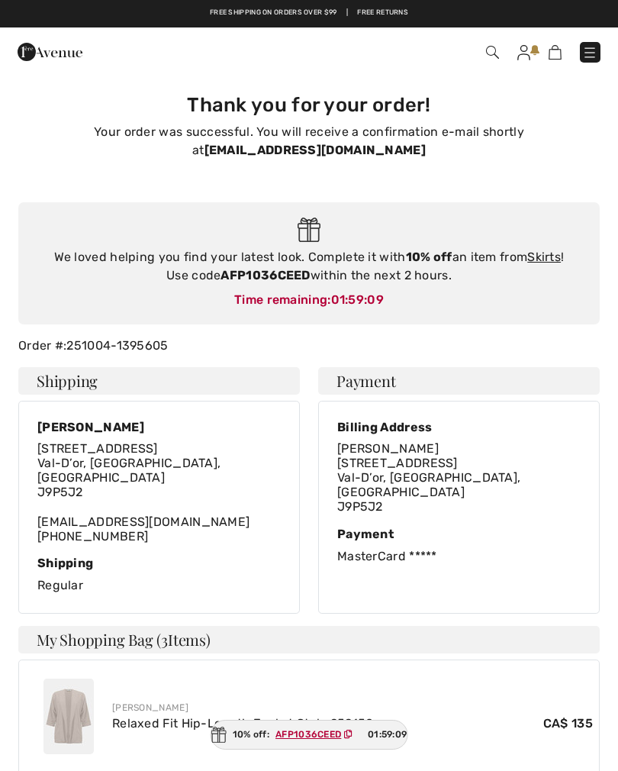
click at [544, 263] on link "Skirts" at bounding box center [544, 256] width 34 height 14
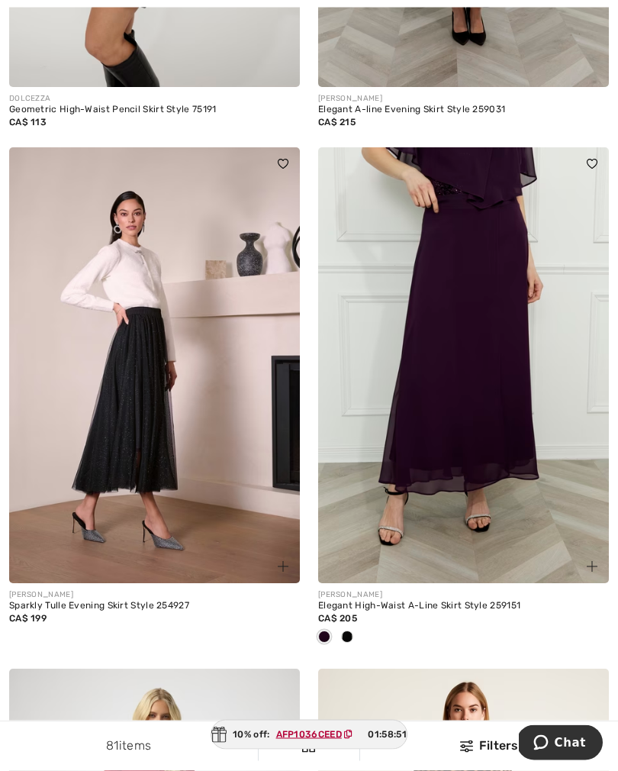
scroll to position [3770, 0]
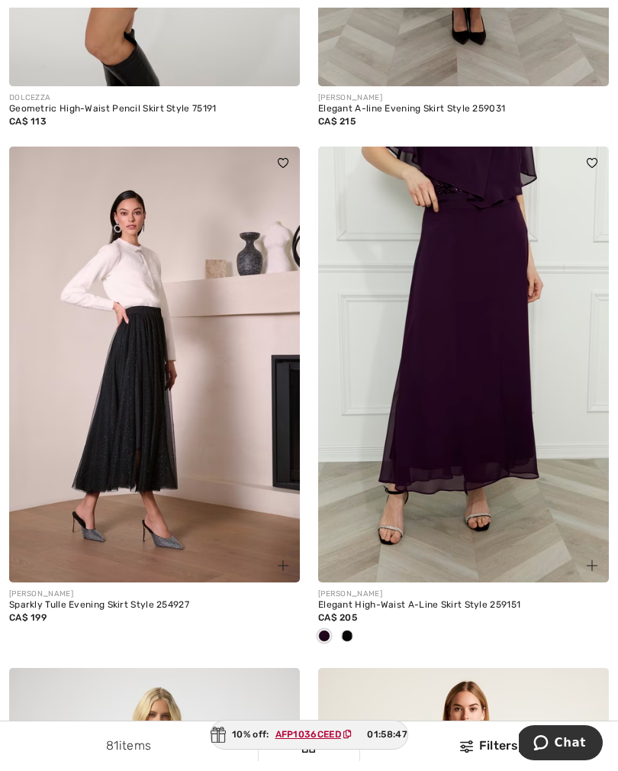
click at [159, 375] on img at bounding box center [154, 364] width 291 height 436
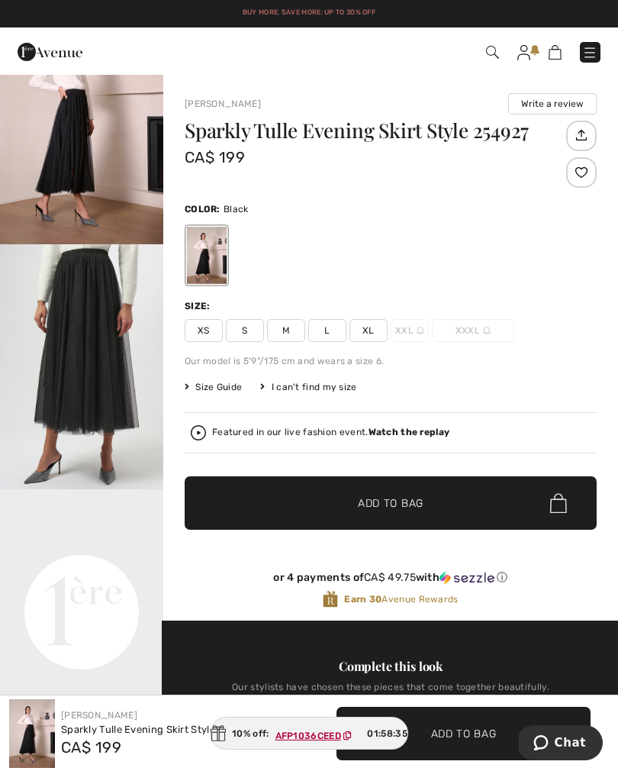
scroll to position [76, 0]
click at [199, 333] on span "XS" at bounding box center [204, 330] width 38 height 23
click at [332, 502] on span "✔ Added to Bag" at bounding box center [367, 503] width 93 height 16
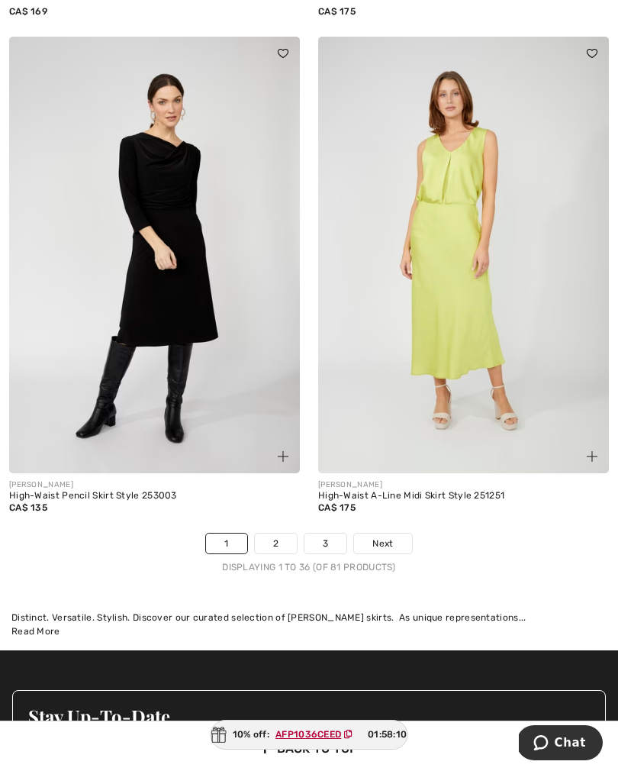
scroll to position [9084, 0]
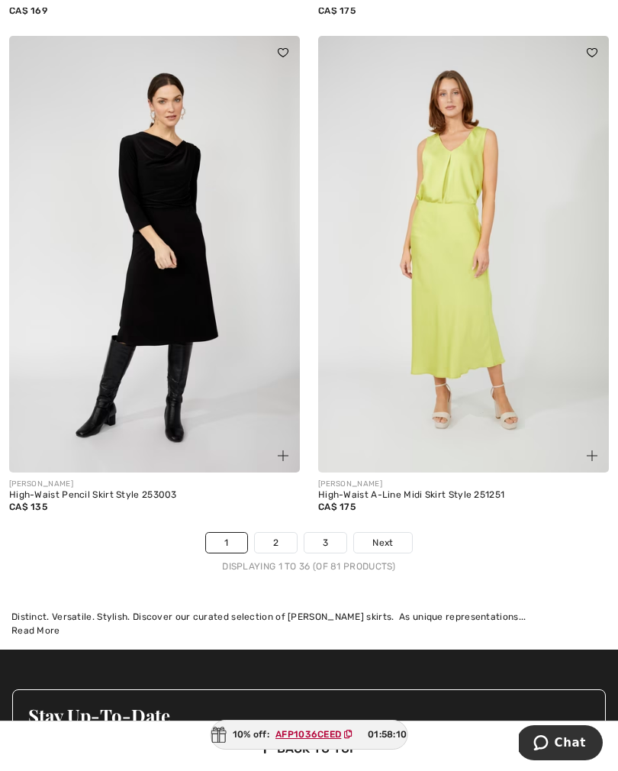
click at [282, 533] on link "2" at bounding box center [276, 543] width 42 height 20
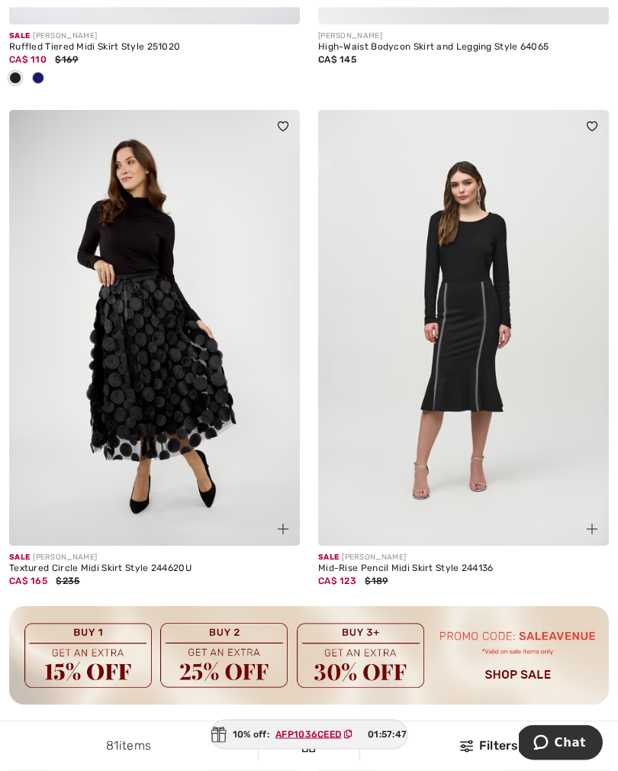
scroll to position [5842, 0]
